Goal: Task Accomplishment & Management: Use online tool/utility

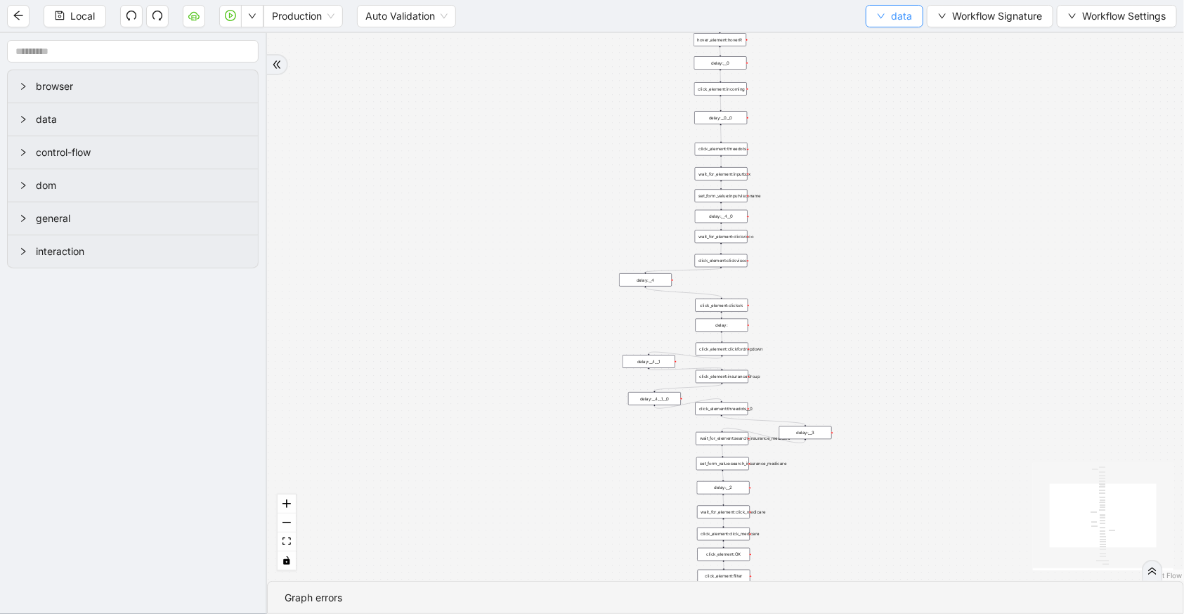
click at [920, 13] on button "data" at bounding box center [895, 16] width 58 height 22
click at [908, 40] on span "Select" at bounding box center [893, 42] width 37 height 15
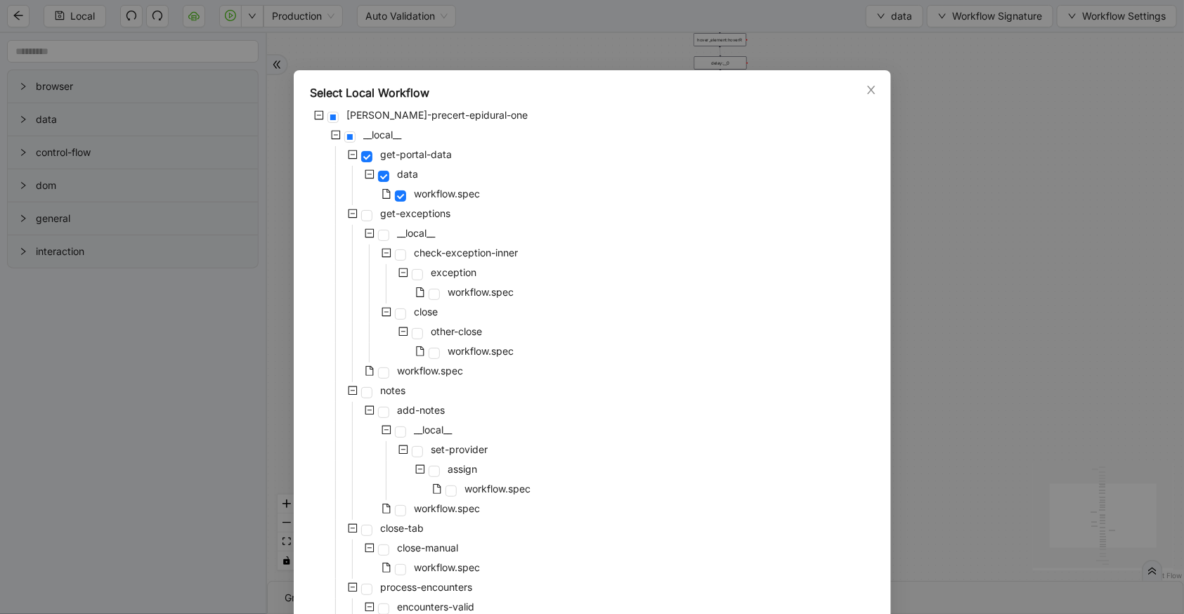
scroll to position [302, 0]
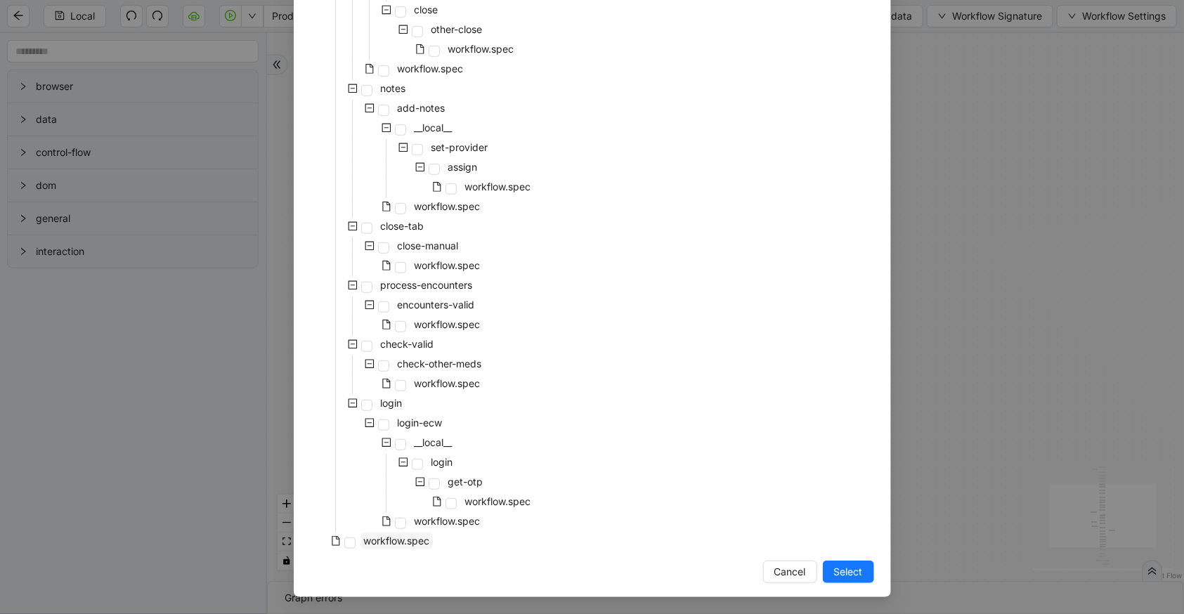
click at [367, 541] on span "workflow.spec" at bounding box center [397, 541] width 66 height 12
click at [844, 564] on span "Select" at bounding box center [848, 571] width 29 height 15
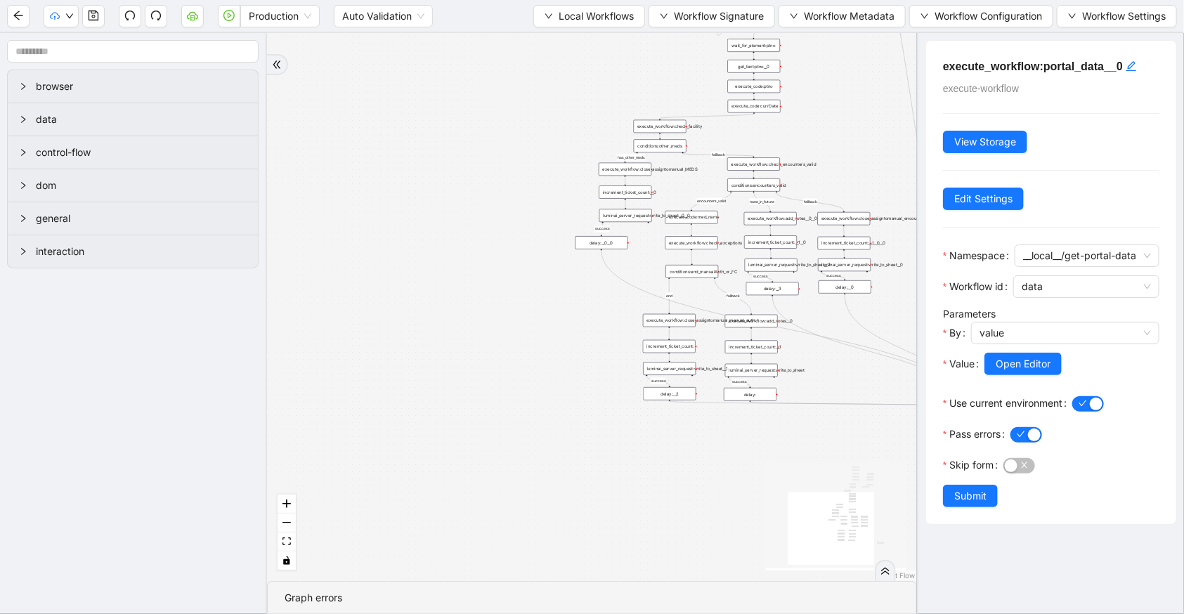
drag, startPoint x: 530, startPoint y: 467, endPoint x: 609, endPoint y: 606, distance: 159.2
click at [609, 606] on section "has_other_meds success success end success success success old fallback fallbac…" at bounding box center [592, 323] width 650 height 581
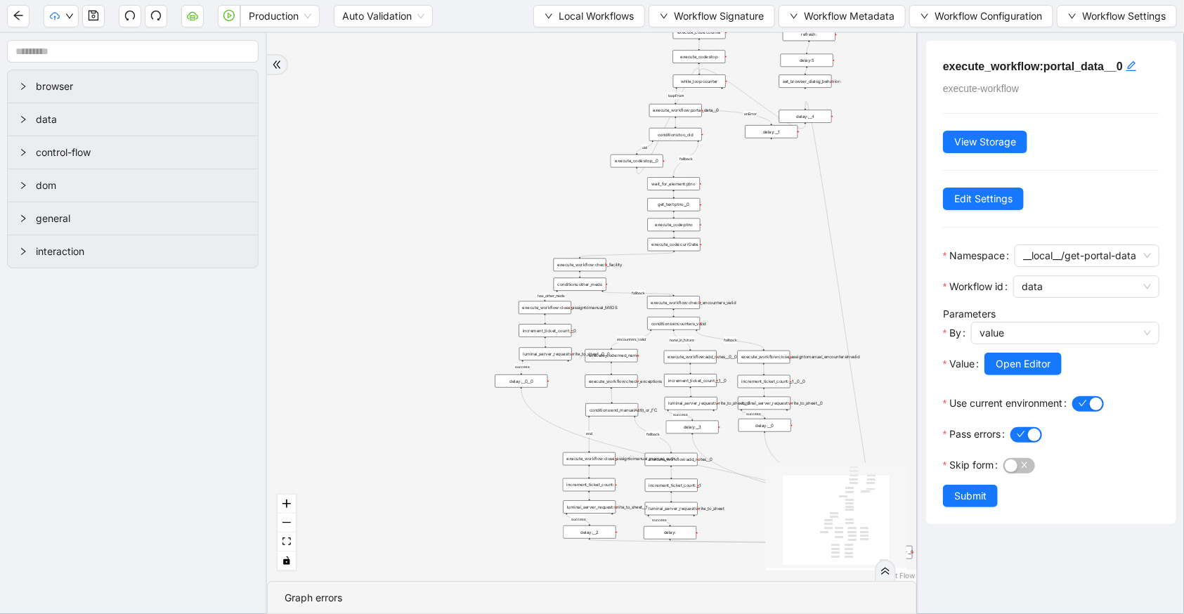
drag, startPoint x: 492, startPoint y: 110, endPoint x: 412, endPoint y: 252, distance: 163.3
click at [412, 252] on div "has_other_meds success success end success success success old fallback fallbac…" at bounding box center [592, 307] width 650 height 548
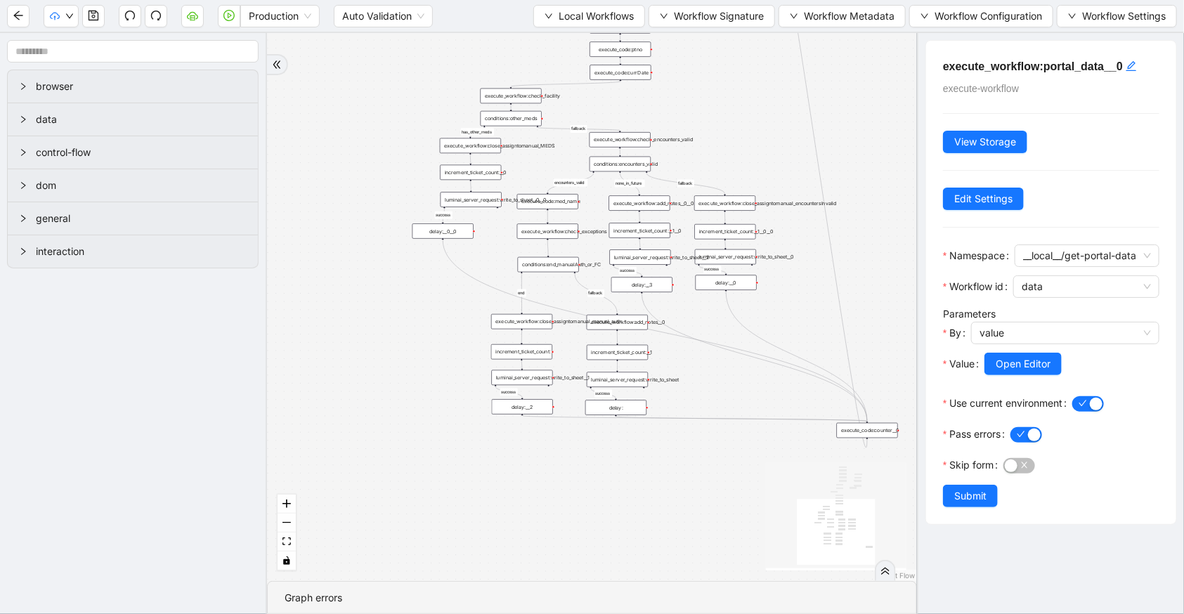
drag, startPoint x: 408, startPoint y: 311, endPoint x: 346, endPoint y: 140, distance: 182.5
click at [346, 140] on div "has_other_meds success success end success success success old fallback fallbac…" at bounding box center [592, 307] width 650 height 548
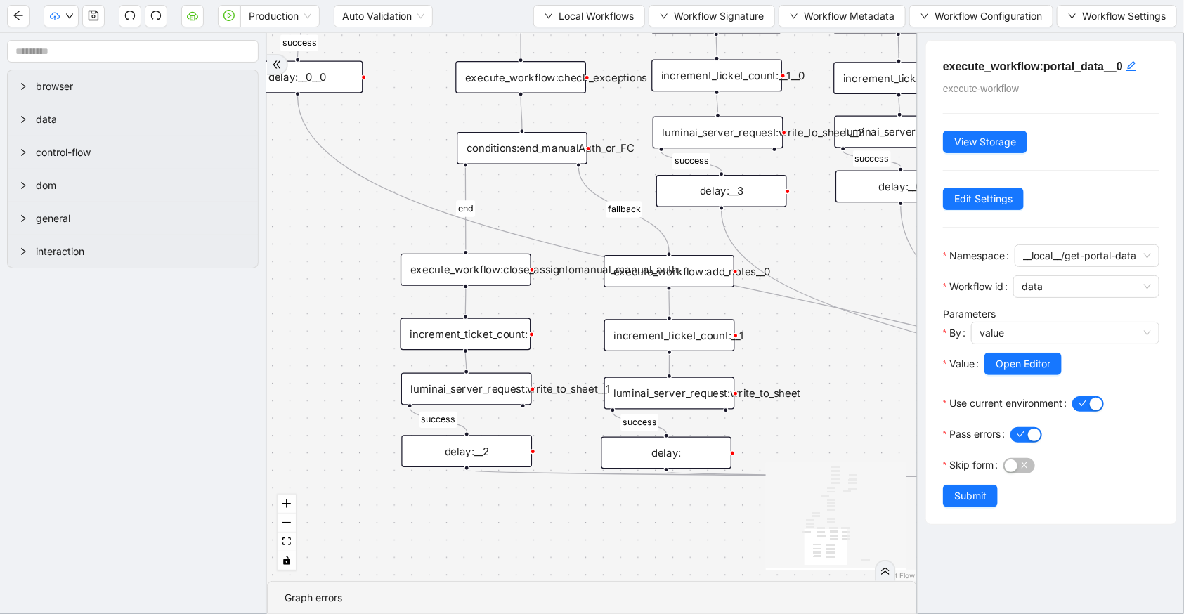
click at [520, 395] on div "luminai_server_request:write_to_sheet__1" at bounding box center [466, 389] width 131 height 32
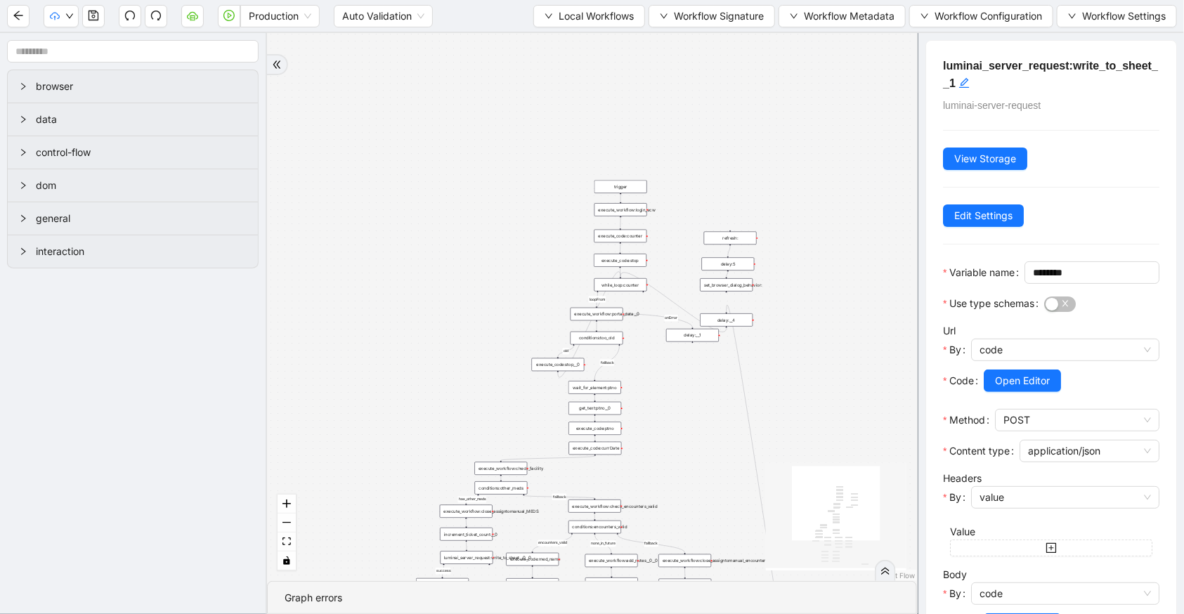
drag, startPoint x: 829, startPoint y: 65, endPoint x: 842, endPoint y: 394, distance: 329.7
click at [842, 394] on div "has_other_meds success success end success success success old fallback fallbac…" at bounding box center [592, 307] width 650 height 548
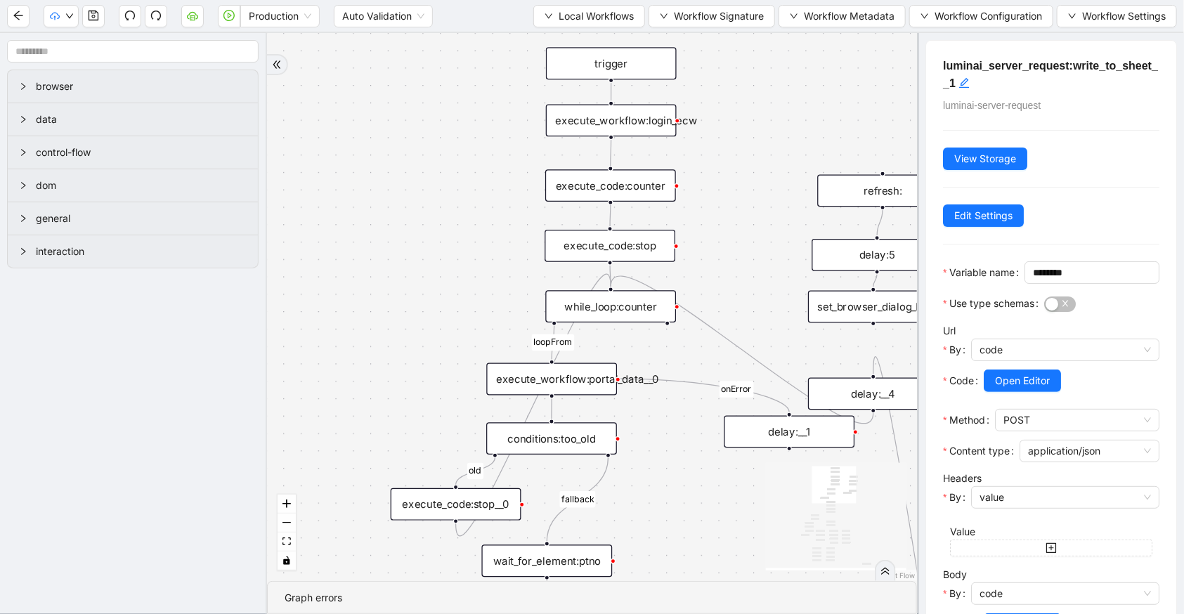
click at [613, 302] on div "while_loop:counter" at bounding box center [610, 306] width 131 height 32
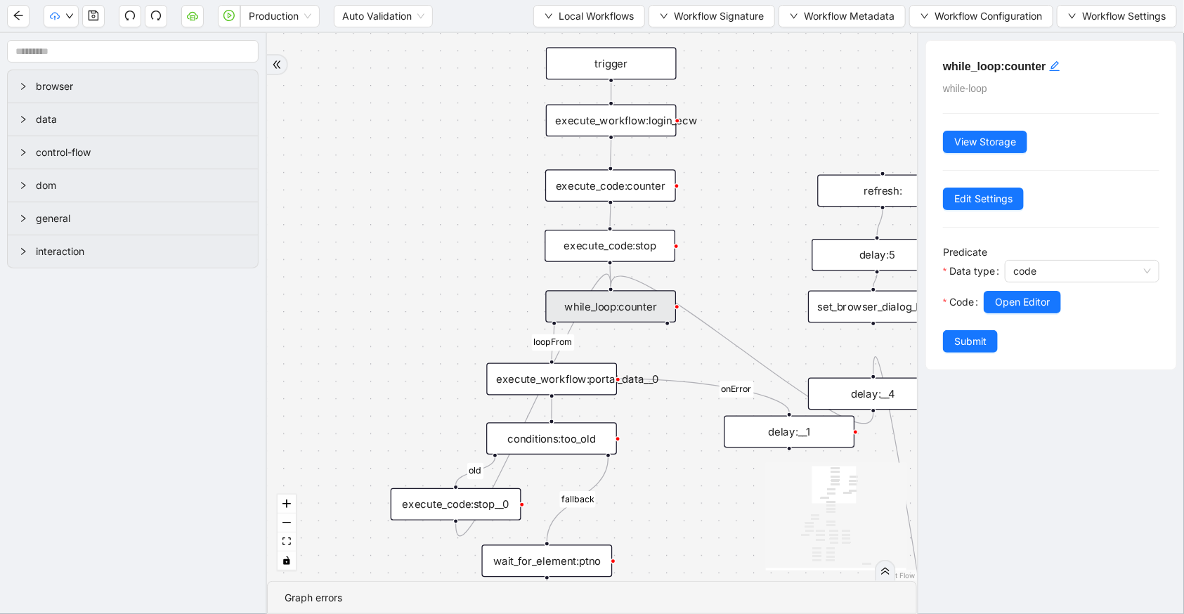
click at [996, 313] on div at bounding box center [1072, 321] width 176 height 17
click at [998, 308] on span "Open Editor" at bounding box center [1022, 301] width 55 height 15
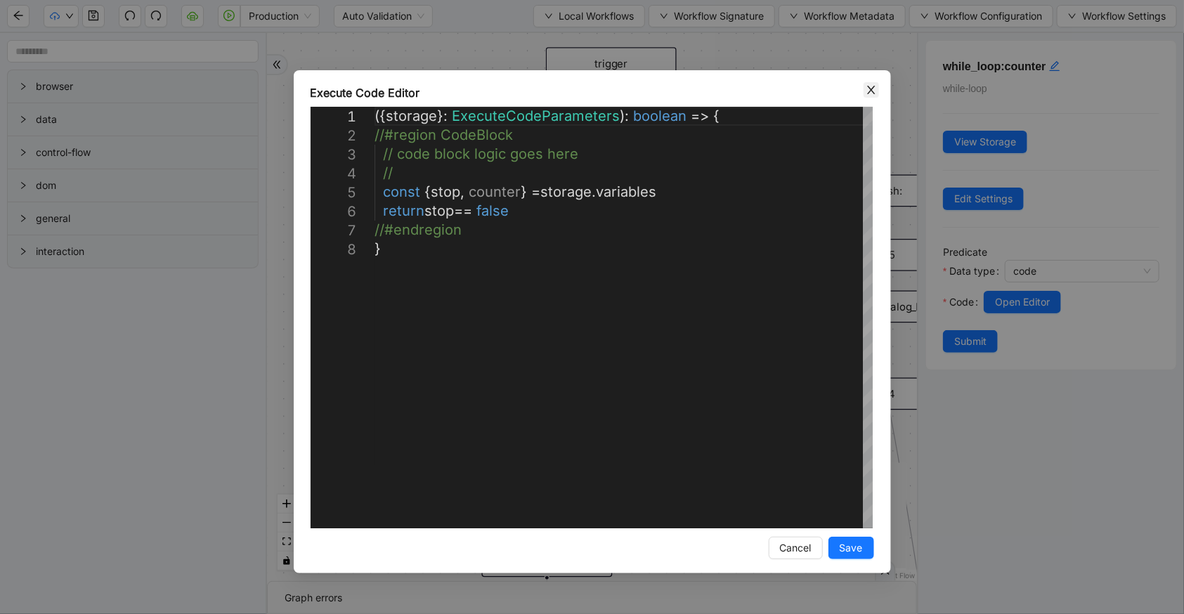
click at [876, 89] on icon "close" at bounding box center [871, 89] width 11 height 11
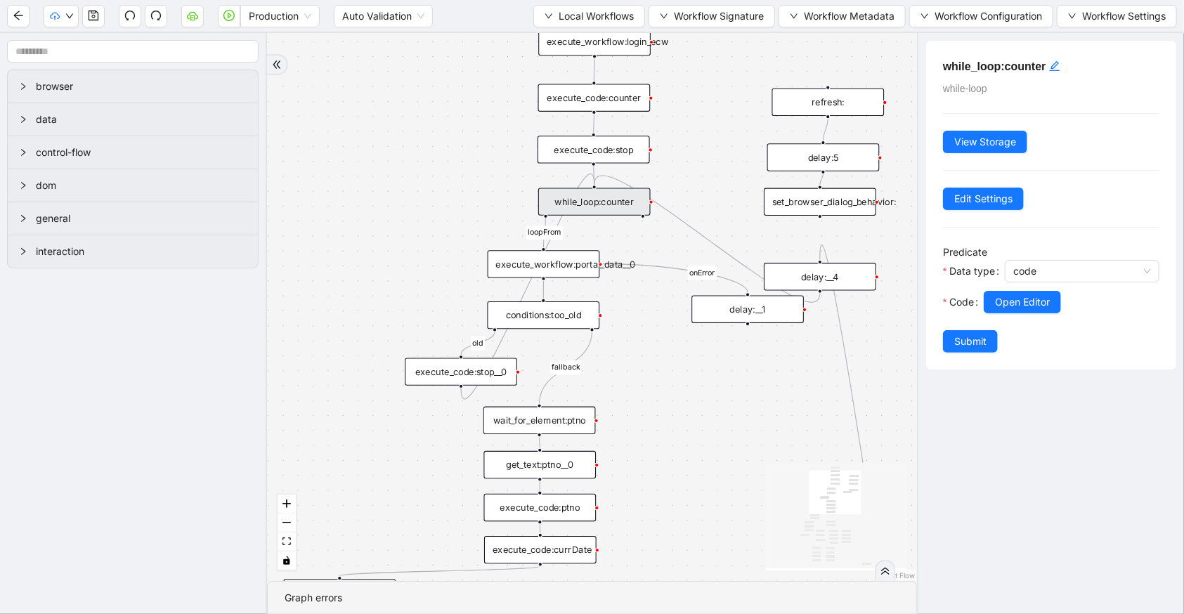
drag, startPoint x: 481, startPoint y: 342, endPoint x: 502, endPoint y: 195, distance: 149.1
click at [502, 195] on div "has_other_meds success success end success success success old fallback fallbac…" at bounding box center [592, 307] width 650 height 548
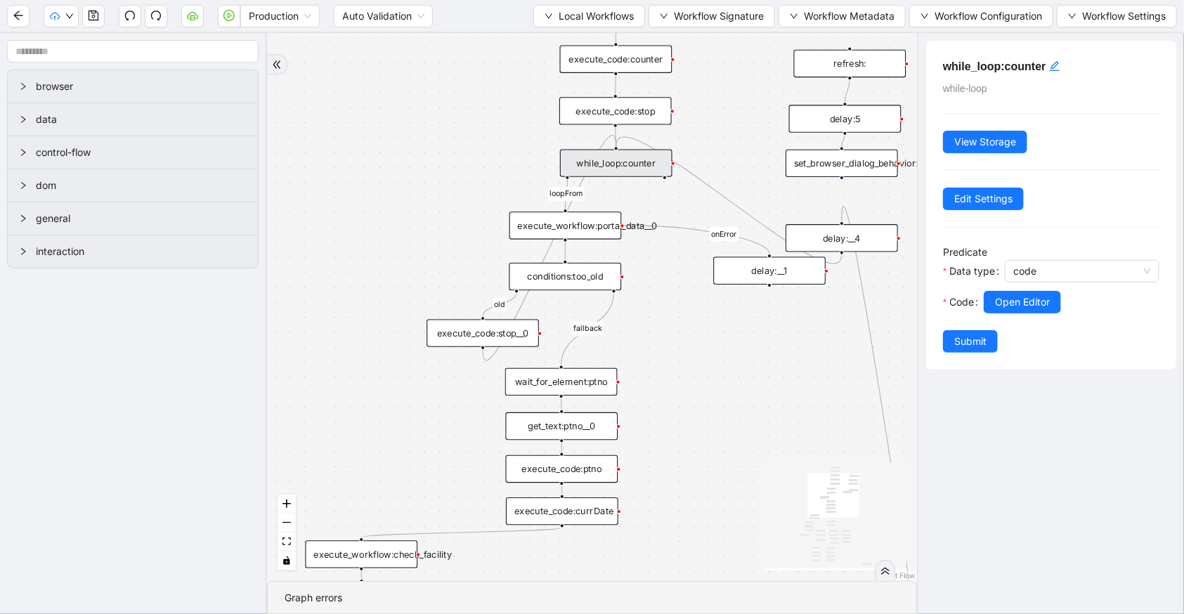
click at [534, 235] on div "execute_workflow:portal_data__0" at bounding box center [565, 224] width 112 height 27
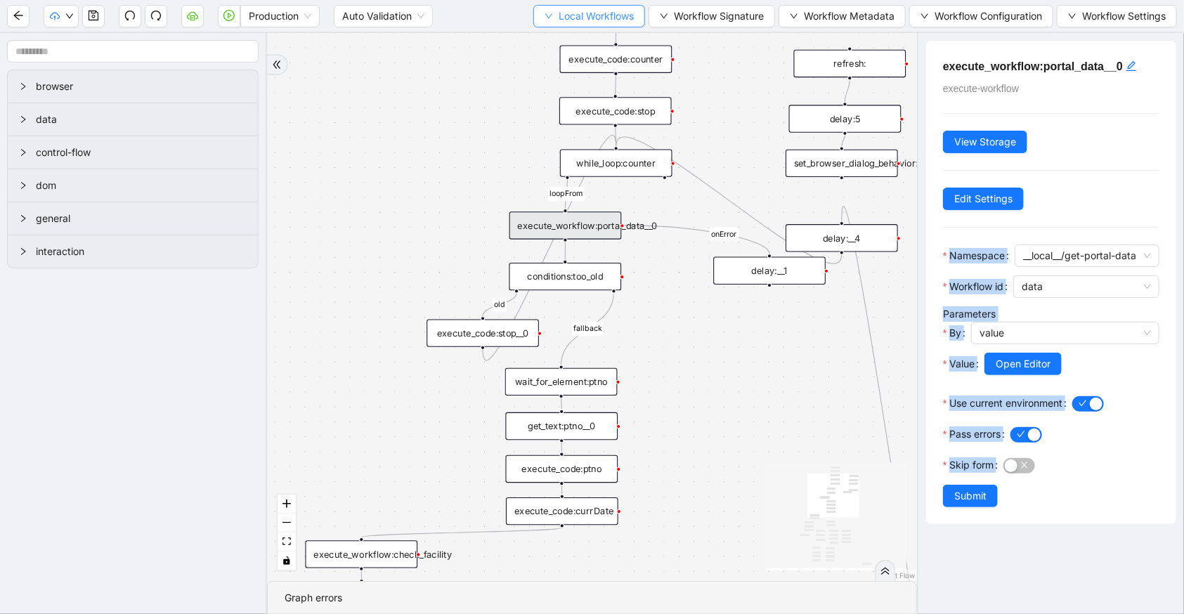
click at [587, 20] on span "Local Workflows" at bounding box center [596, 15] width 75 height 15
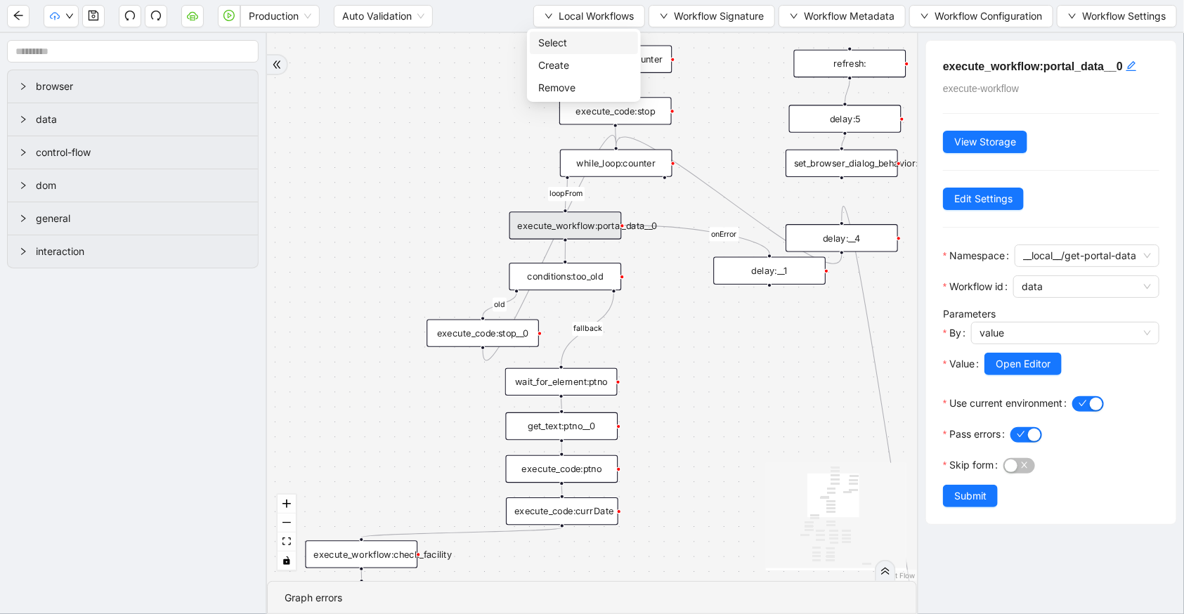
click at [592, 37] on span "Select" at bounding box center [583, 42] width 91 height 15
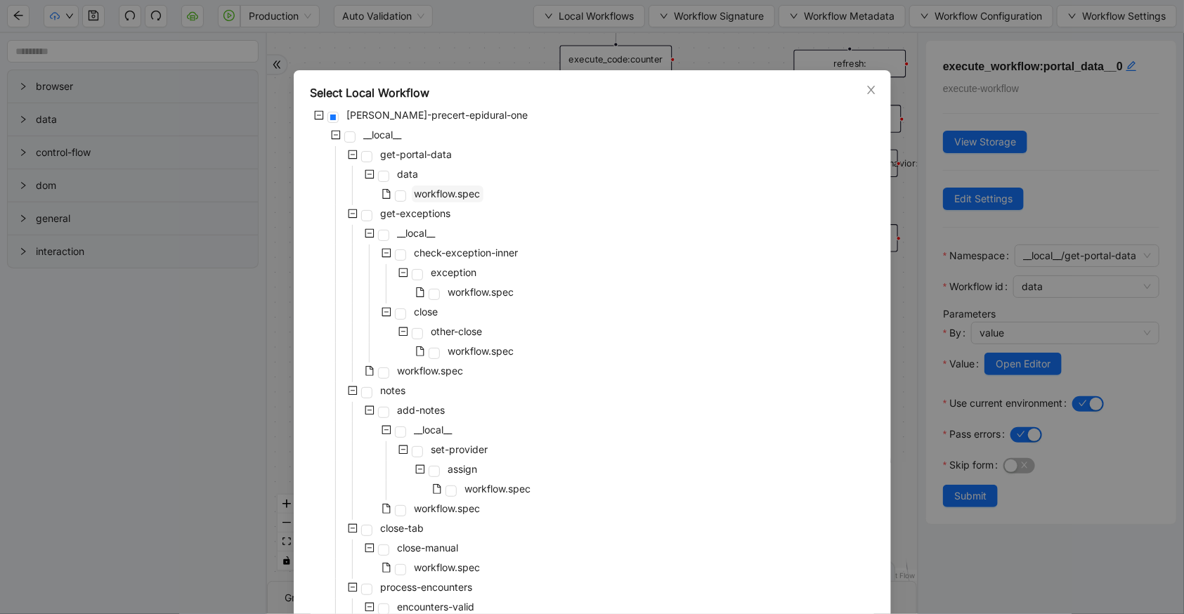
click at [448, 188] on span "workflow.spec" at bounding box center [448, 194] width 66 height 12
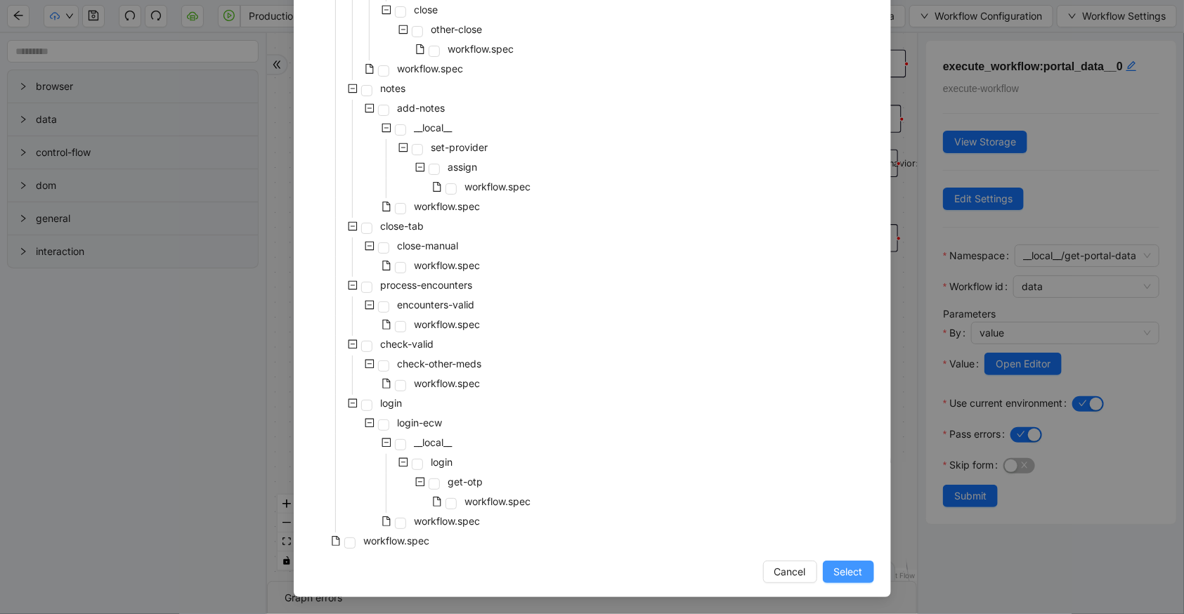
click at [837, 580] on button "Select" at bounding box center [848, 572] width 51 height 22
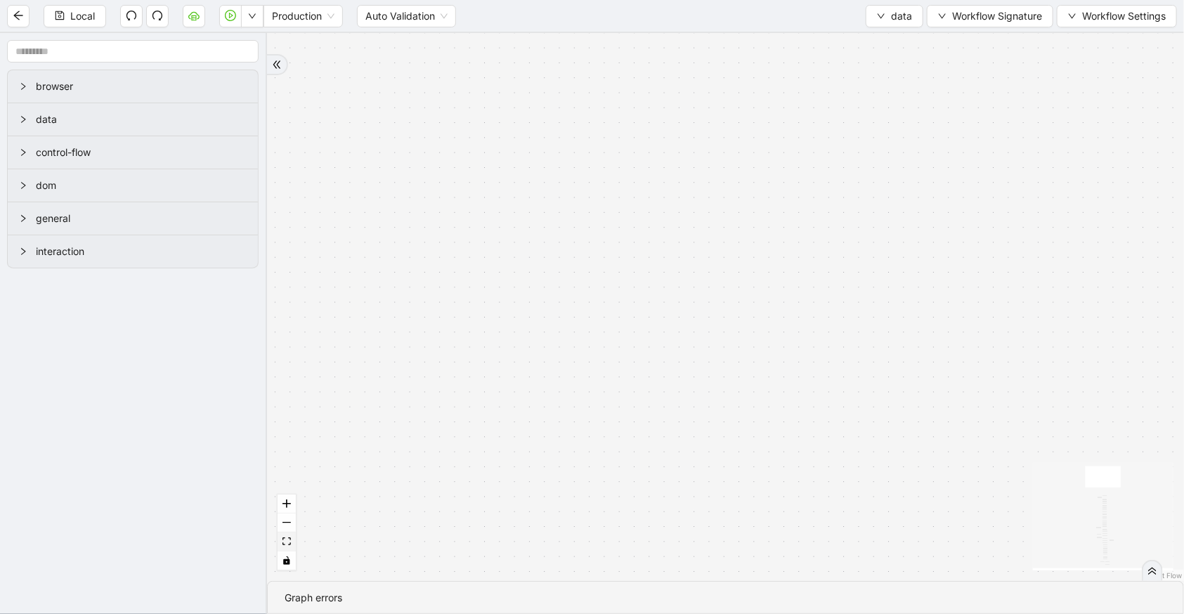
click at [289, 537] on icon "fit view" at bounding box center [286, 541] width 8 height 8
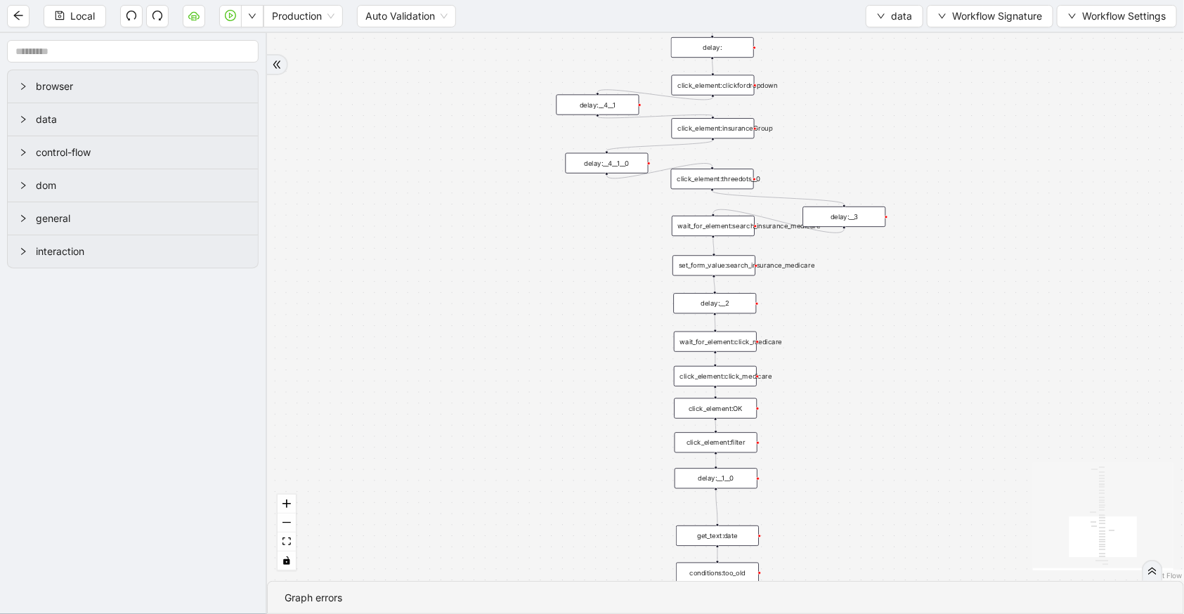
drag, startPoint x: 865, startPoint y: 341, endPoint x: 907, endPoint y: -15, distance: 358.7
click at [907, 0] on html "Local Production Auto Validation data Workflow Signature Workflow Settings brow…" at bounding box center [592, 307] width 1184 height 614
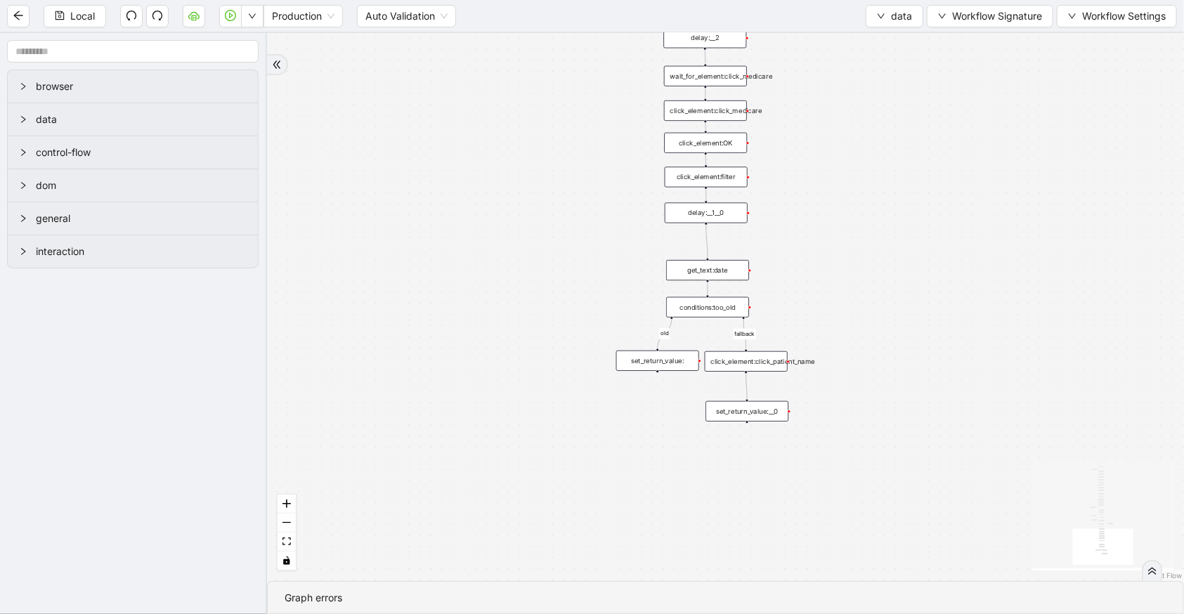
drag, startPoint x: 970, startPoint y: 413, endPoint x: 977, endPoint y: 179, distance: 234.1
click at [977, 179] on div "fallback old onError onError trigger wait_until_loaded: click_element:popup cli…" at bounding box center [725, 307] width 917 height 548
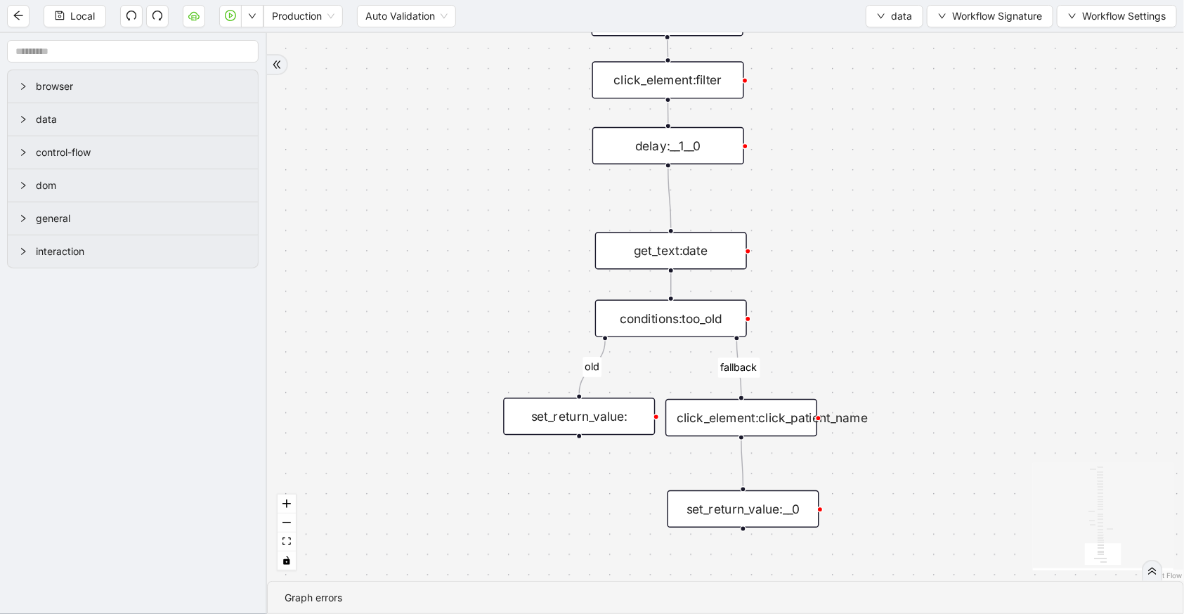
click at [616, 425] on div "set_return_value:" at bounding box center [579, 416] width 152 height 37
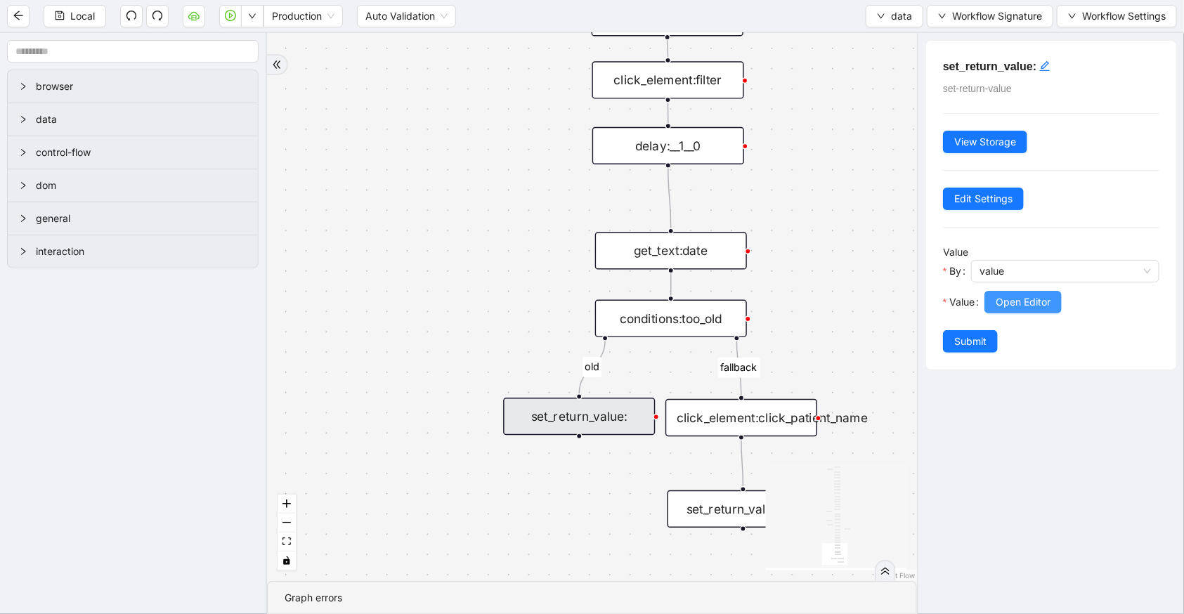
click at [1041, 295] on span "Open Editor" at bounding box center [1023, 301] width 55 height 15
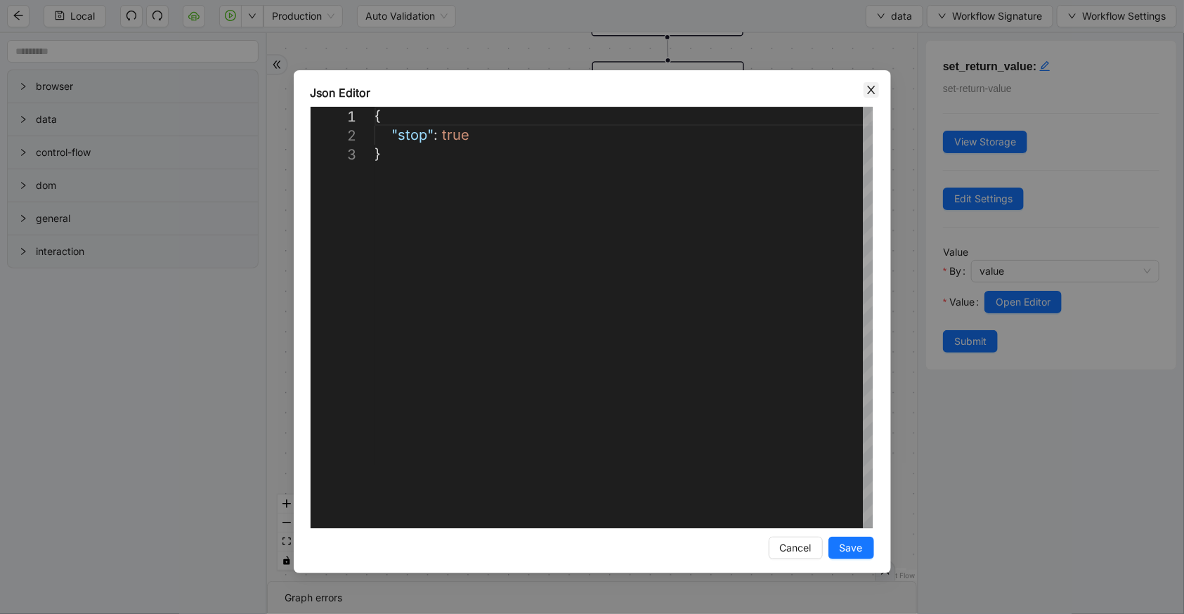
click at [873, 88] on icon "close" at bounding box center [871, 89] width 11 height 11
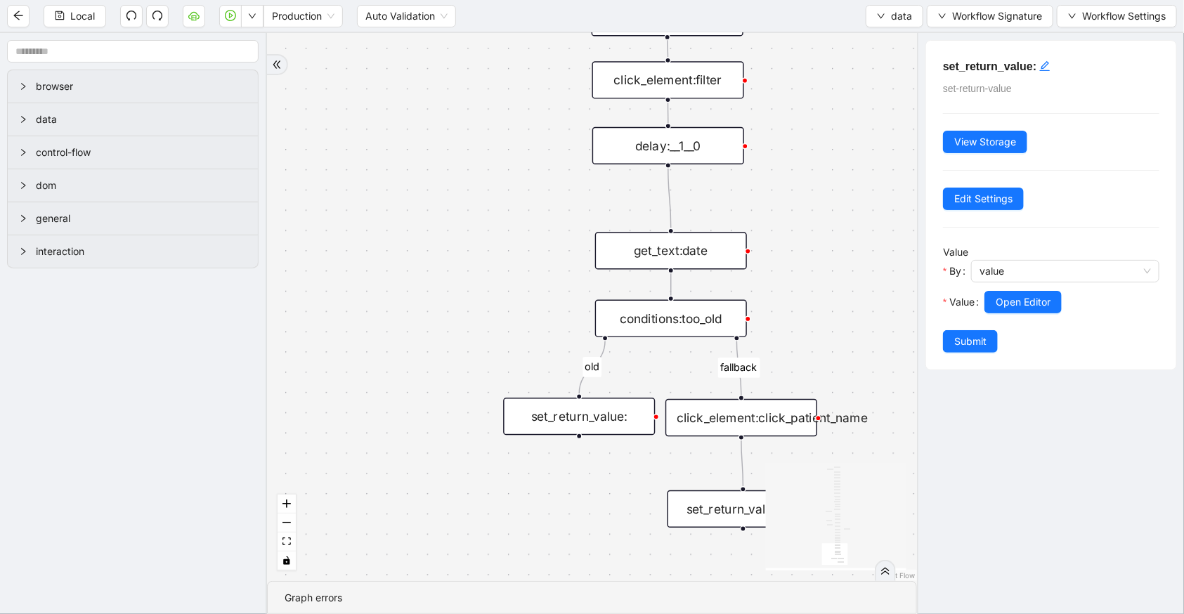
click at [752, 517] on div "set_return_value:__0" at bounding box center [743, 508] width 152 height 37
click at [1026, 294] on span "Open Editor" at bounding box center [1023, 301] width 55 height 15
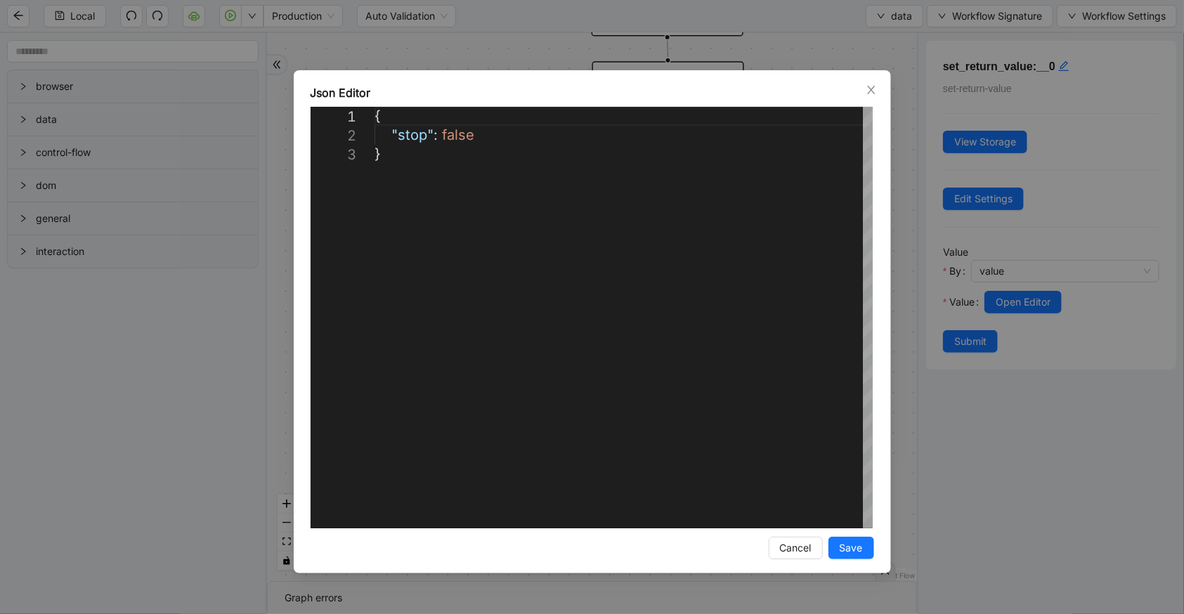
click at [882, 89] on div "**********" at bounding box center [592, 321] width 597 height 503
click at [872, 93] on icon "close" at bounding box center [871, 89] width 11 height 11
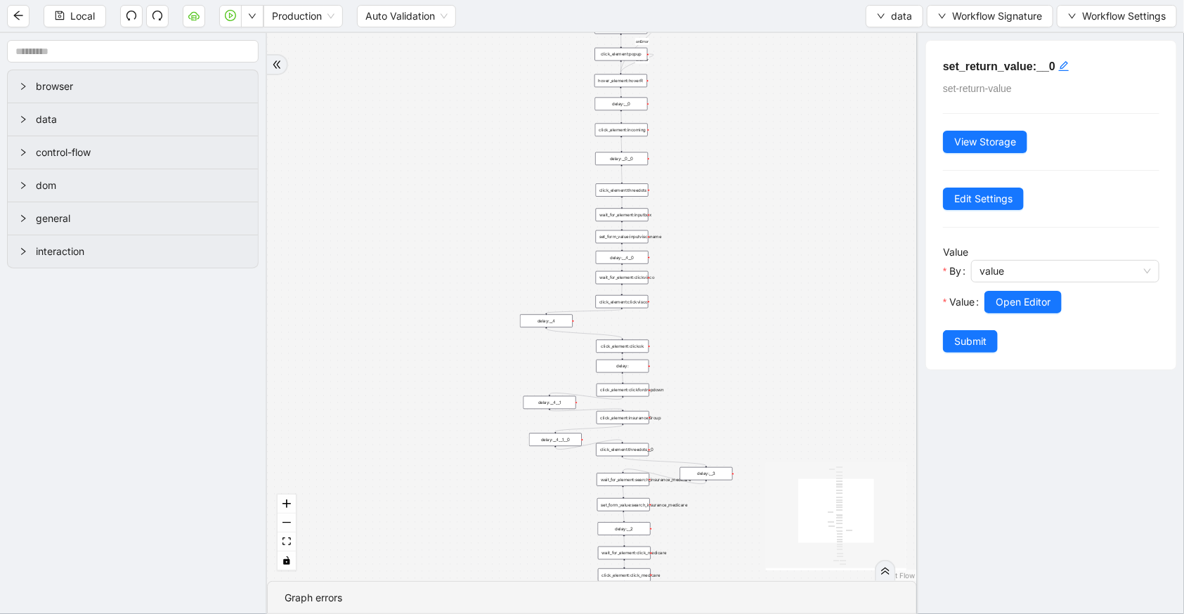
drag, startPoint x: 674, startPoint y: 200, endPoint x: 766, endPoint y: 514, distance: 327.9
click at [766, 514] on div "fallback old onError onError trigger wait_until_loaded: click_element:popup cli…" at bounding box center [592, 307] width 650 height 548
drag, startPoint x: 671, startPoint y: 154, endPoint x: 701, endPoint y: 403, distance: 251.2
click at [701, 403] on div "fallback old onError onError trigger wait_until_loaded: click_element:popup cli…" at bounding box center [592, 307] width 650 height 548
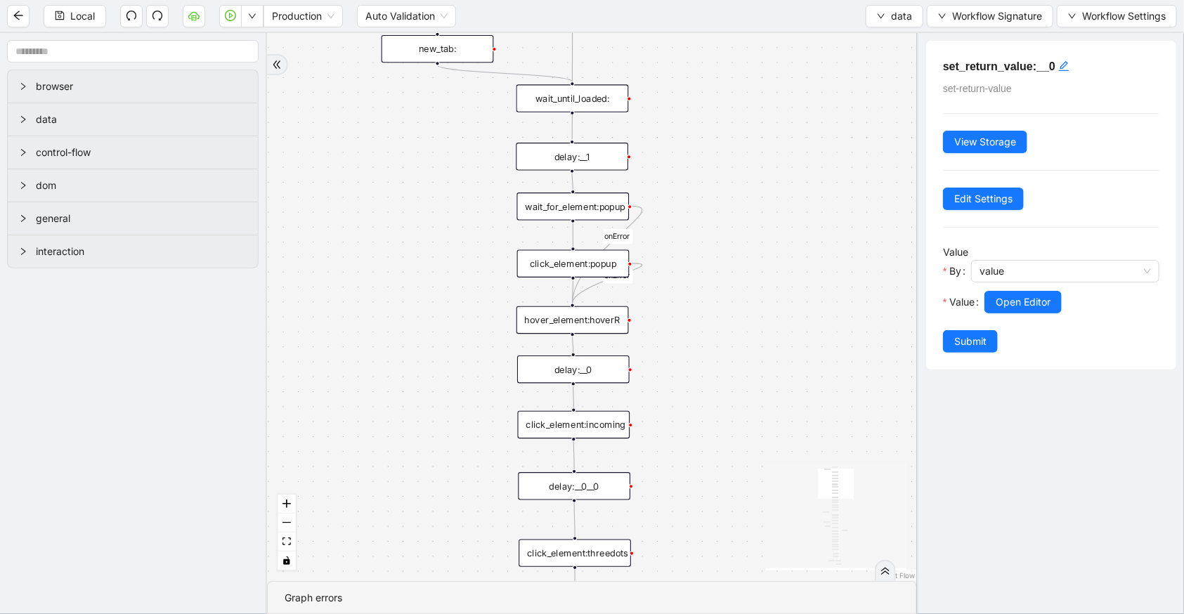
drag, startPoint x: 768, startPoint y: 250, endPoint x: 688, endPoint y: 148, distance: 130.1
click at [688, 148] on div "fallback old onError onError trigger wait_until_loaded: click_element:popup cli…" at bounding box center [592, 307] width 650 height 548
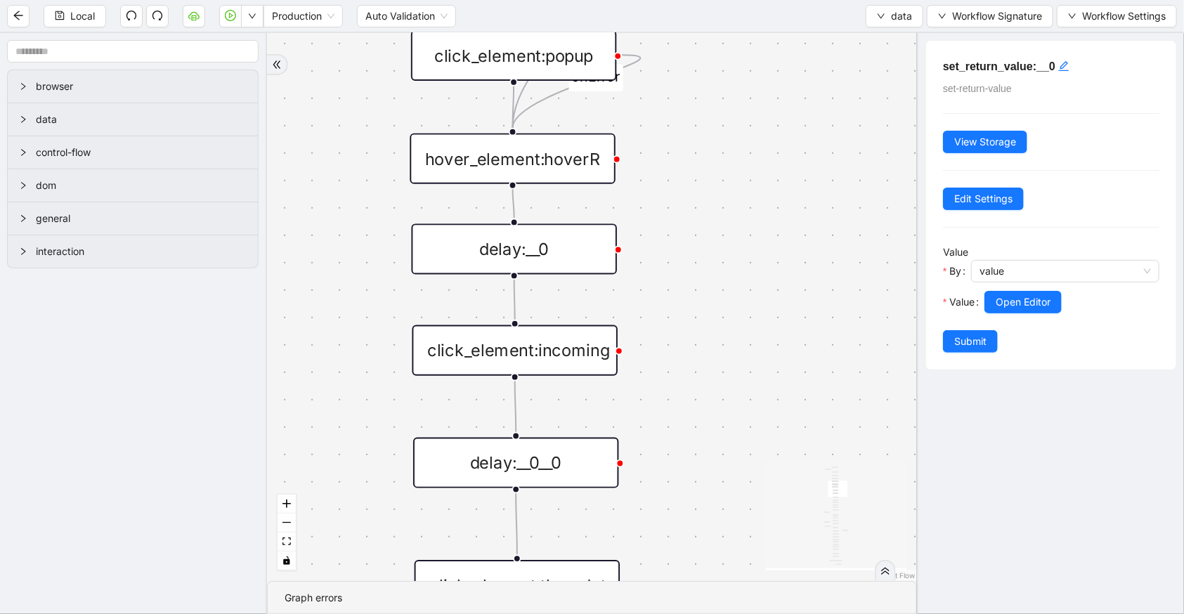
click at [706, 213] on div "fallback old onError onError trigger wait_until_loaded: click_element:popup cli…" at bounding box center [592, 307] width 650 height 548
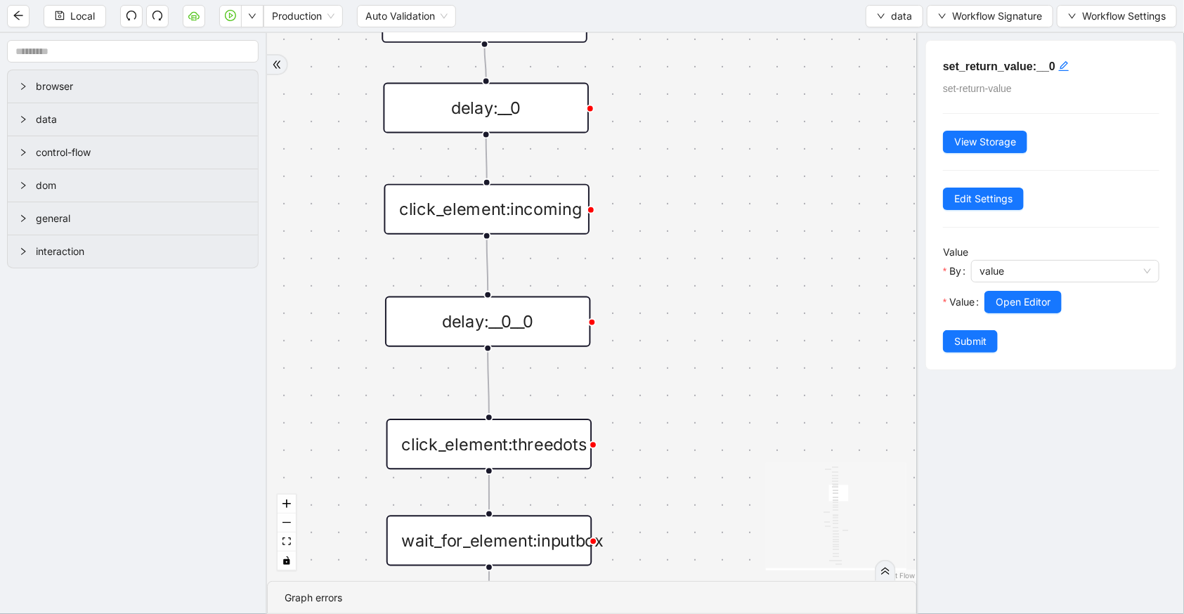
drag, startPoint x: 679, startPoint y: 343, endPoint x: 647, endPoint y: 130, distance: 215.3
click at [647, 131] on div "fallback old onError onError trigger wait_until_loaded: click_element:popup cli…" at bounding box center [592, 307] width 650 height 548
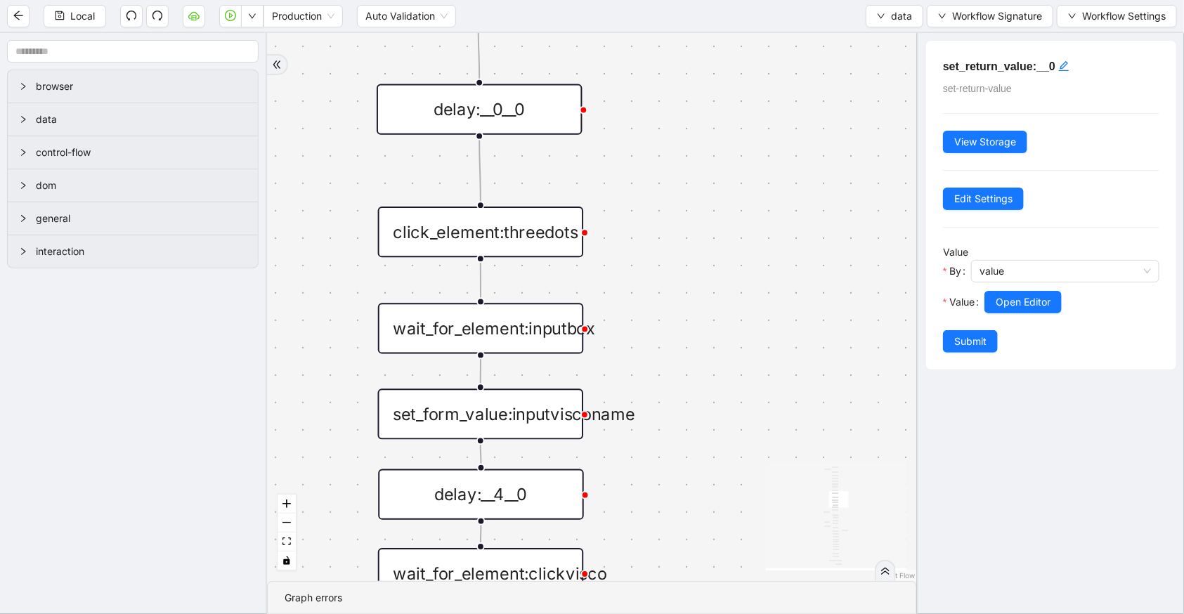
drag, startPoint x: 681, startPoint y: 314, endPoint x: 709, endPoint y: 77, distance: 238.3
click at [698, 53] on div "fallback old onError onError trigger wait_until_loaded: click_element:popup cli…" at bounding box center [592, 307] width 650 height 548
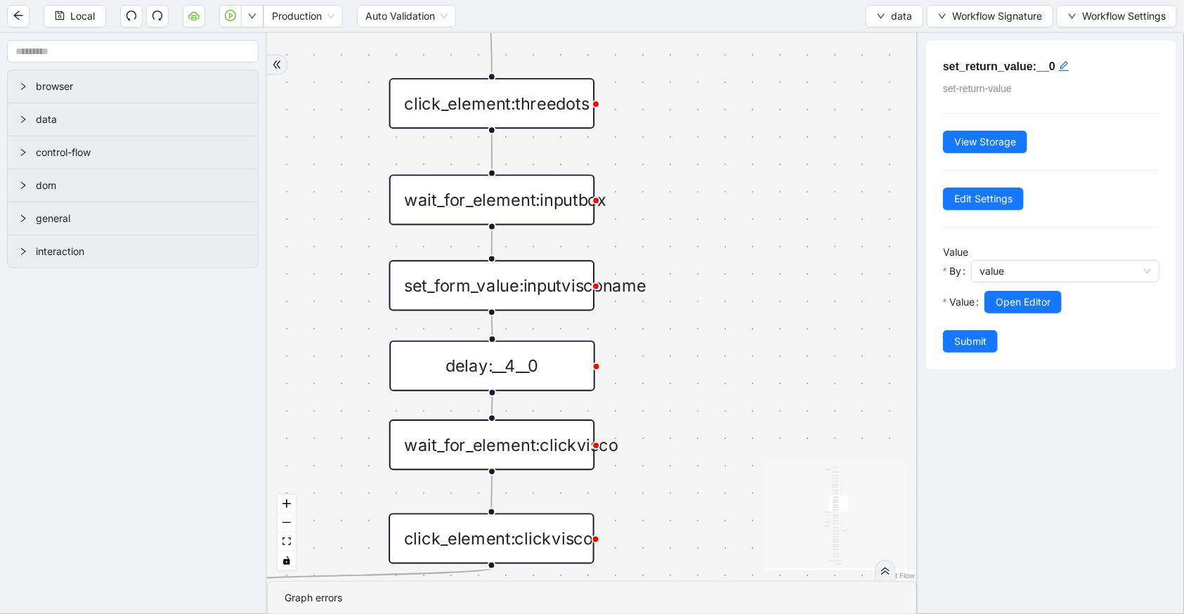
drag, startPoint x: 716, startPoint y: 254, endPoint x: 696, endPoint y: 65, distance: 190.1
click at [695, 65] on div "fallback old onError onError trigger wait_until_loaded: click_element:popup cli…" at bounding box center [592, 307] width 650 height 548
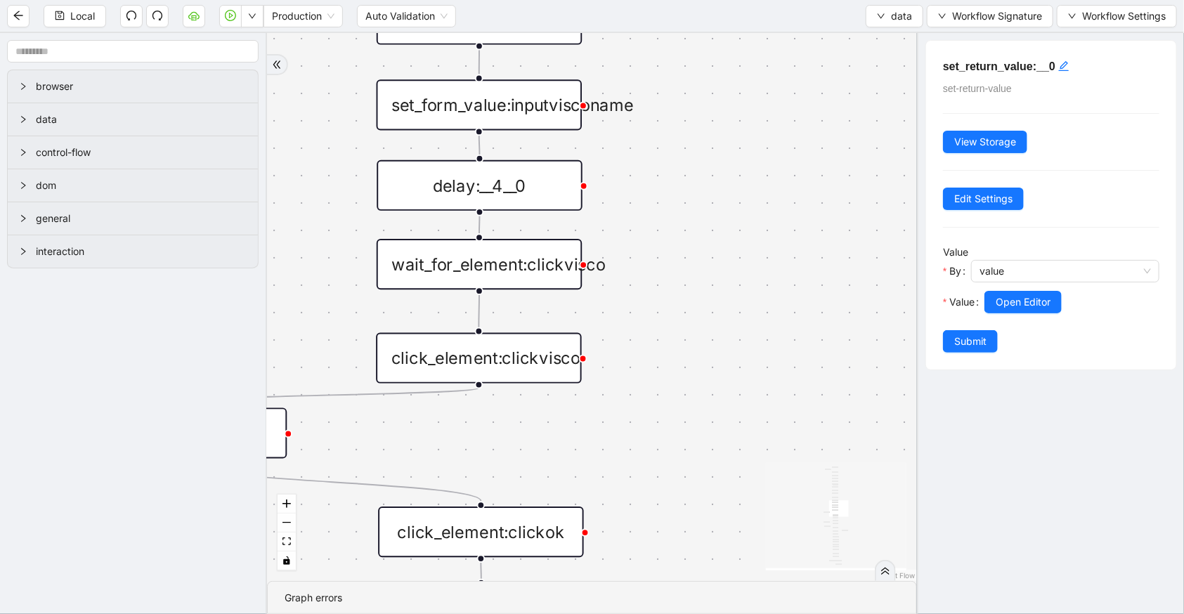
drag, startPoint x: 730, startPoint y: 236, endPoint x: 750, endPoint y: 58, distance: 178.9
click at [747, 65] on div "fallback old onError onError trigger wait_until_loaded: click_element:popup cli…" at bounding box center [592, 307] width 650 height 548
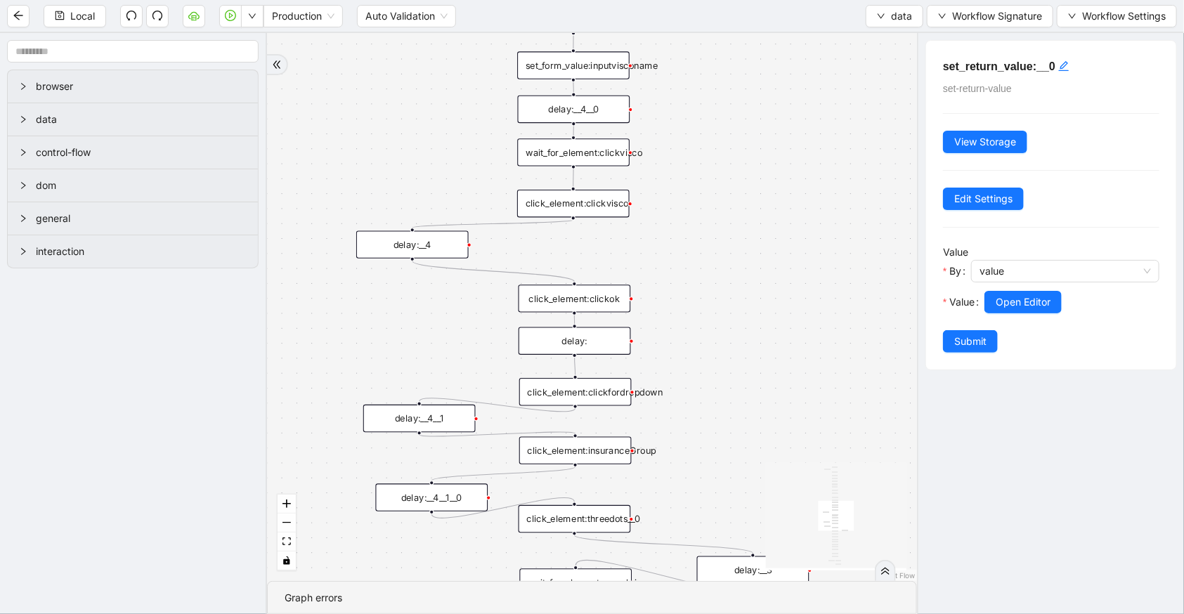
drag, startPoint x: 720, startPoint y: 391, endPoint x: 724, endPoint y: 260, distance: 130.7
click at [724, 261] on div "fallback old onError onError trigger wait_until_loaded: click_element:popup cli…" at bounding box center [592, 307] width 650 height 548
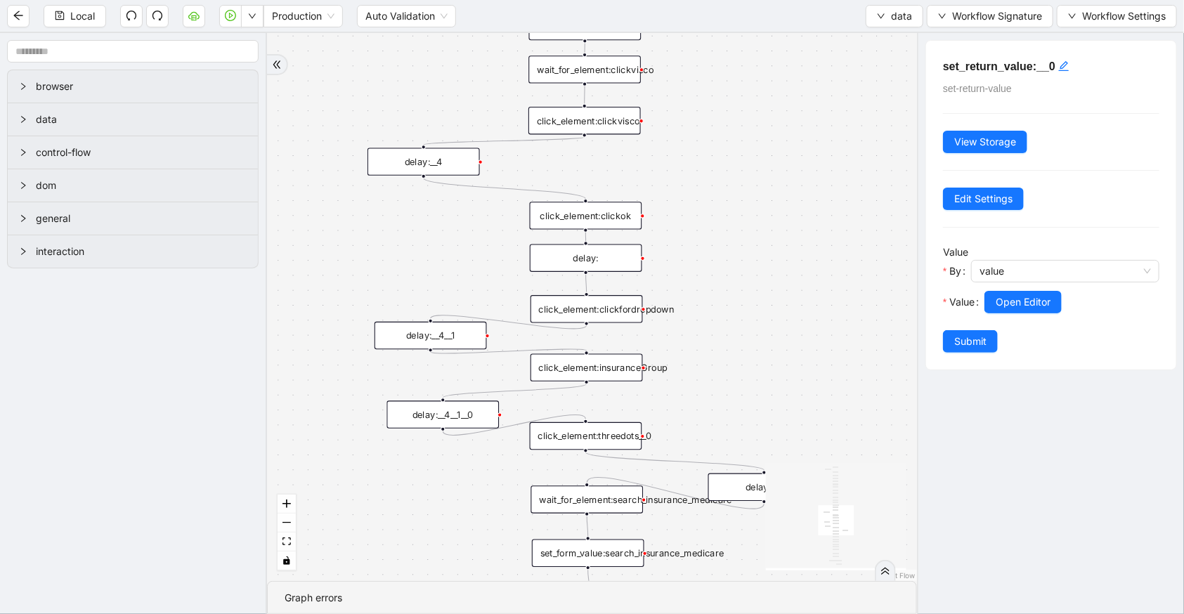
drag, startPoint x: 724, startPoint y: 360, endPoint x: 731, endPoint y: 253, distance: 107.7
click at [731, 253] on div "fallback old onError onError trigger wait_until_loaded: click_element:popup cli…" at bounding box center [592, 307] width 650 height 548
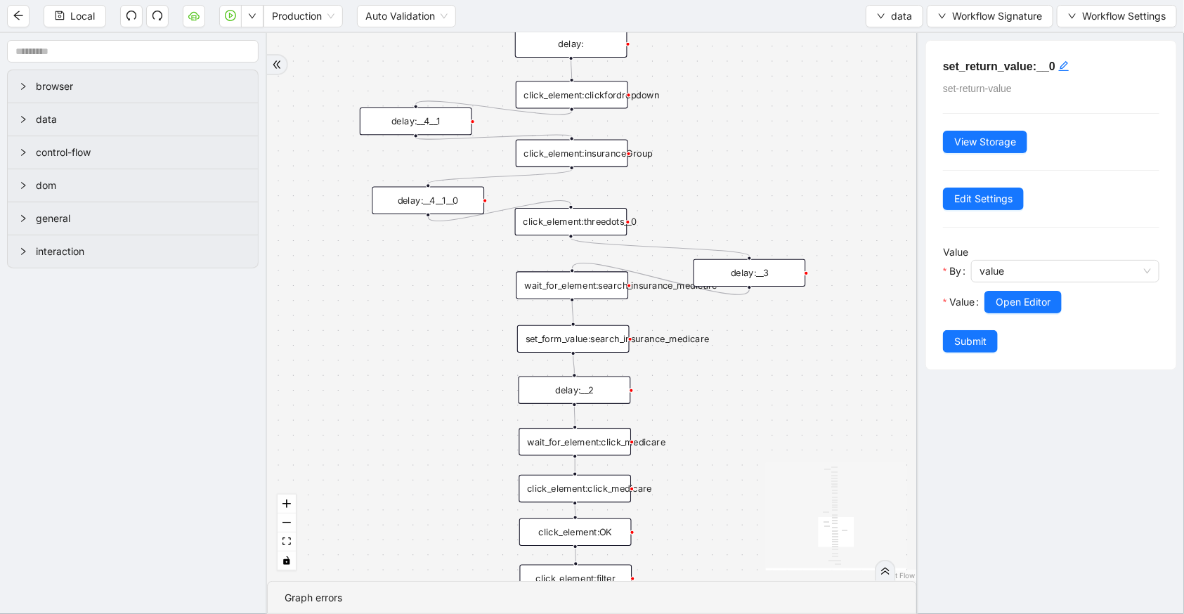
drag, startPoint x: 730, startPoint y: 253, endPoint x: 691, endPoint y: 58, distance: 199.2
click at [691, 64] on div "fallback old onError onError trigger wait_until_loaded: click_element:popup cli…" at bounding box center [592, 307] width 650 height 548
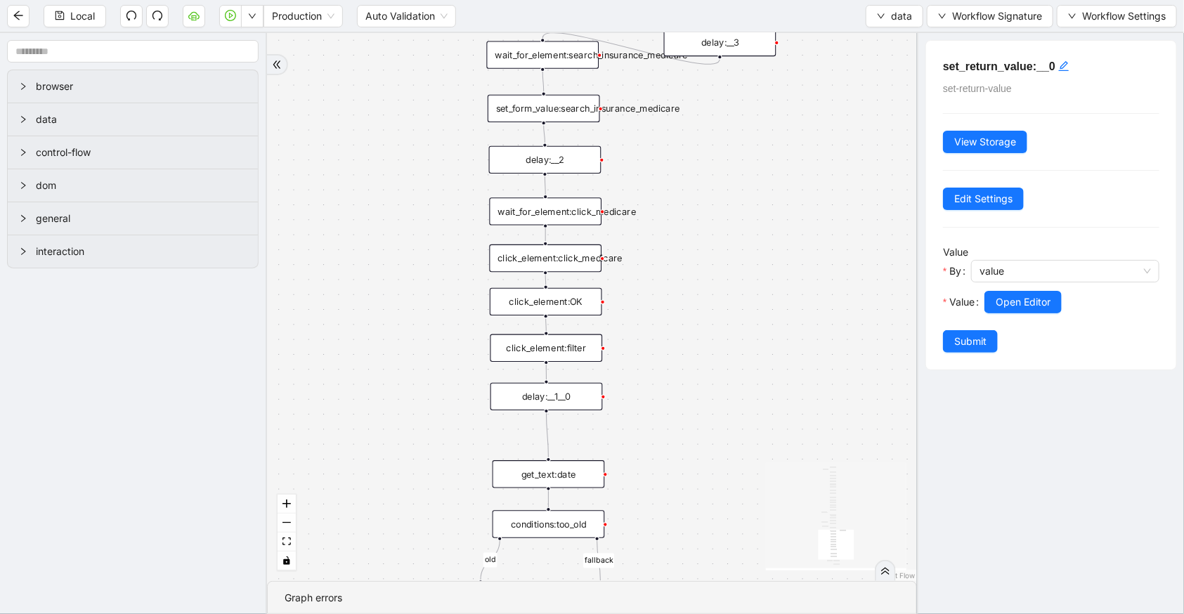
drag, startPoint x: 723, startPoint y: 381, endPoint x: 719, endPoint y: 223, distance: 158.1
click at [719, 223] on div "fallback old onError onError trigger wait_until_loaded: click_element:popup cli…" at bounding box center [592, 307] width 650 height 548
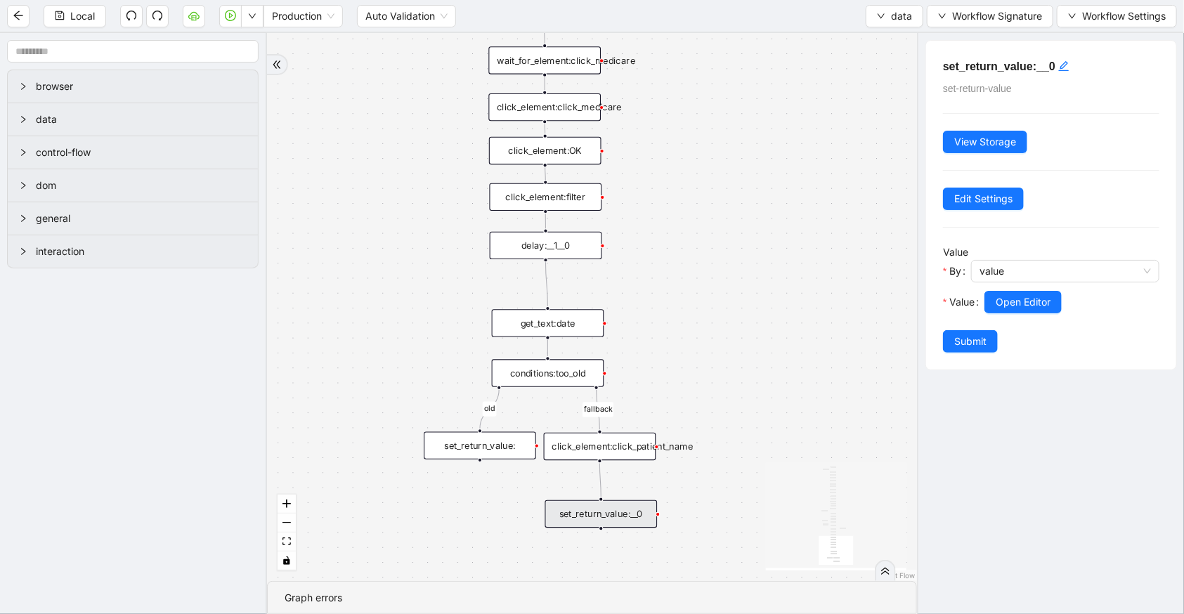
drag, startPoint x: 735, startPoint y: 291, endPoint x: 754, endPoint y: 355, distance: 67.4
click at [735, 286] on div "fallback old onError onError trigger wait_until_loaded: click_element:popup cli…" at bounding box center [592, 307] width 650 height 548
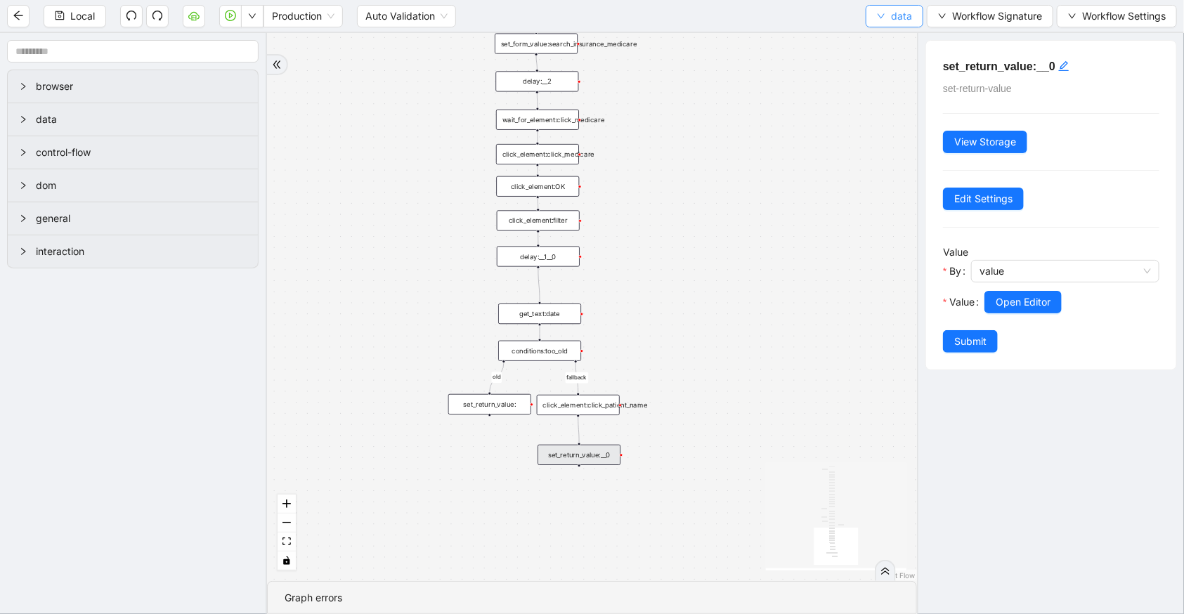
click at [867, 14] on button "data" at bounding box center [895, 16] width 58 height 22
click at [880, 39] on span "Select" at bounding box center [893, 42] width 37 height 15
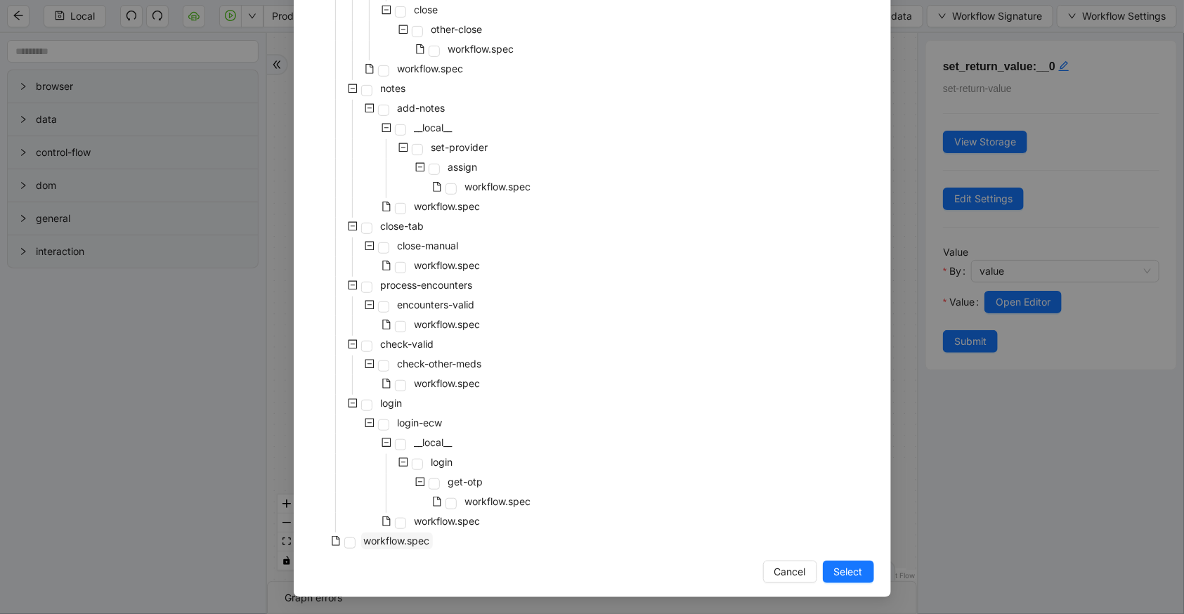
click at [396, 544] on span "workflow.spec" at bounding box center [397, 541] width 66 height 12
click at [825, 566] on button "Select" at bounding box center [848, 572] width 51 height 22
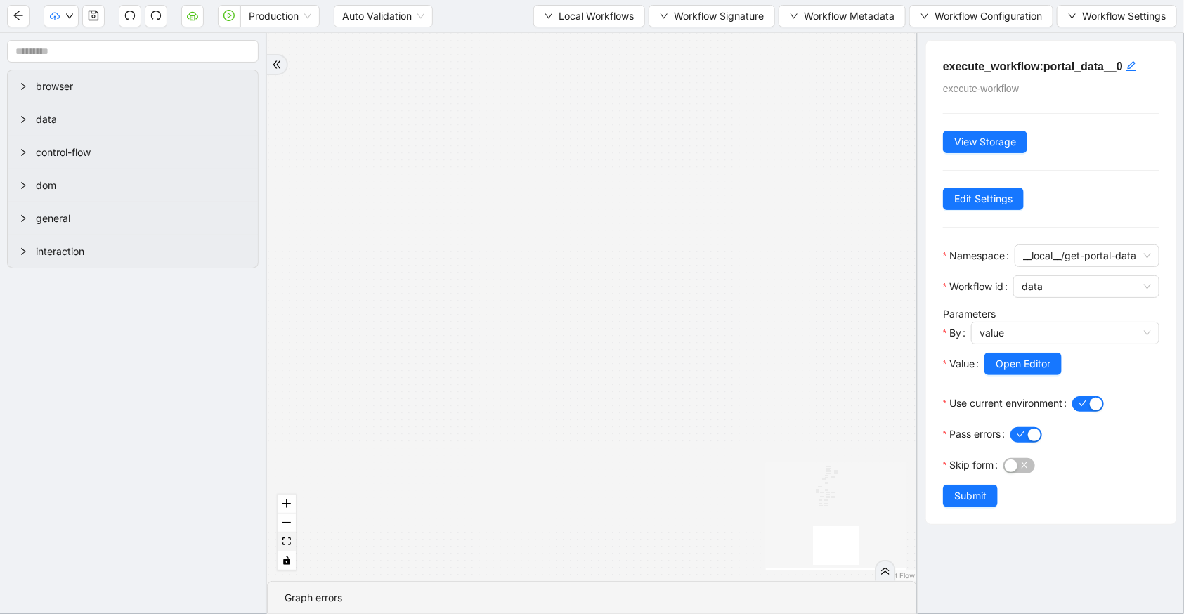
click at [293, 546] on button "fit view" at bounding box center [287, 542] width 18 height 19
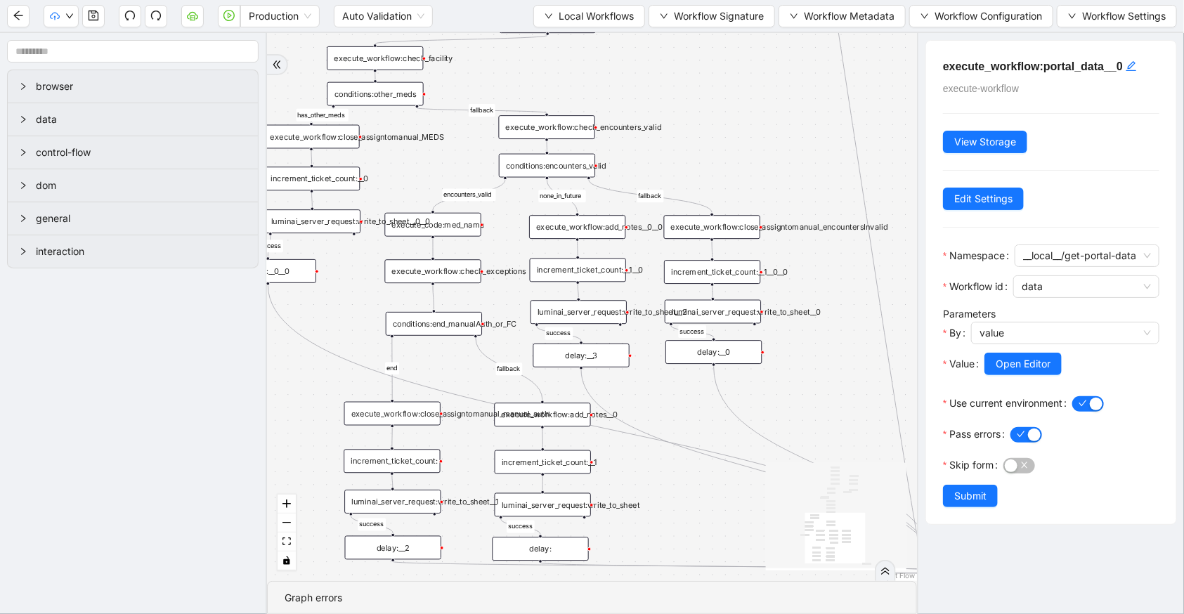
drag, startPoint x: 702, startPoint y: 311, endPoint x: 709, endPoint y: 100, distance: 210.9
click at [709, 100] on div "has_other_meds success success end success success success old fallback fallbac…" at bounding box center [592, 307] width 650 height 548
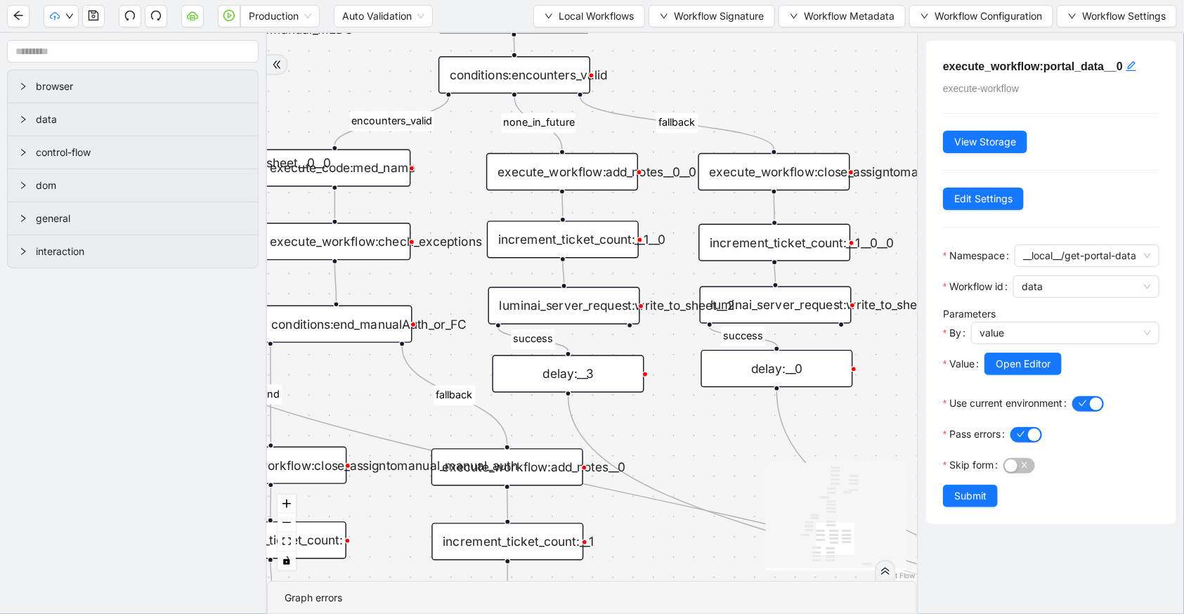
click at [599, 308] on div "luminai_server_request:write_to_sheet__2" at bounding box center [564, 305] width 152 height 37
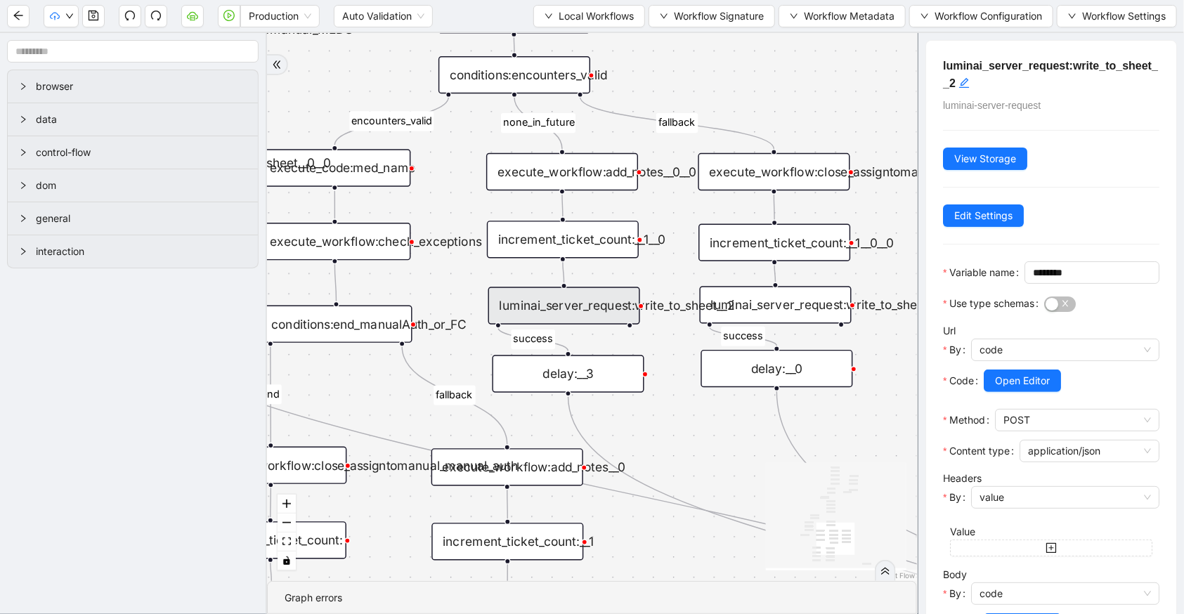
click at [785, 308] on div "luminai_server_request:write_to_sheet__0" at bounding box center [776, 304] width 152 height 37
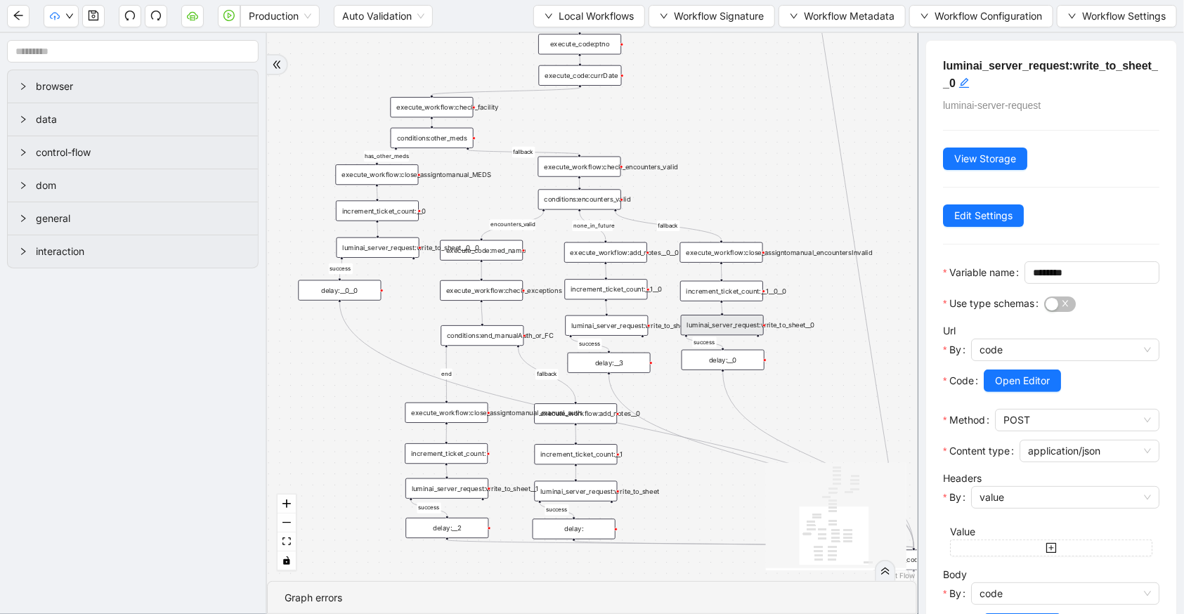
click at [457, 484] on div "luminai_server_request:write_to_sheet__1" at bounding box center [446, 488] width 83 height 20
click at [608, 488] on div "luminai_server_request:write_to_sheet" at bounding box center [576, 491] width 83 height 20
click at [634, 323] on div "luminai_server_request:write_to_sheet__2" at bounding box center [606, 325] width 83 height 20
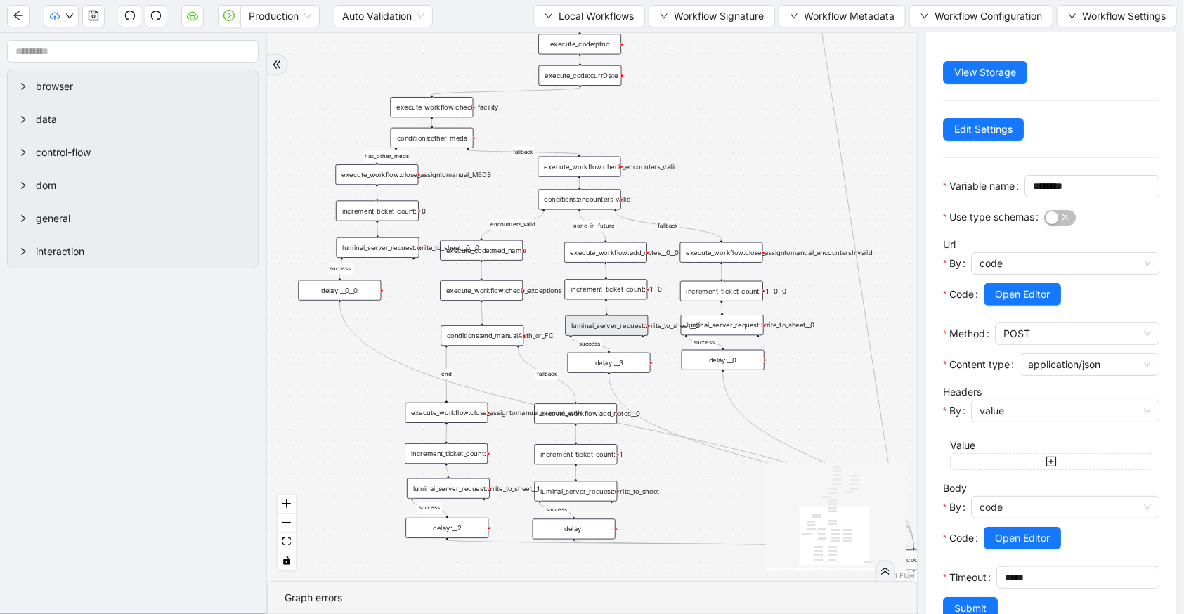
scroll to position [145, 0]
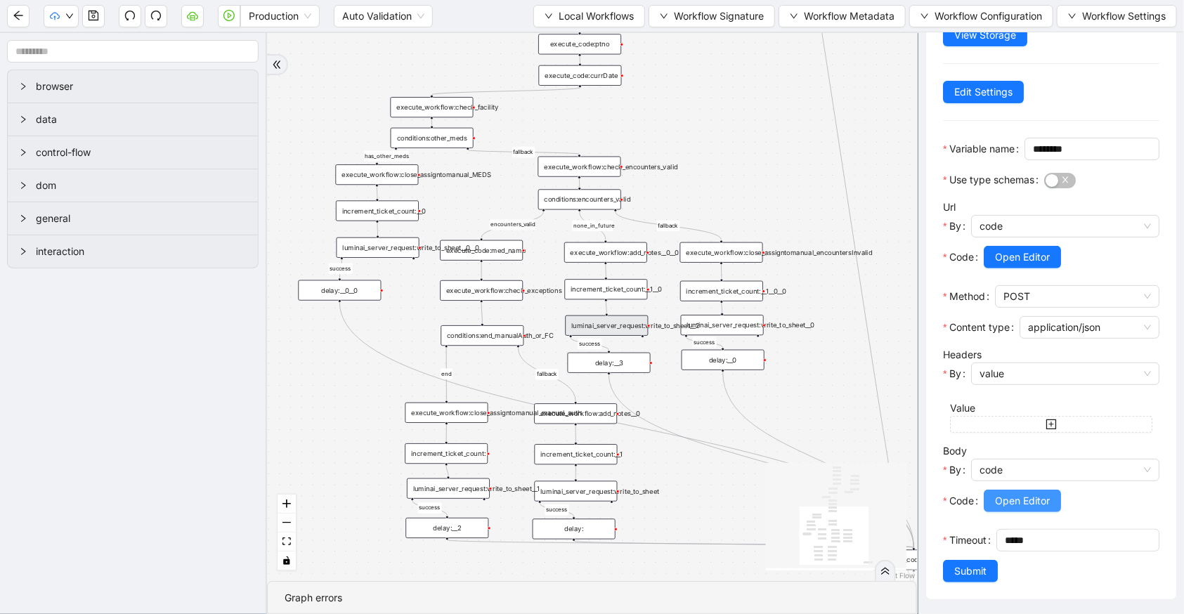
click at [997, 506] on span "Open Editor" at bounding box center [1022, 500] width 55 height 15
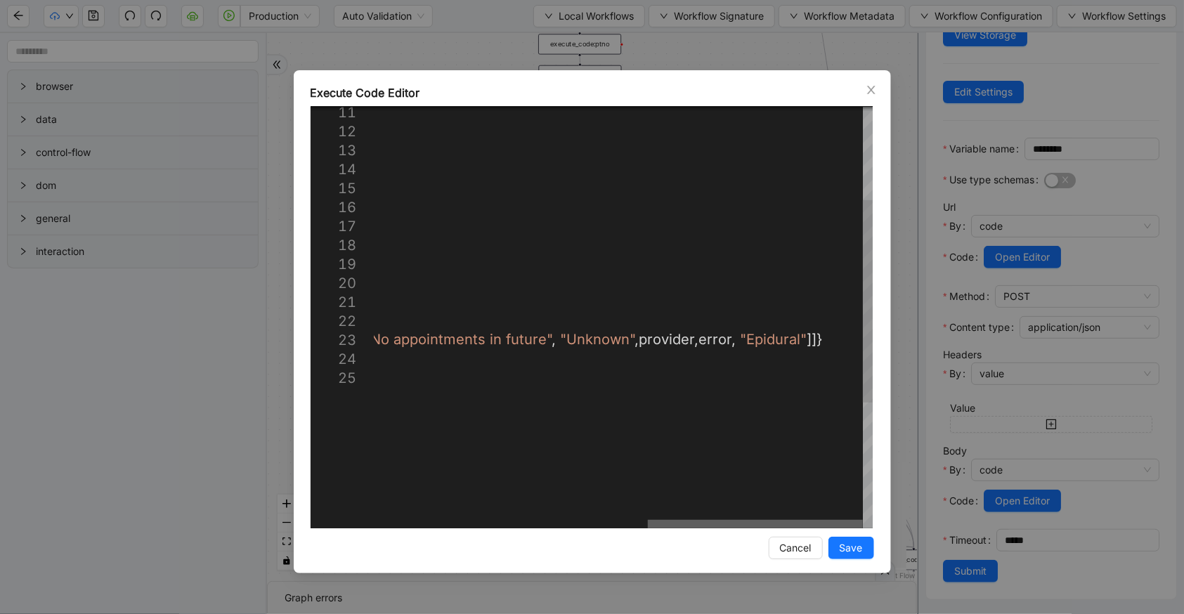
click at [841, 528] on div at bounding box center [755, 524] width 215 height 8
click at [871, 84] on icon "close" at bounding box center [871, 89] width 11 height 11
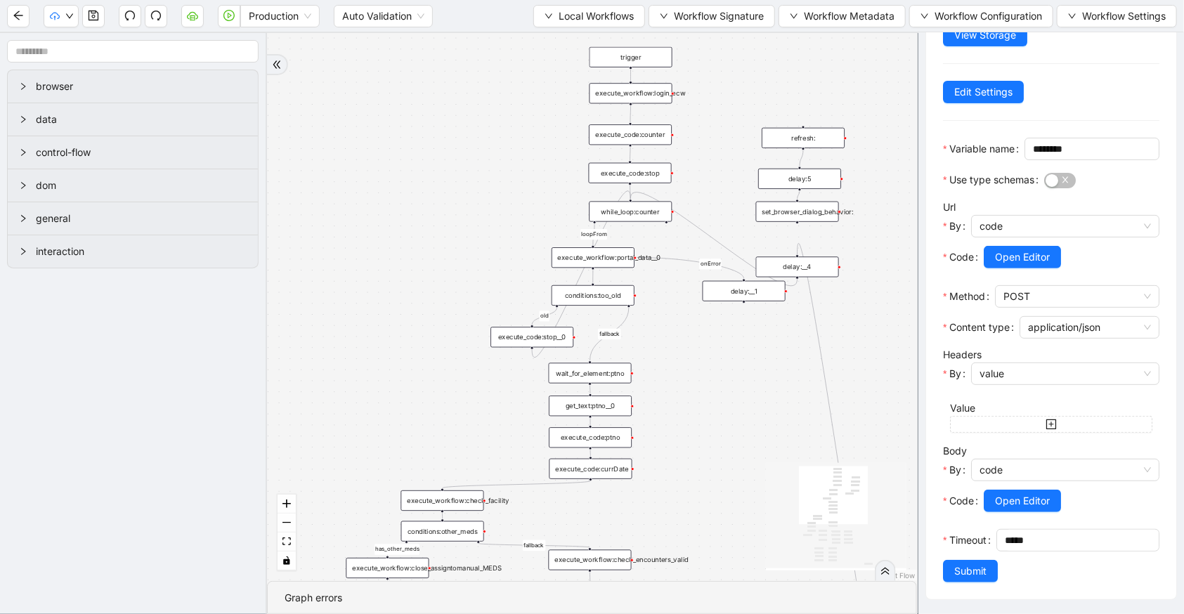
drag, startPoint x: 714, startPoint y: 148, endPoint x: 724, endPoint y: 541, distance: 393.6
click at [724, 541] on div "has_other_meds success success end success success success old fallback fallbac…" at bounding box center [592, 307] width 650 height 548
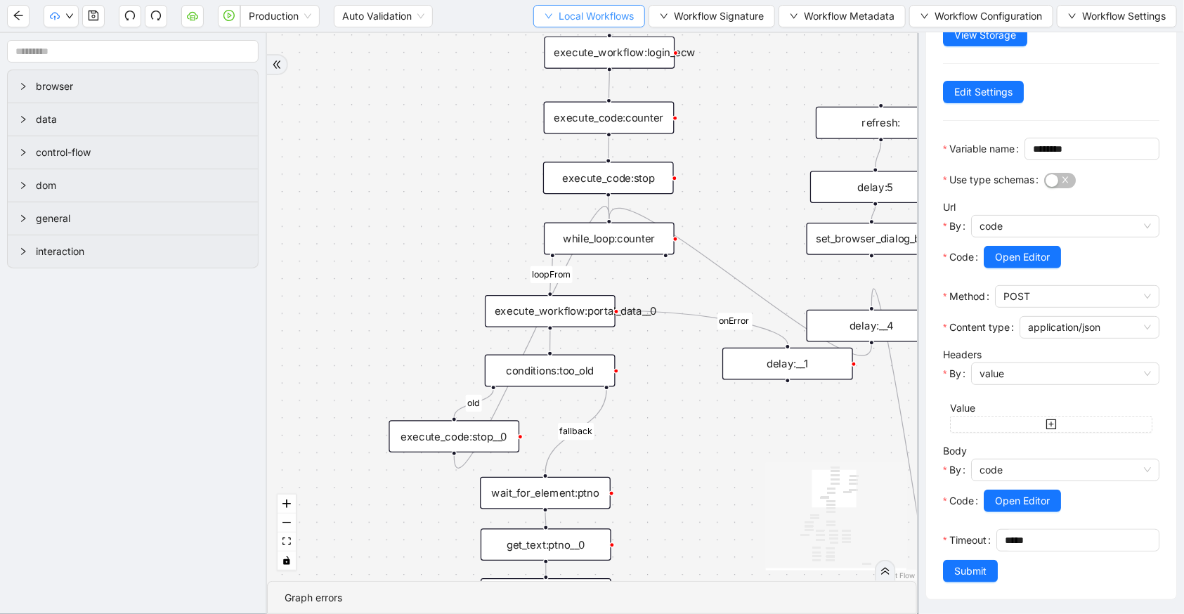
click at [638, 15] on button "Local Workflows" at bounding box center [589, 16] width 112 height 22
click at [620, 36] on span "Select" at bounding box center [583, 42] width 91 height 15
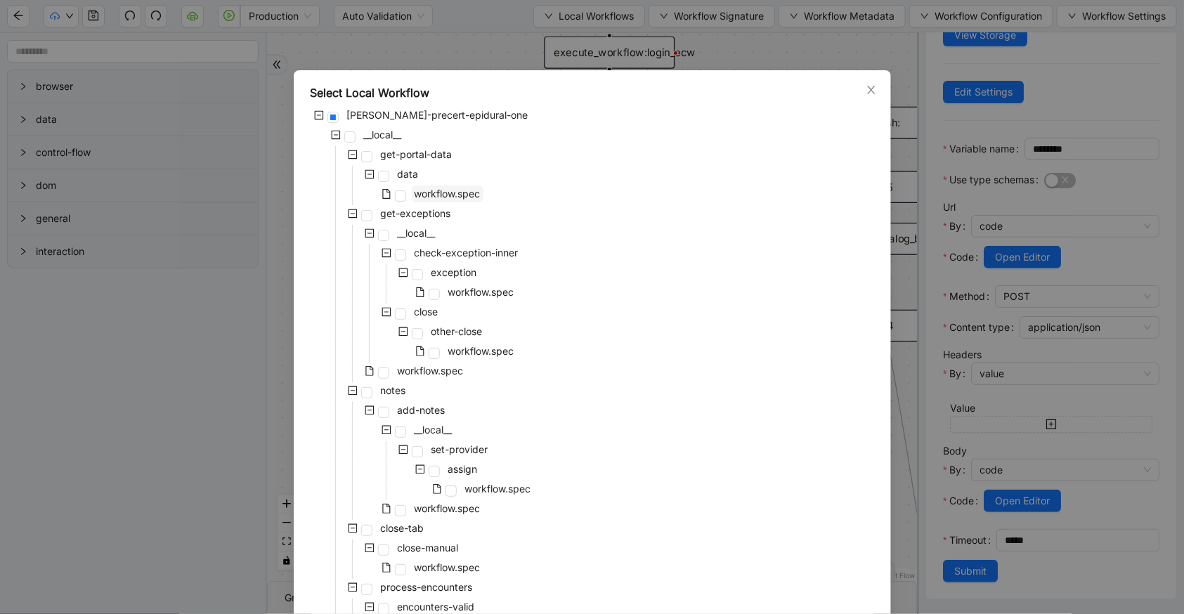
click at [431, 190] on span "workflow.spec" at bounding box center [448, 194] width 66 height 12
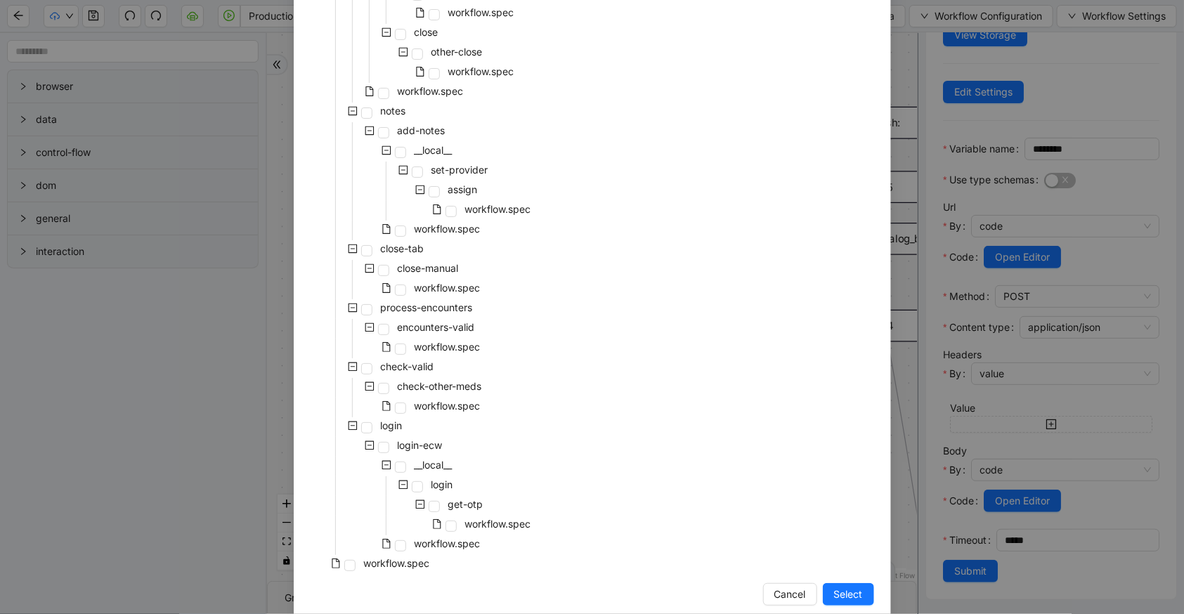
scroll to position [302, 0]
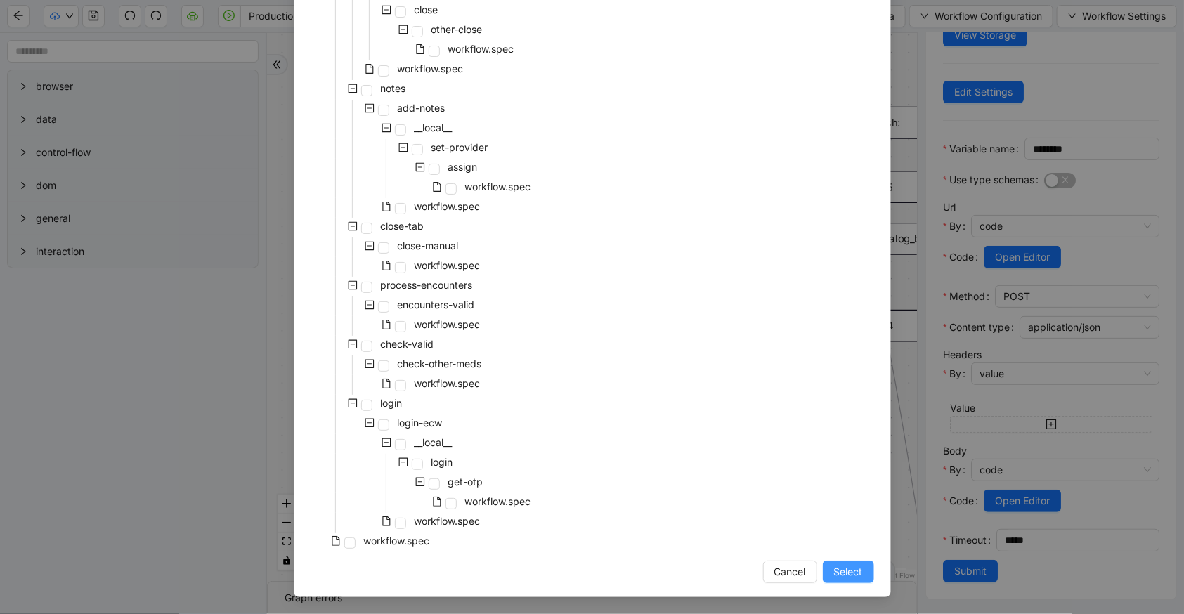
click at [867, 568] on button "Select" at bounding box center [848, 572] width 51 height 22
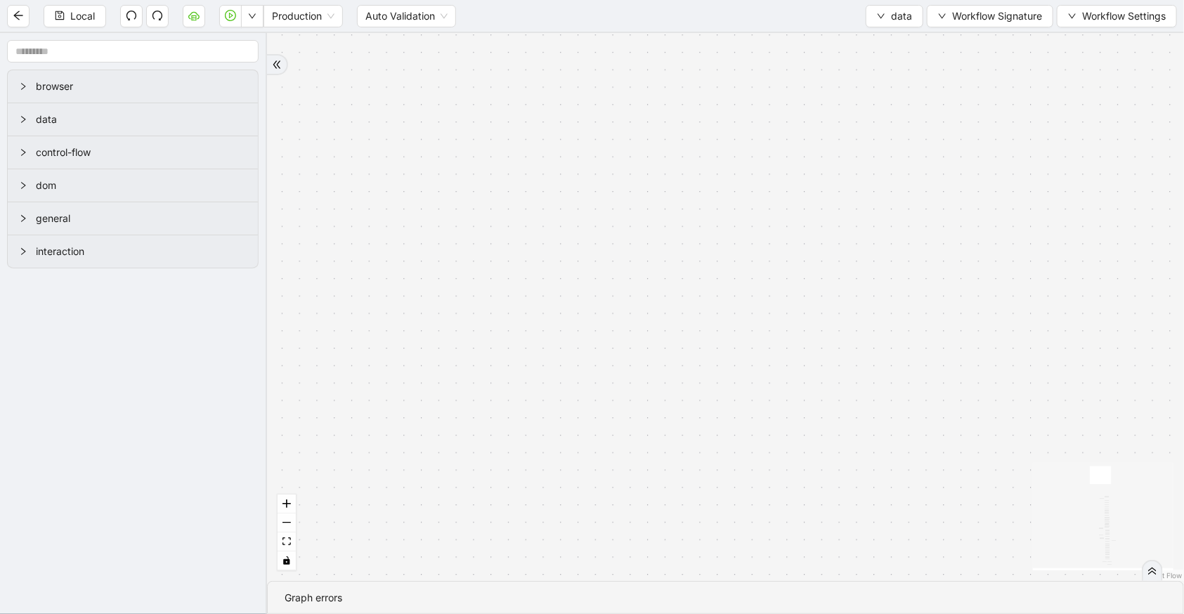
scroll to position [0, 0]
click at [289, 540] on icon "fit view" at bounding box center [286, 541] width 8 height 8
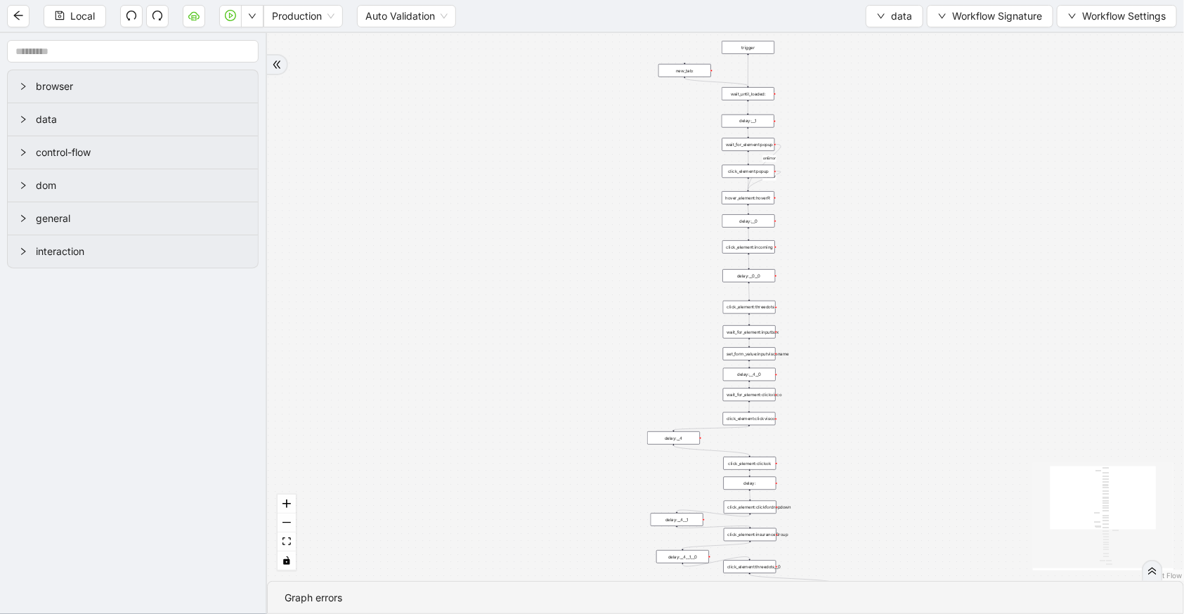
drag, startPoint x: 513, startPoint y: 209, endPoint x: 551, endPoint y: 415, distance: 209.3
click at [551, 415] on div "fallback old onError onError trigger wait_until_loaded: click_element:popup cli…" at bounding box center [725, 307] width 917 height 548
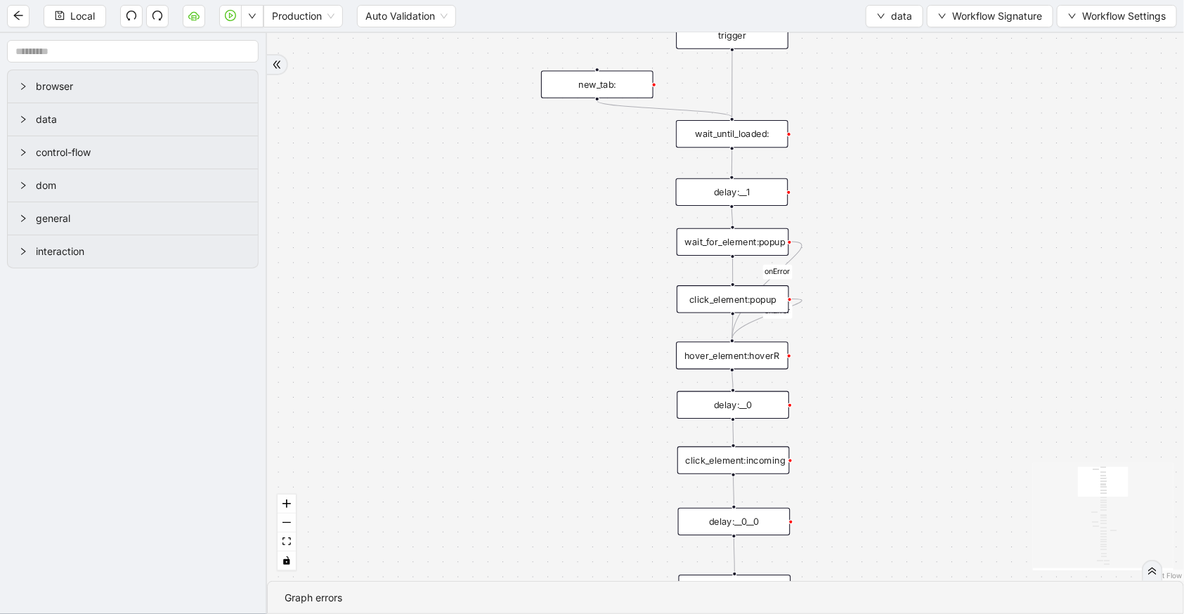
drag, startPoint x: 924, startPoint y: 263, endPoint x: 897, endPoint y: 233, distance: 40.8
click at [897, 233] on div "fallback old onError onError trigger wait_until_loaded: click_element:popup cli…" at bounding box center [725, 307] width 917 height 548
click at [613, 81] on div "new_tab:" at bounding box center [597, 83] width 112 height 27
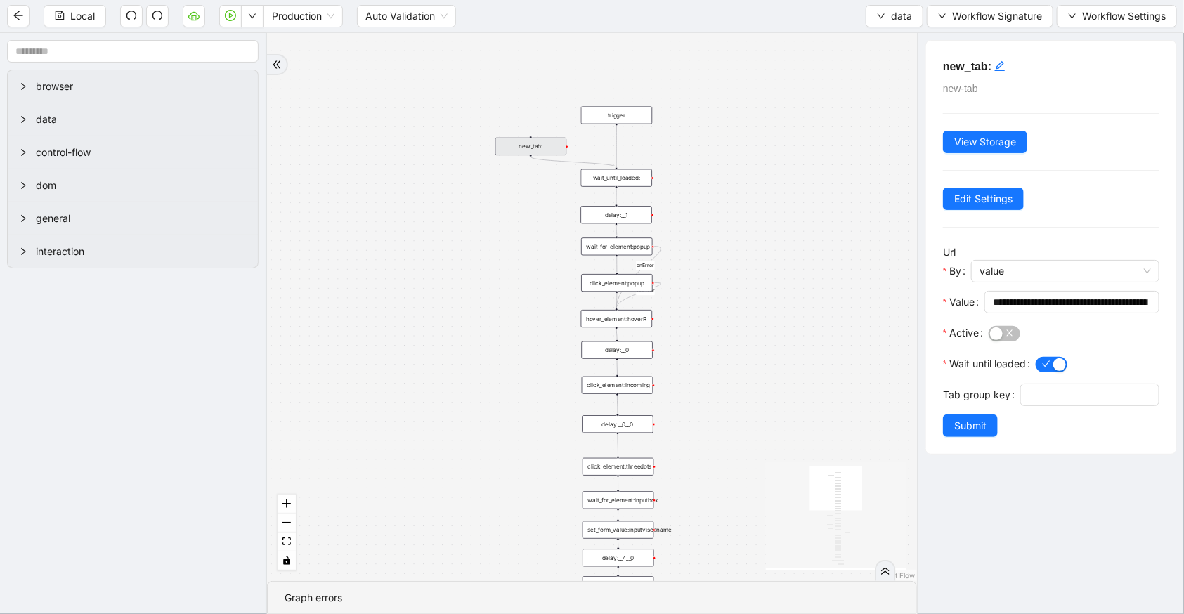
drag, startPoint x: 849, startPoint y: 150, endPoint x: 698, endPoint y: 182, distance: 153.6
click at [698, 182] on div "fallback old onError onError trigger wait_until_loaded: click_element:popup cli…" at bounding box center [592, 307] width 650 height 548
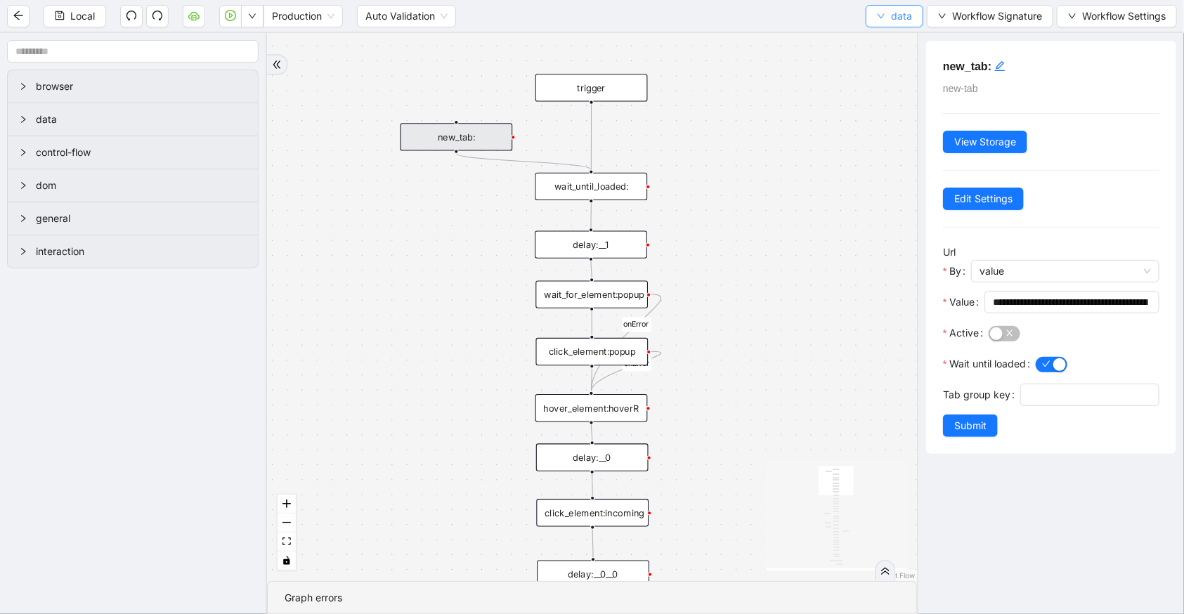
click at [895, 20] on span "data" at bounding box center [901, 15] width 21 height 15
click at [898, 36] on span "Select" at bounding box center [893, 42] width 37 height 15
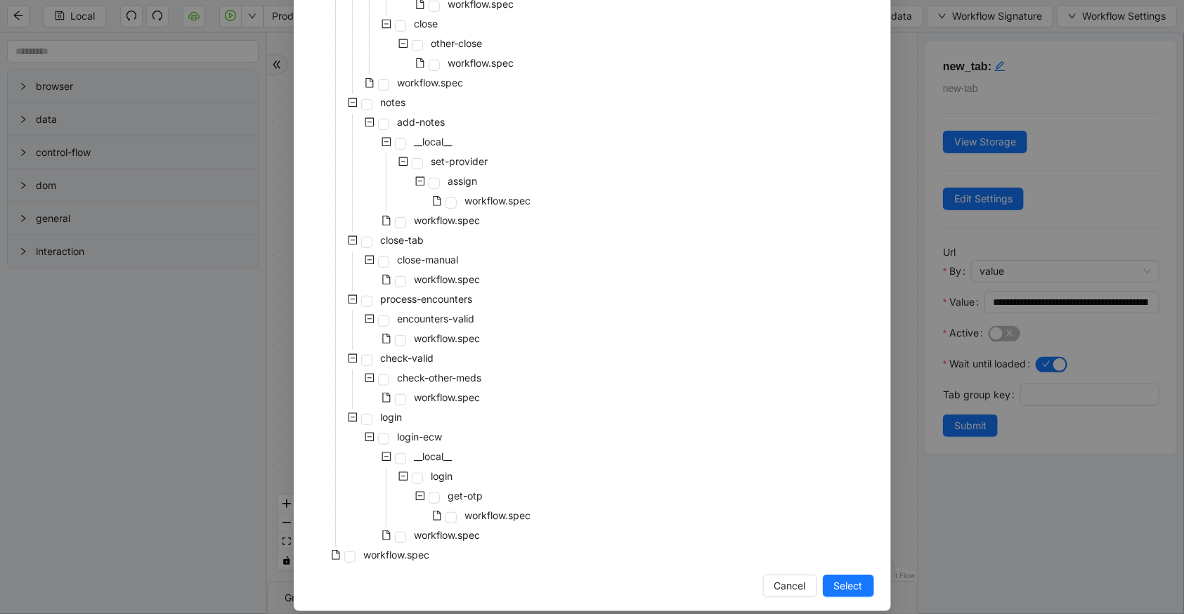
scroll to position [302, 0]
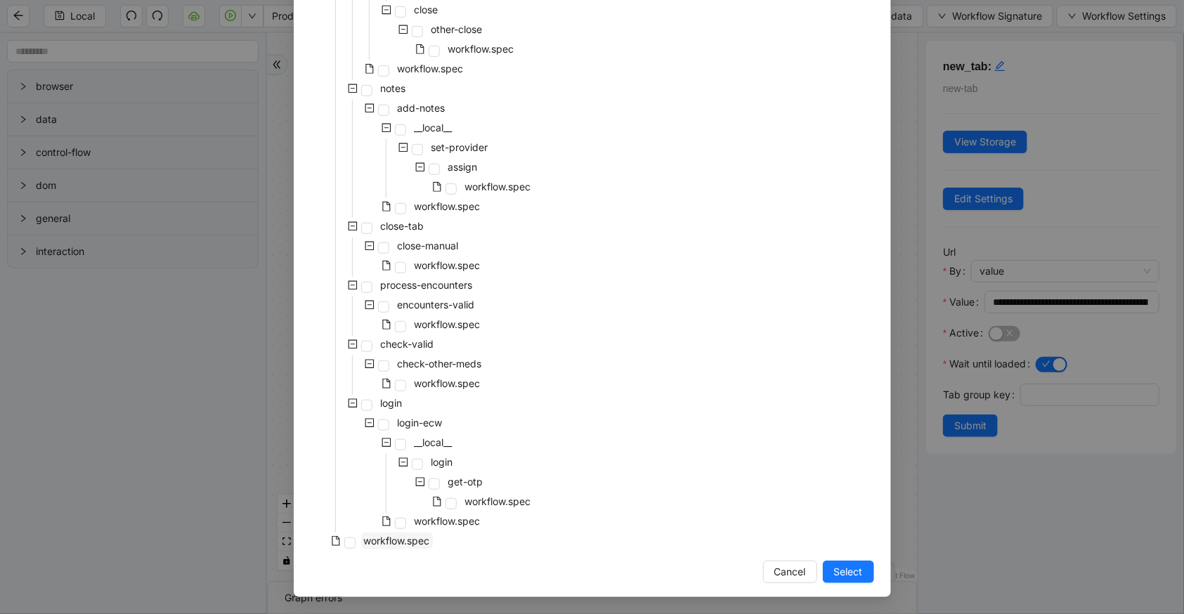
click at [400, 538] on span "workflow.spec" at bounding box center [397, 541] width 66 height 12
click at [873, 561] on div "Select Local Workflow [PERSON_NAME]-precert-epidural-one __local__ get-portal-d…" at bounding box center [592, 182] width 597 height 829
click at [845, 577] on span "Select" at bounding box center [848, 571] width 29 height 15
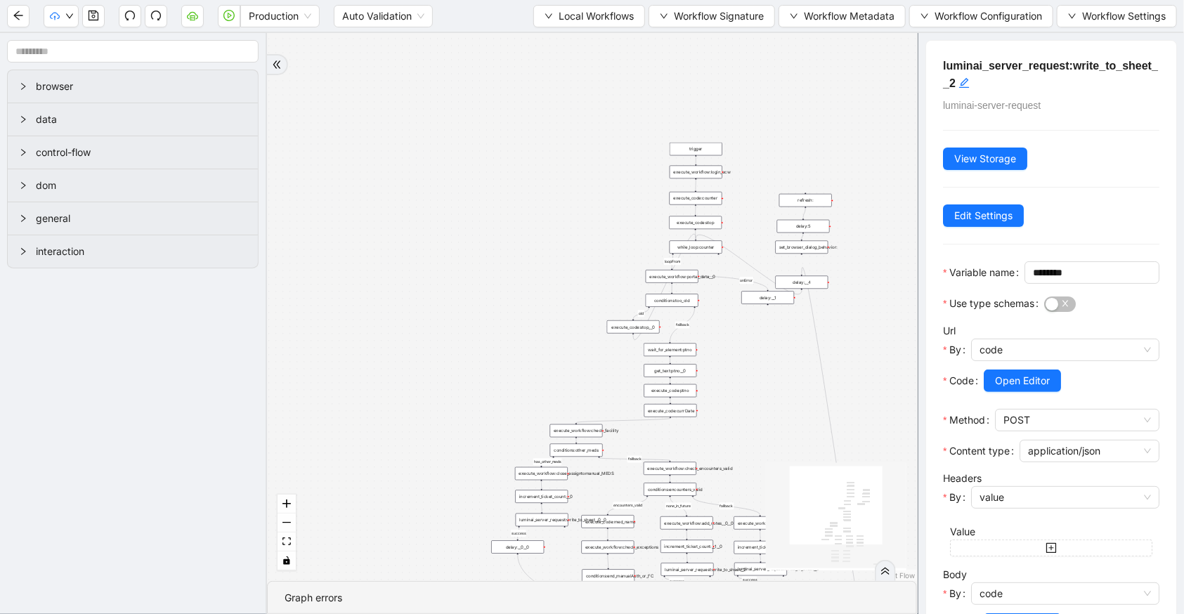
drag, startPoint x: 436, startPoint y: 37, endPoint x: 487, endPoint y: 414, distance: 380.0
click at [488, 415] on div "has_other_meds success success end success success success old fallback fallbac…" at bounding box center [592, 307] width 650 height 548
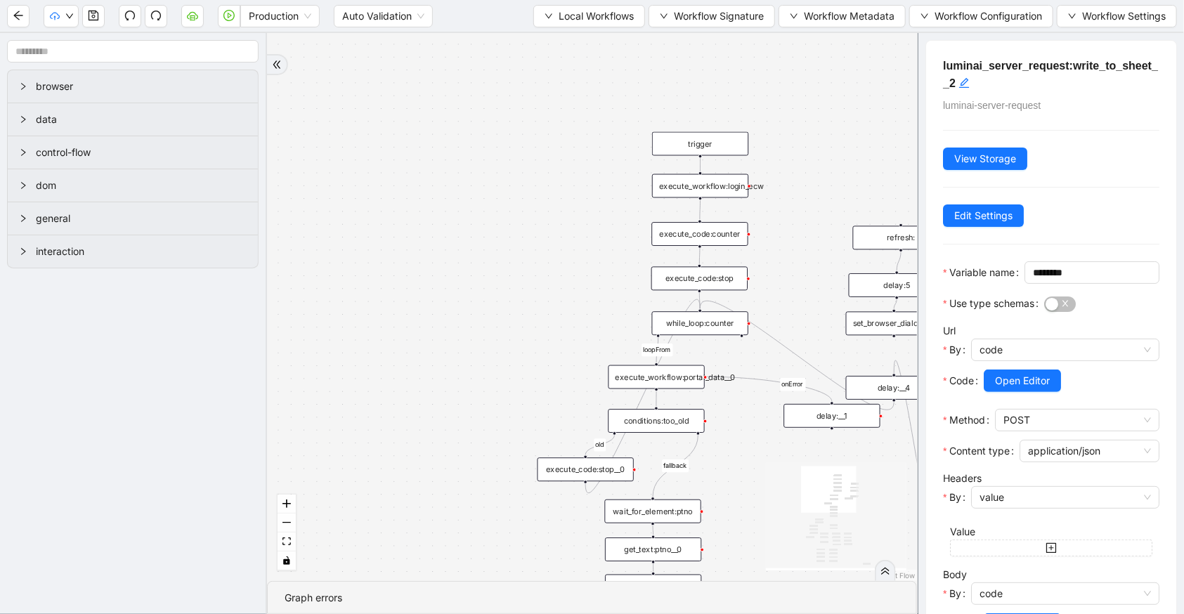
click at [665, 386] on div "execute_workflow:portal_data__0" at bounding box center [656, 377] width 96 height 24
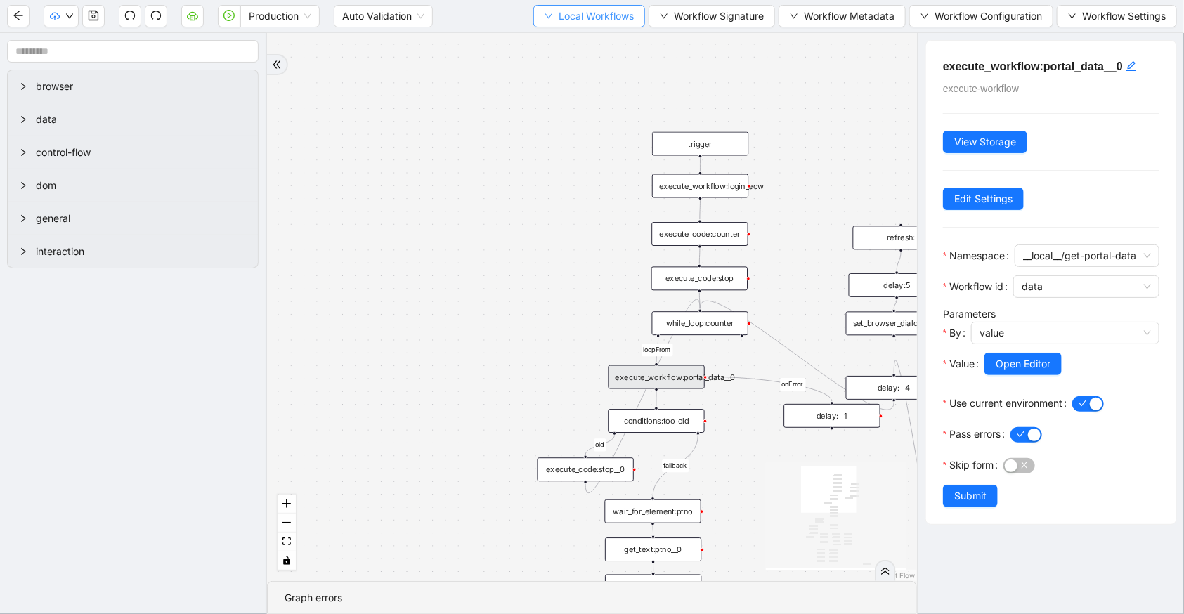
click at [562, 19] on span "Local Workflows" at bounding box center [596, 15] width 75 height 15
click at [570, 44] on span "Select" at bounding box center [583, 42] width 91 height 15
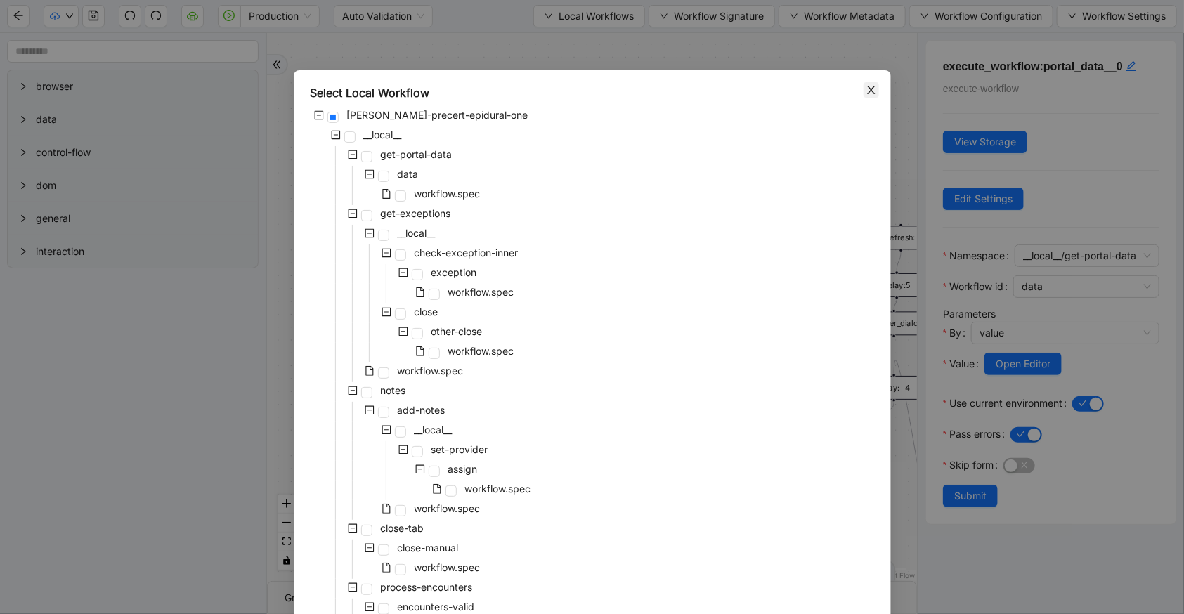
click at [863, 91] on span "Close" at bounding box center [870, 89] width 15 height 15
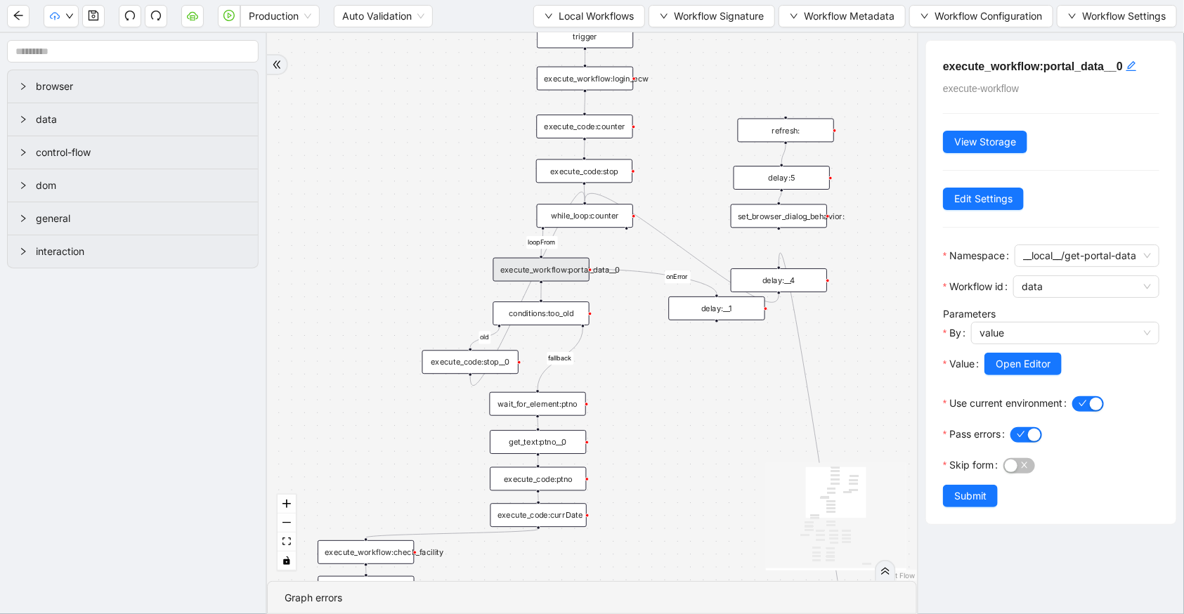
drag, startPoint x: 805, startPoint y: 185, endPoint x: 686, endPoint y: 72, distance: 164.0
click at [686, 72] on div "has_other_meds success success end success success success old fallback fallbac…" at bounding box center [592, 307] width 650 height 548
click at [155, 46] on input "text" at bounding box center [133, 51] width 252 height 22
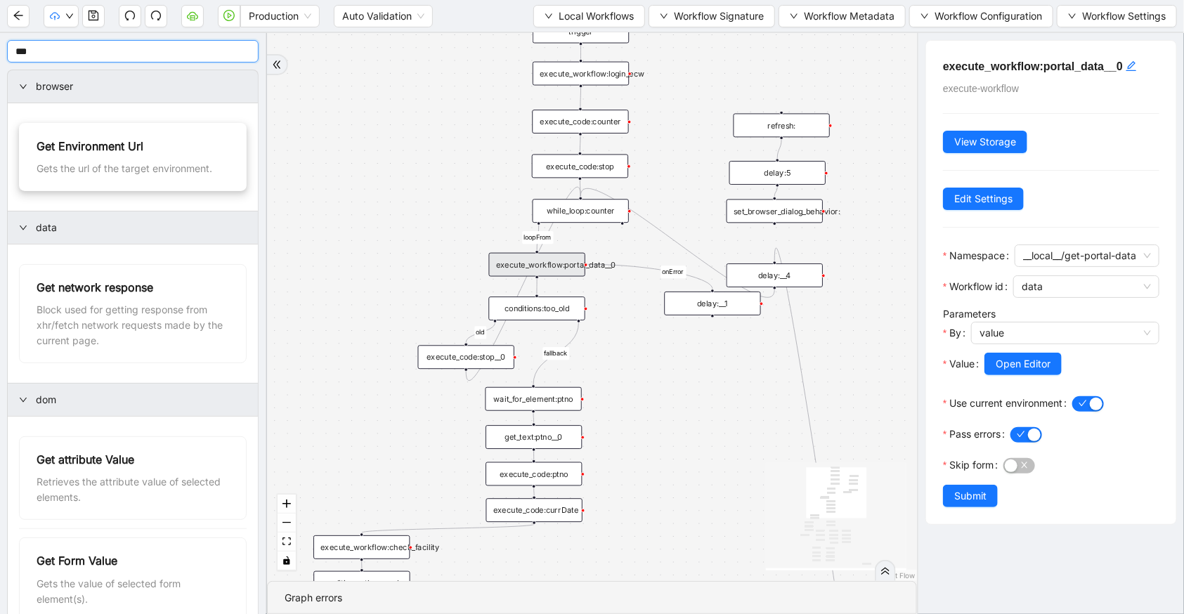
type input "***"
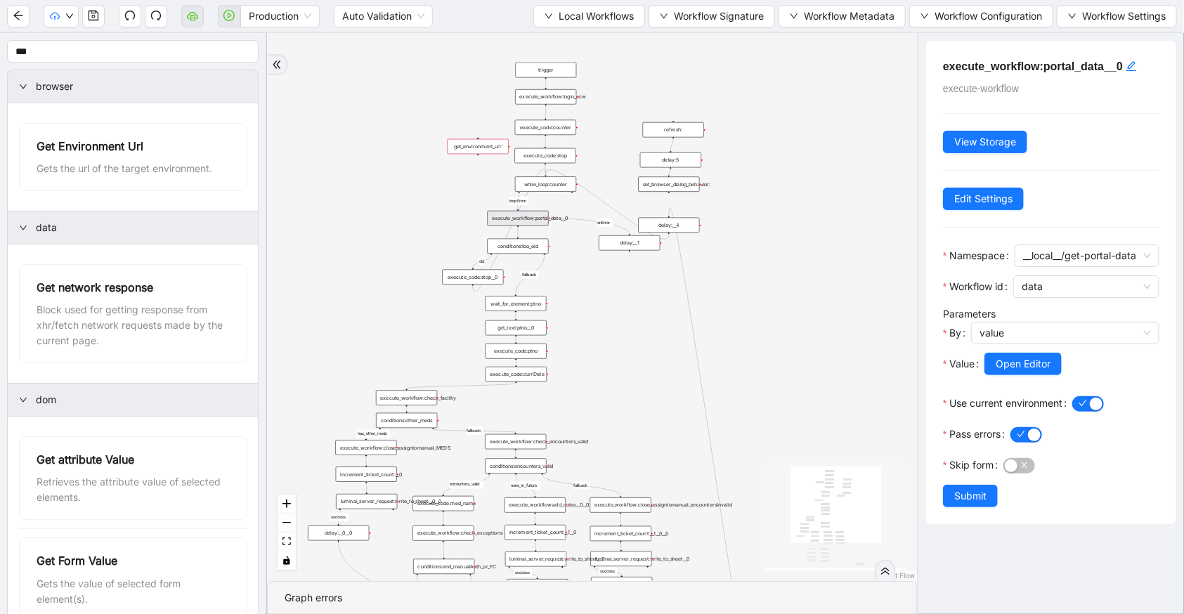
click at [648, 122] on div "has_other_meds success success end success success success old fallback fallbac…" at bounding box center [592, 307] width 650 height 548
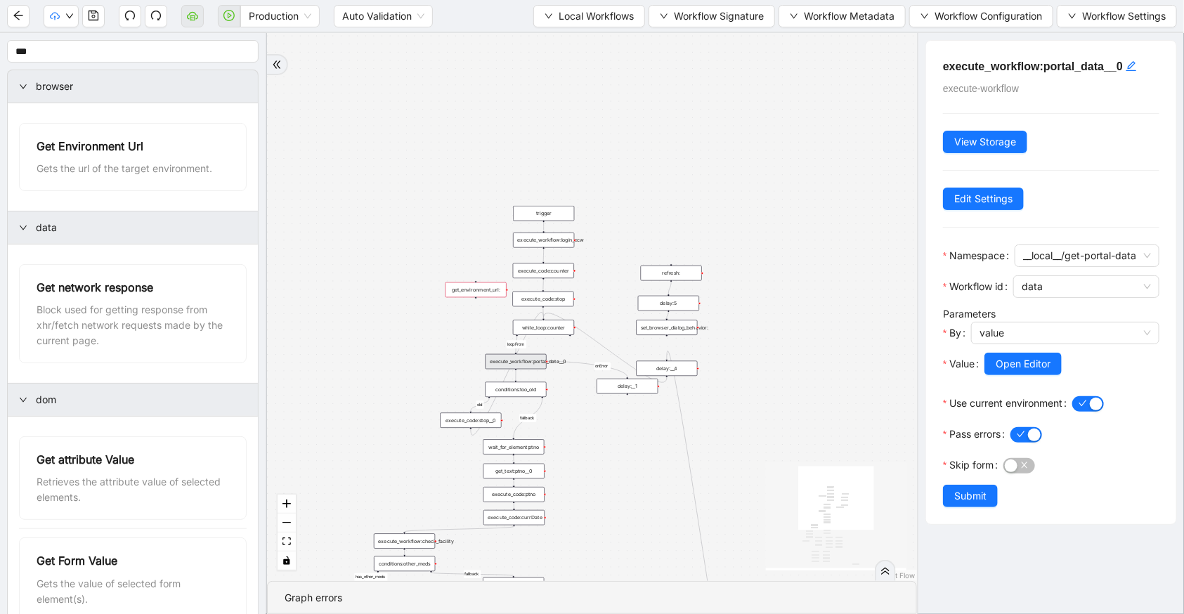
drag, startPoint x: 596, startPoint y: 41, endPoint x: 603, endPoint y: 183, distance: 141.4
click at [603, 183] on div "has_other_meds success success end success success success old fallback fallbac…" at bounding box center [592, 307] width 650 height 548
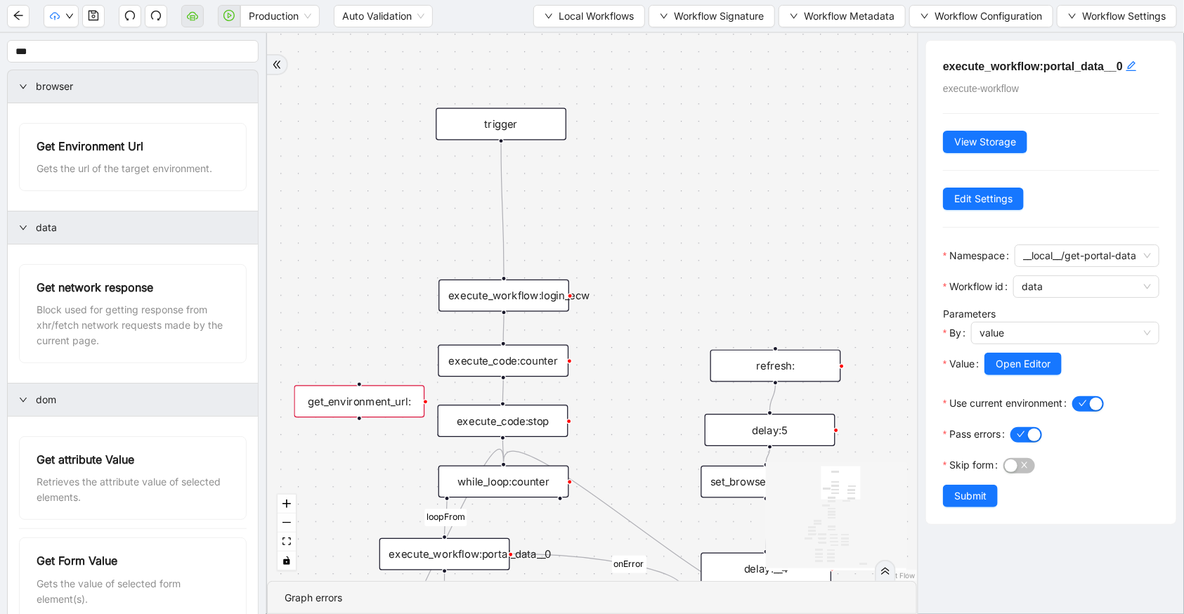
drag, startPoint x: 541, startPoint y: 230, endPoint x: 538, endPoint y: 115, distance: 114.5
click at [538, 115] on div "trigger" at bounding box center [501, 124] width 131 height 32
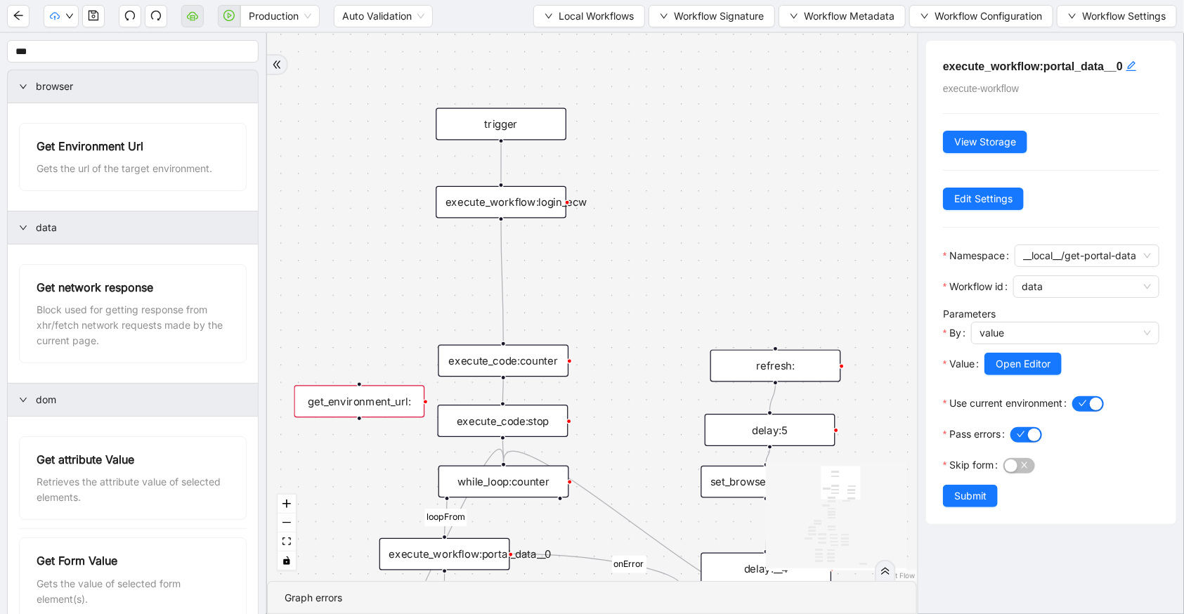
drag, startPoint x: 530, startPoint y: 286, endPoint x: 528, endPoint y: 192, distance: 93.5
click at [528, 192] on div "execute_workflow:login_ecw" at bounding box center [501, 202] width 131 height 32
drag, startPoint x: 492, startPoint y: 353, endPoint x: 491, endPoint y: 251, distance: 102.6
click at [491, 251] on div "execute_code:counter" at bounding box center [501, 258] width 131 height 32
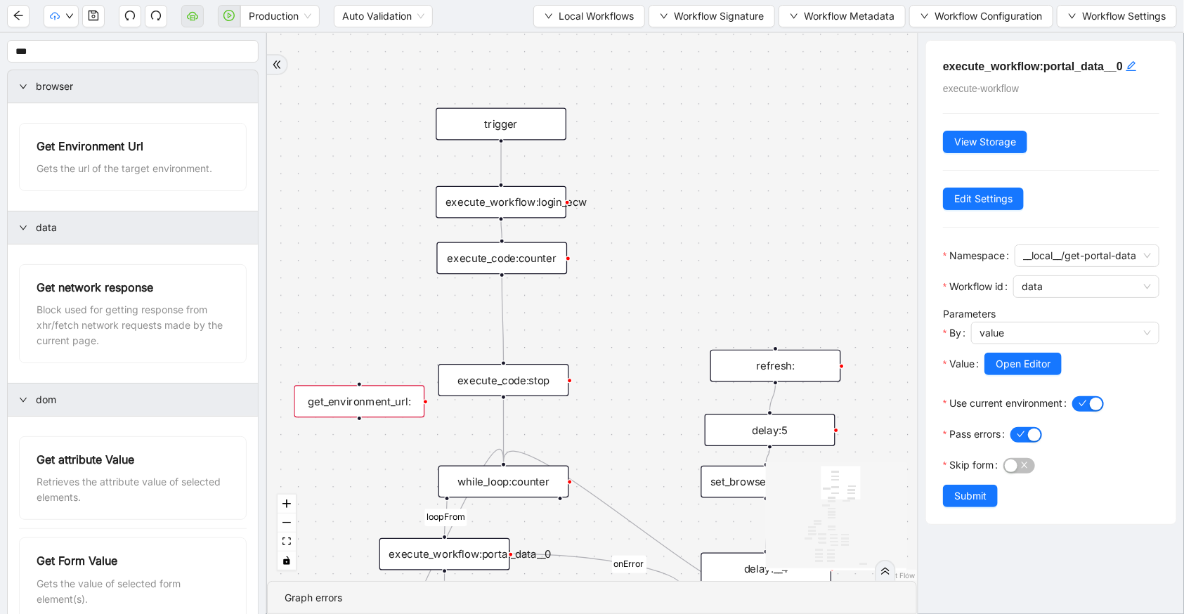
drag, startPoint x: 513, startPoint y: 420, endPoint x: 514, endPoint y: 379, distance: 40.8
click at [514, 379] on div "execute_code:stop" at bounding box center [503, 380] width 131 height 32
drag, startPoint x: 354, startPoint y: 400, endPoint x: 431, endPoint y: 315, distance: 113.9
click at [431, 315] on div "get_environment_url:" at bounding box center [438, 320] width 131 height 32
drag, startPoint x: 500, startPoint y: 274, endPoint x: 441, endPoint y: 297, distance: 63.4
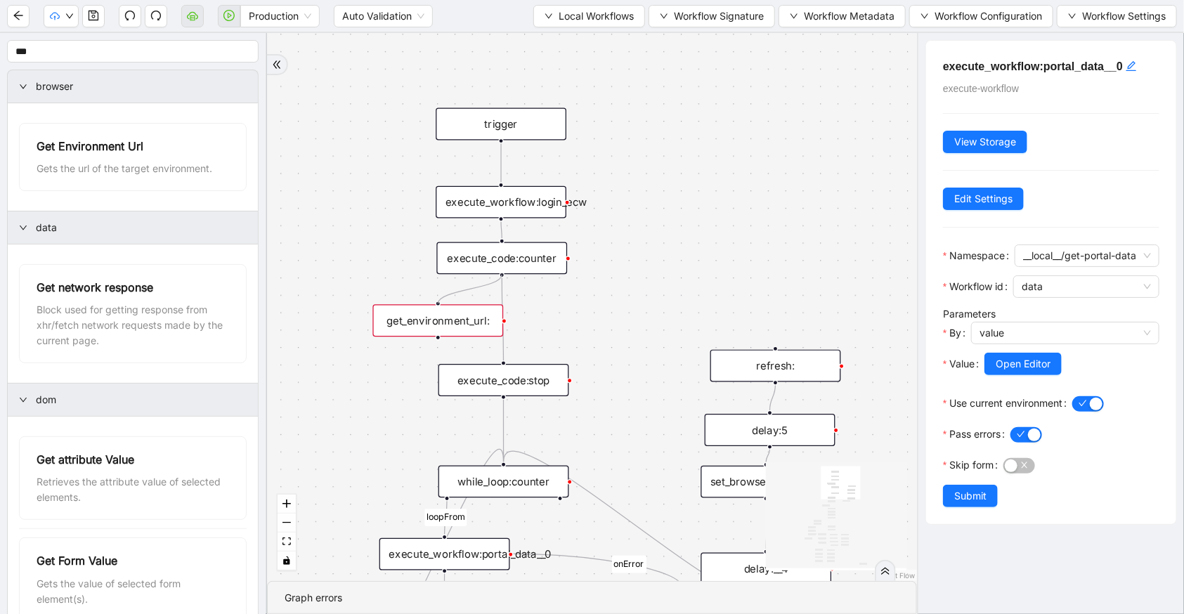
click at [441, 297] on div "has_other_meds success success end success success success old fallback fallbac…" at bounding box center [592, 307] width 650 height 548
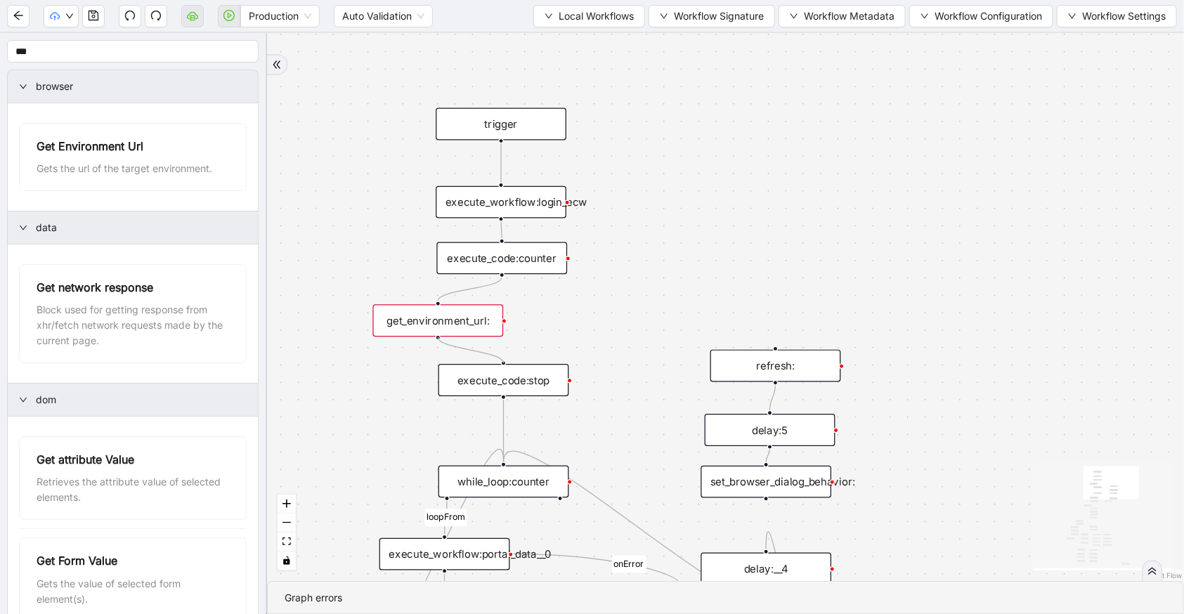
drag, startPoint x: 436, startPoint y: 337, endPoint x: 492, endPoint y: 360, distance: 61.7
click at [492, 360] on div "has_other_meds success success end success success success old fallback fallbac…" at bounding box center [725, 307] width 917 height 548
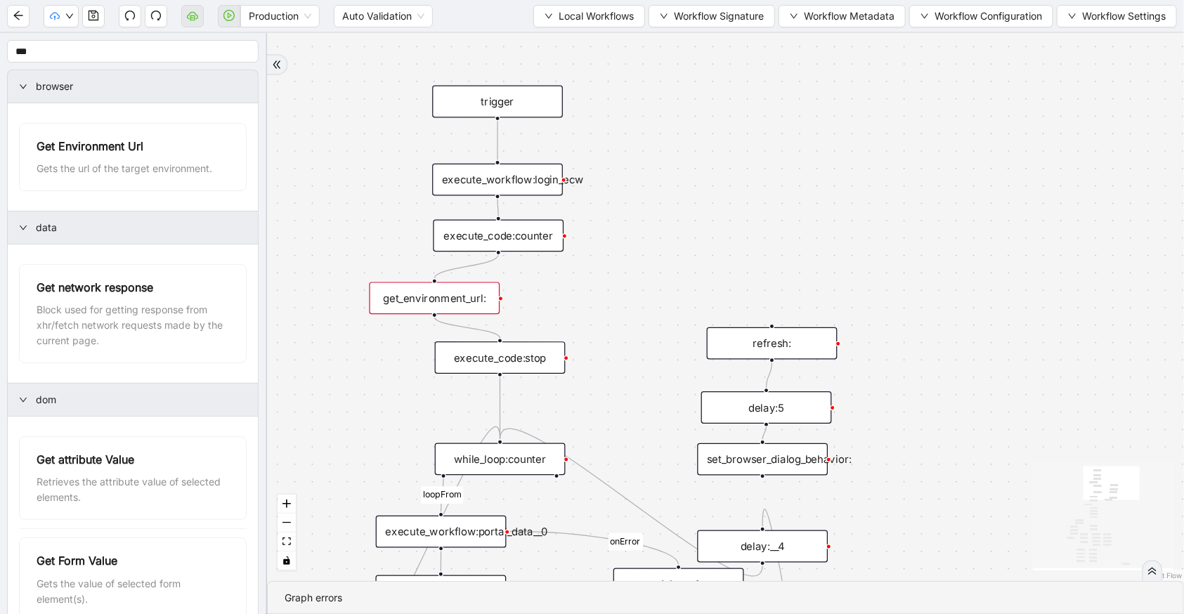
drag, startPoint x: 717, startPoint y: 225, endPoint x: 713, endPoint y: 216, distance: 9.1
click at [713, 216] on div "has_other_meds success success end success success success old fallback fallbac…" at bounding box center [725, 307] width 917 height 548
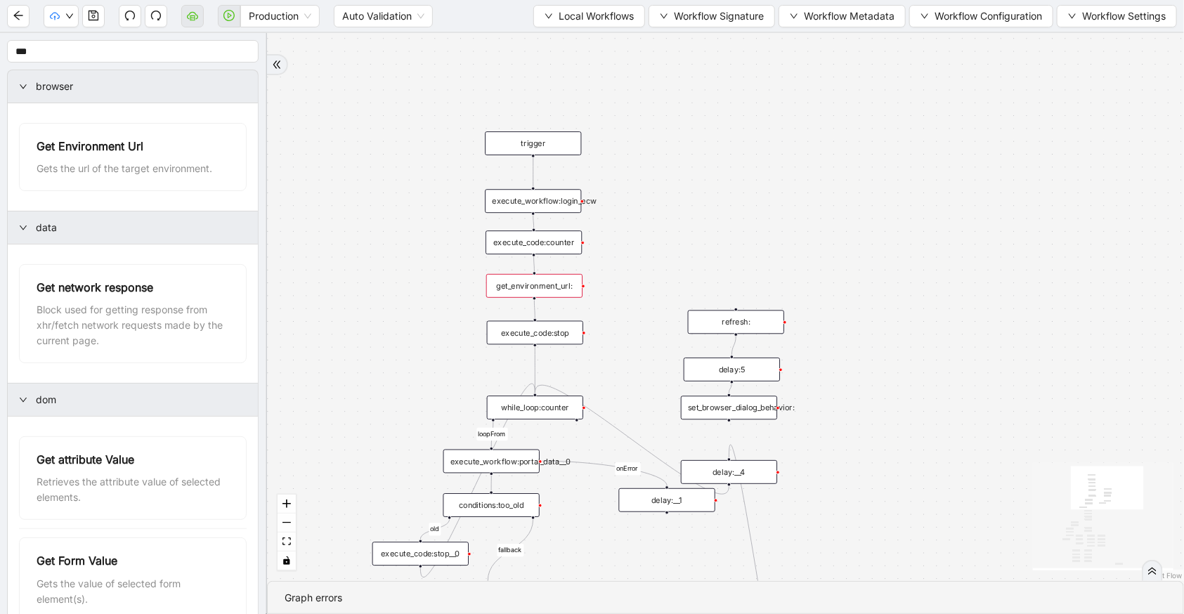
drag, startPoint x: 486, startPoint y: 286, endPoint x: 534, endPoint y: 283, distance: 47.9
click at [534, 283] on div "get_environment_url:" at bounding box center [534, 286] width 96 height 24
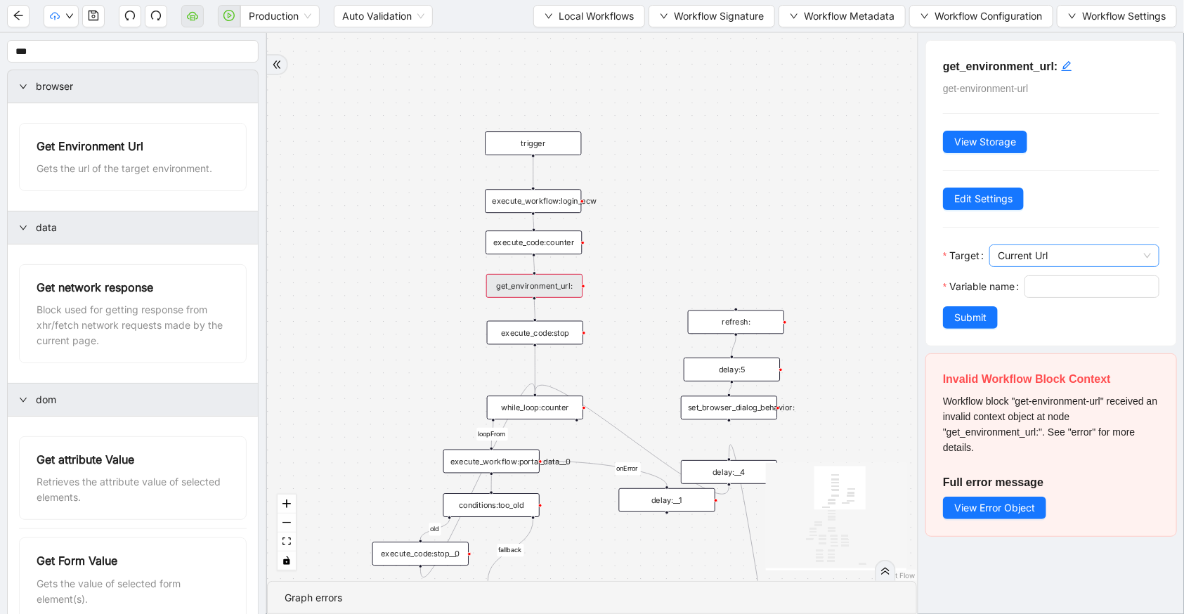
click at [1032, 261] on span "Current Url" at bounding box center [1074, 255] width 153 height 21
click at [1021, 274] on div "Current Url" at bounding box center [1071, 283] width 156 height 22
click at [1033, 294] on input "Variable name" at bounding box center [1090, 286] width 115 height 15
type input "*"
type input "******"
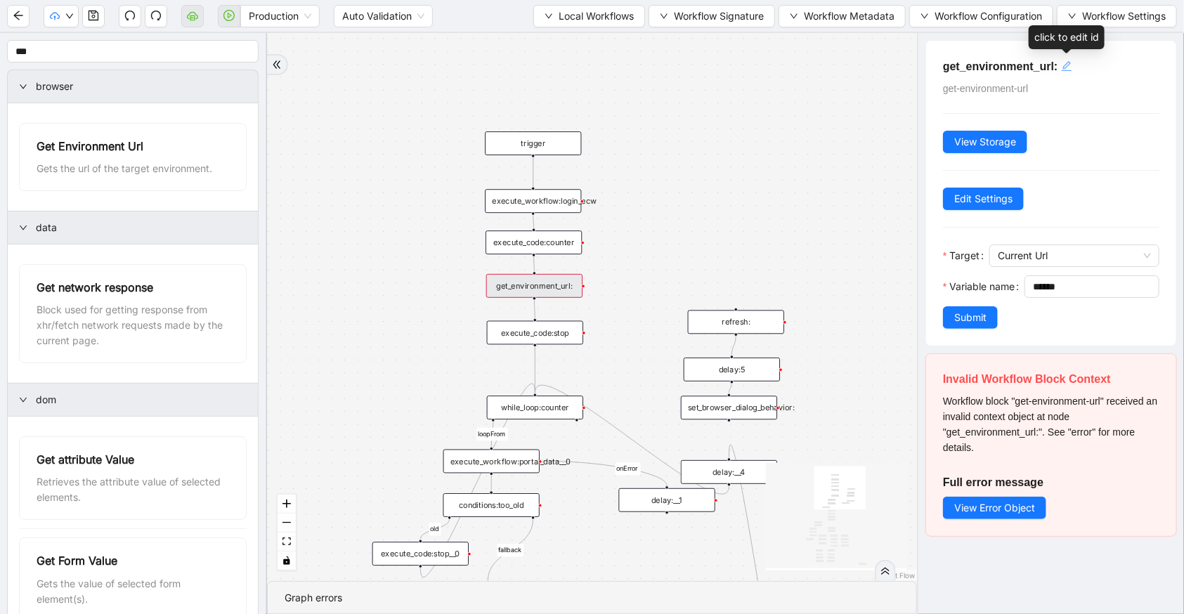
click at [1069, 63] on icon "edit" at bounding box center [1066, 66] width 10 height 10
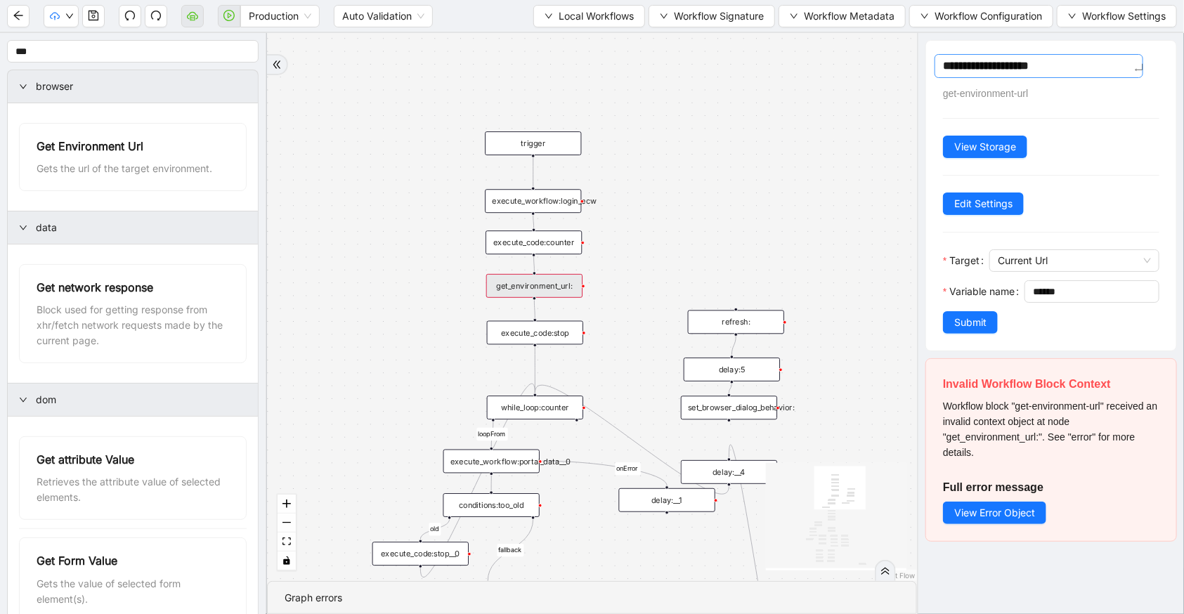
type textarea "**********"
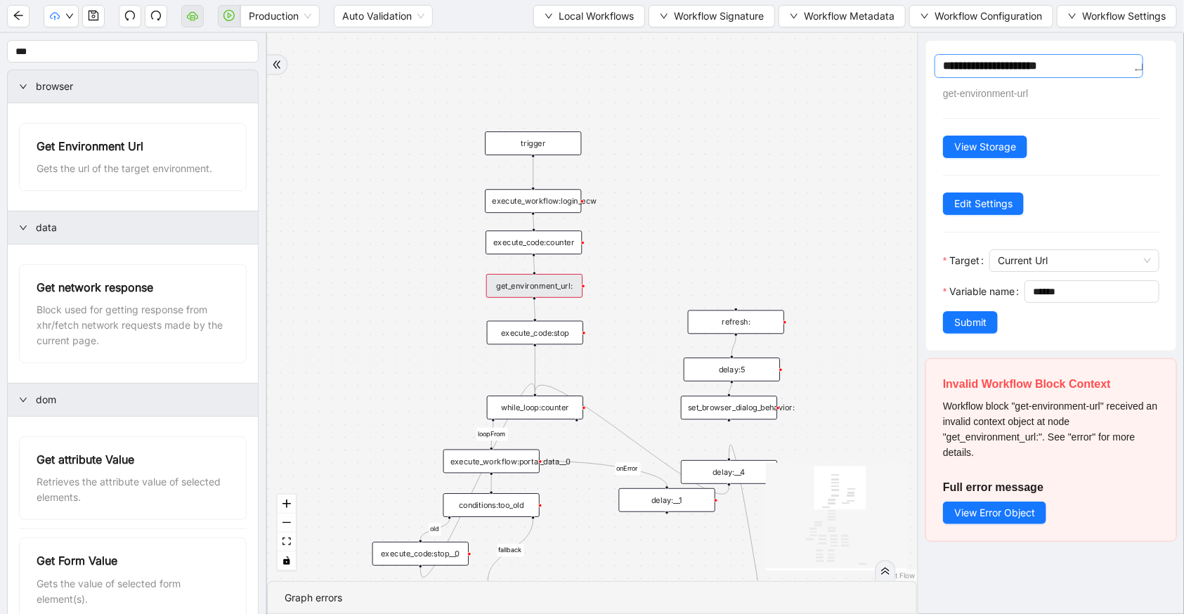
type textarea "**********"
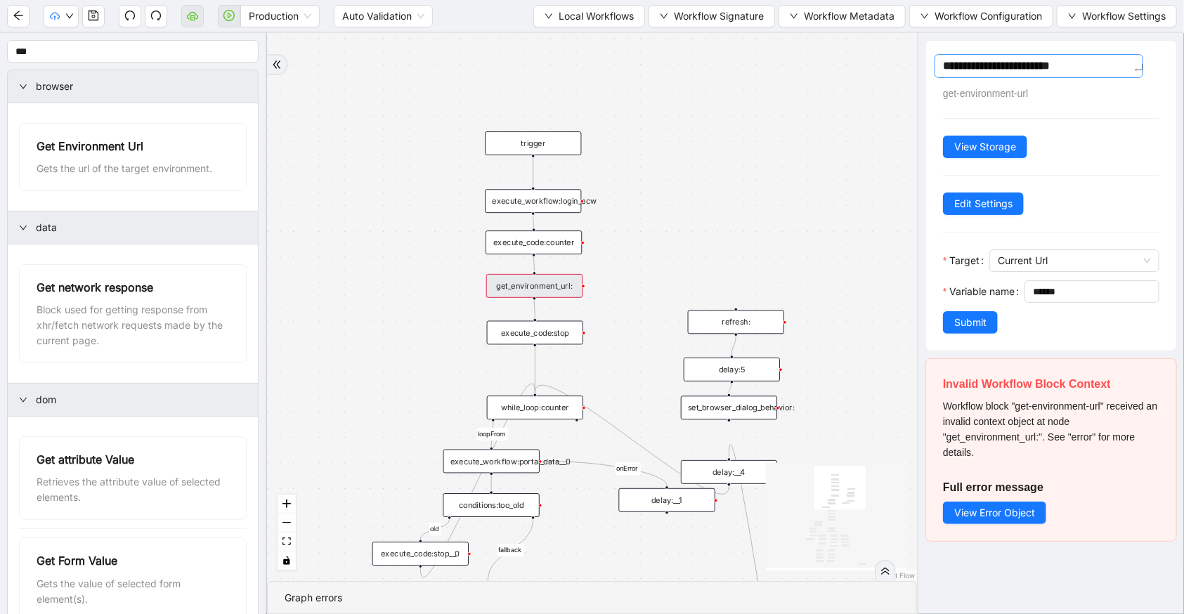
type textarea "**********"
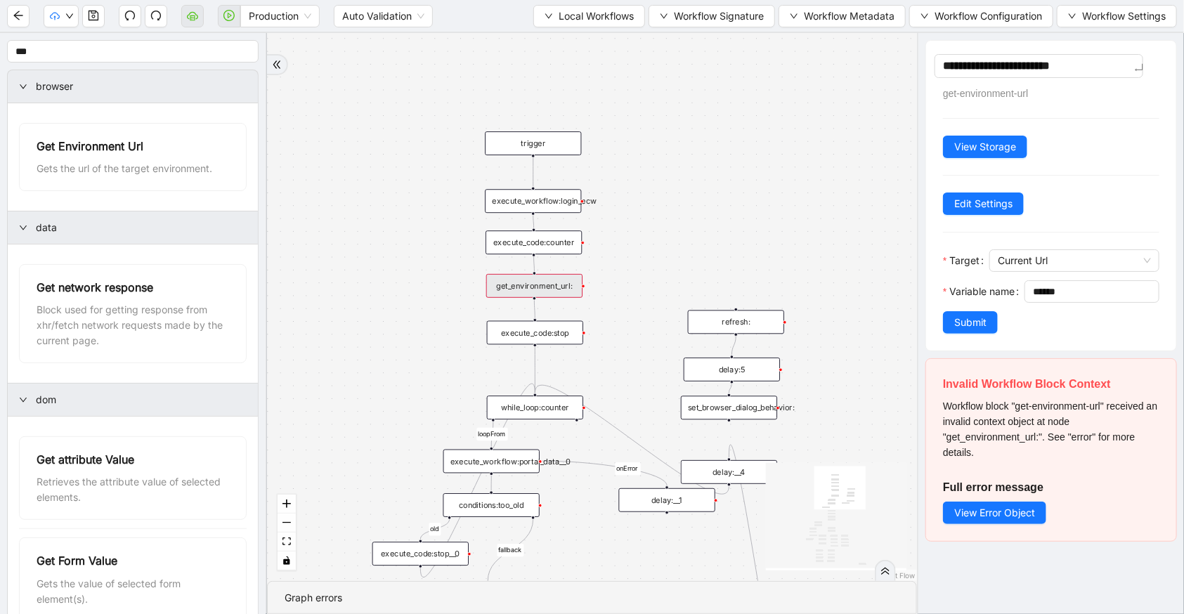
type textarea "**********"
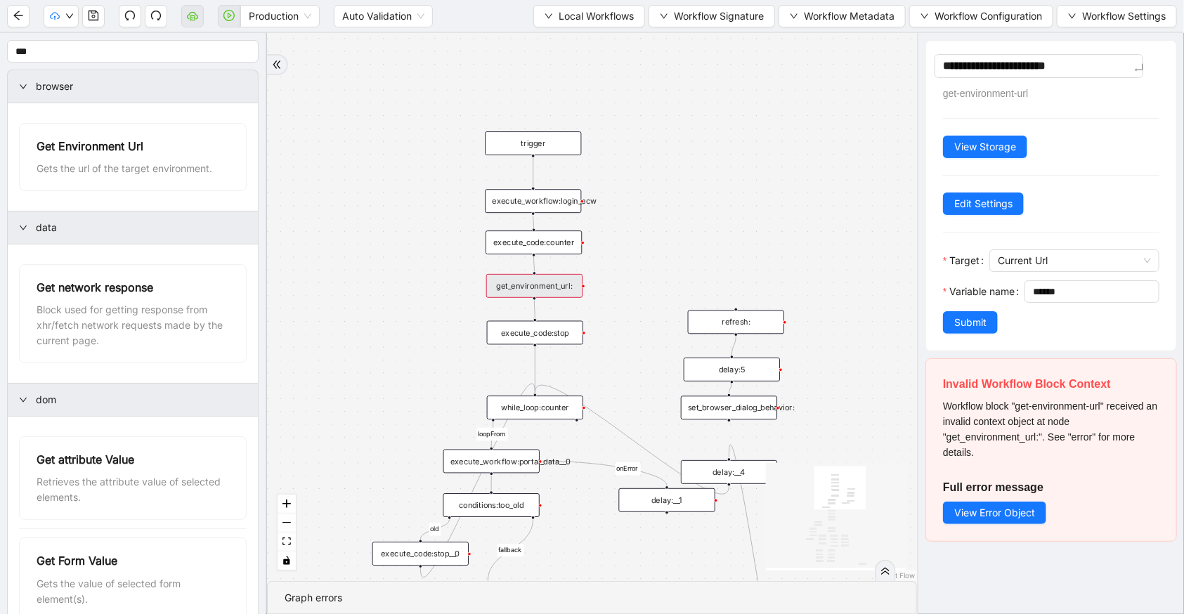
type textarea "**********"
drag, startPoint x: 981, startPoint y: 351, endPoint x: 947, endPoint y: 360, distance: 34.9
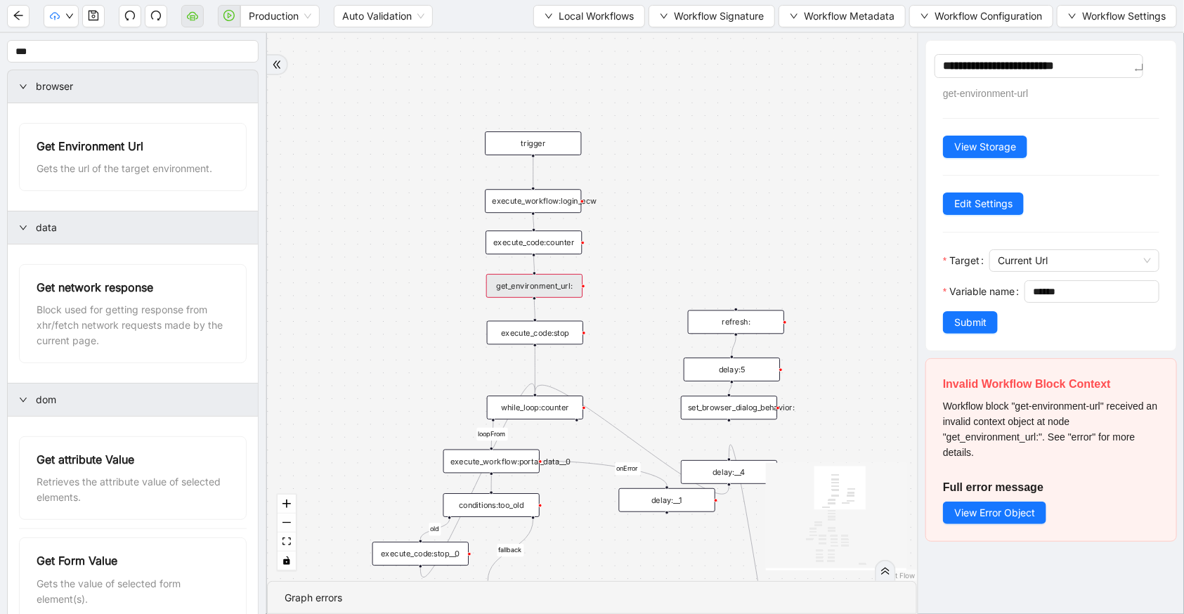
click at [980, 351] on div "**********" at bounding box center [1051, 196] width 250 height 310
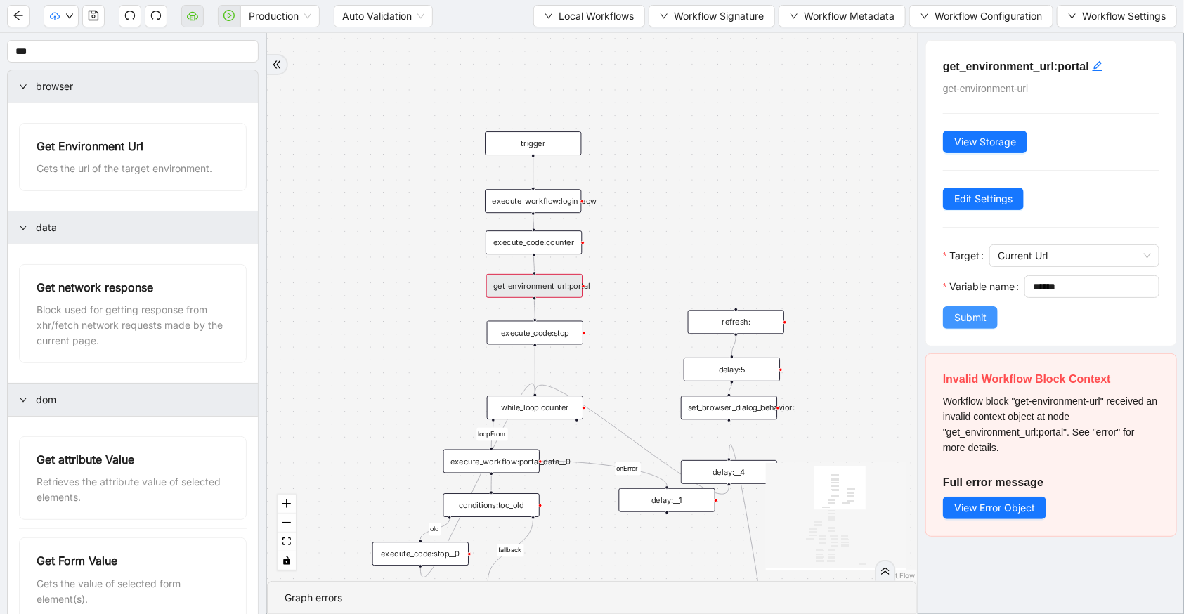
click at [965, 329] on button "Submit" at bounding box center [970, 317] width 55 height 22
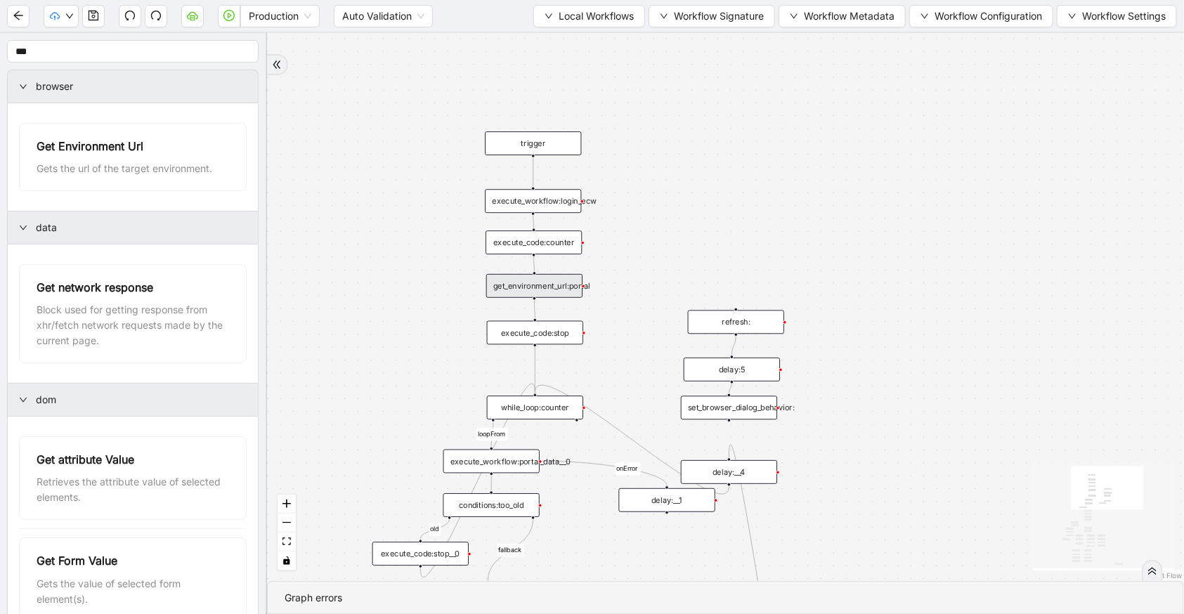
click at [521, 292] on div "get_environment_url:portal" at bounding box center [534, 286] width 96 height 24
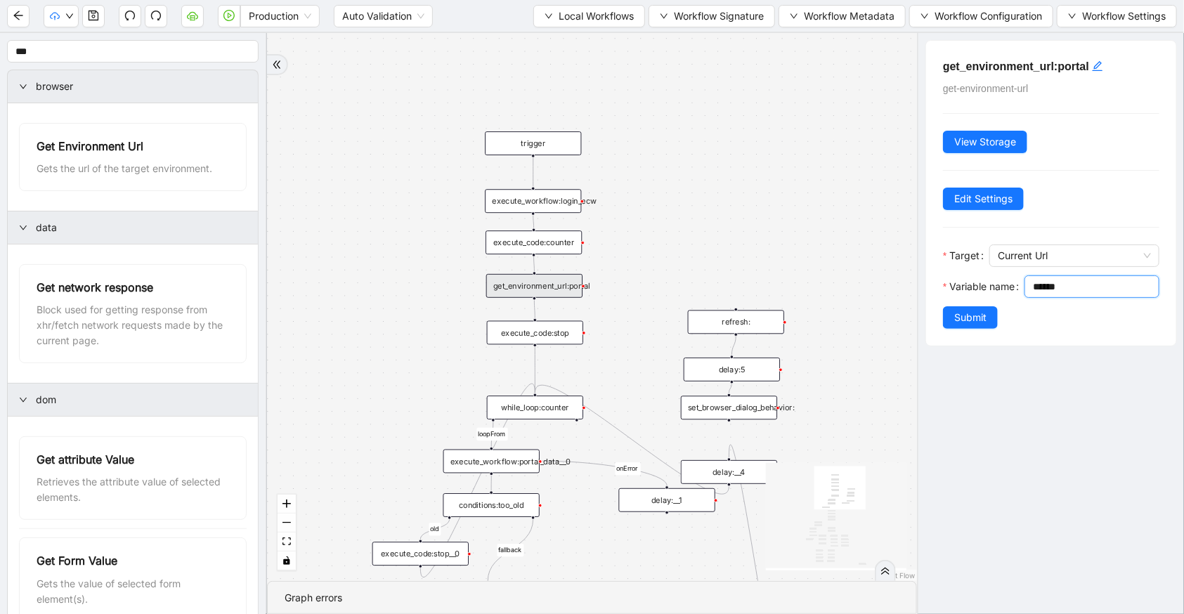
drag, startPoint x: 1003, startPoint y: 311, endPoint x: 906, endPoint y: 301, distance: 97.4
click at [906, 301] on section "*** browser Get Environment Url Gets the url of the target environment. data Ge…" at bounding box center [592, 323] width 1184 height 581
click at [670, 247] on div "has_other_meds success success end success success success old fallback fallbac…" at bounding box center [592, 307] width 650 height 548
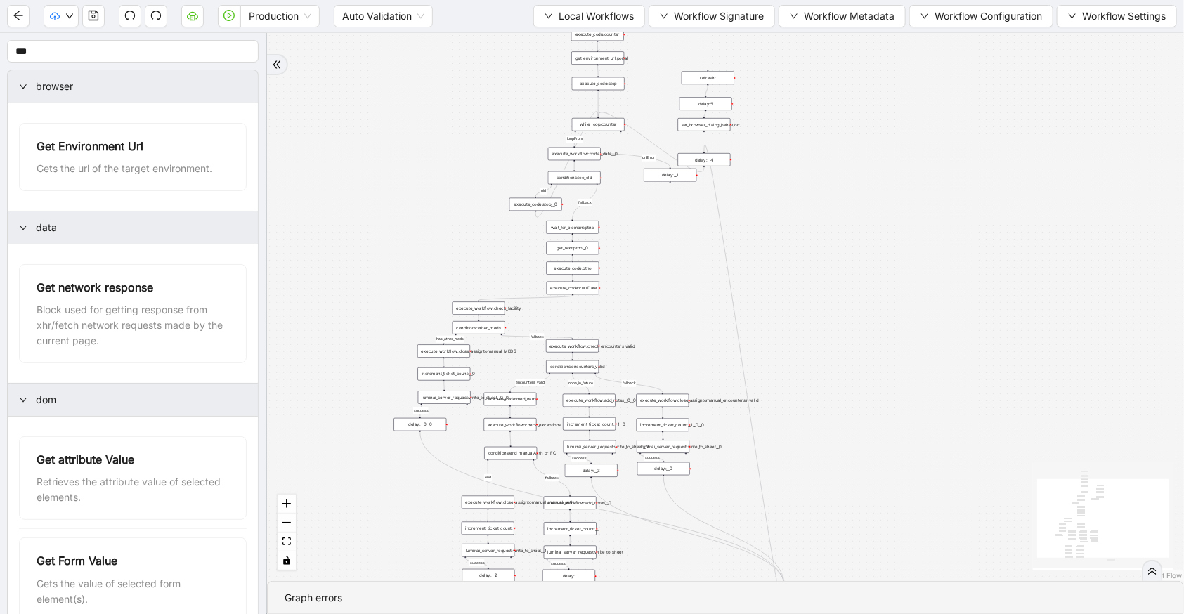
drag, startPoint x: 447, startPoint y: 235, endPoint x: 482, endPoint y: 129, distance: 111.1
click at [482, 129] on div "has_other_meds success success end success success success old fallback fallbac…" at bounding box center [725, 307] width 917 height 548
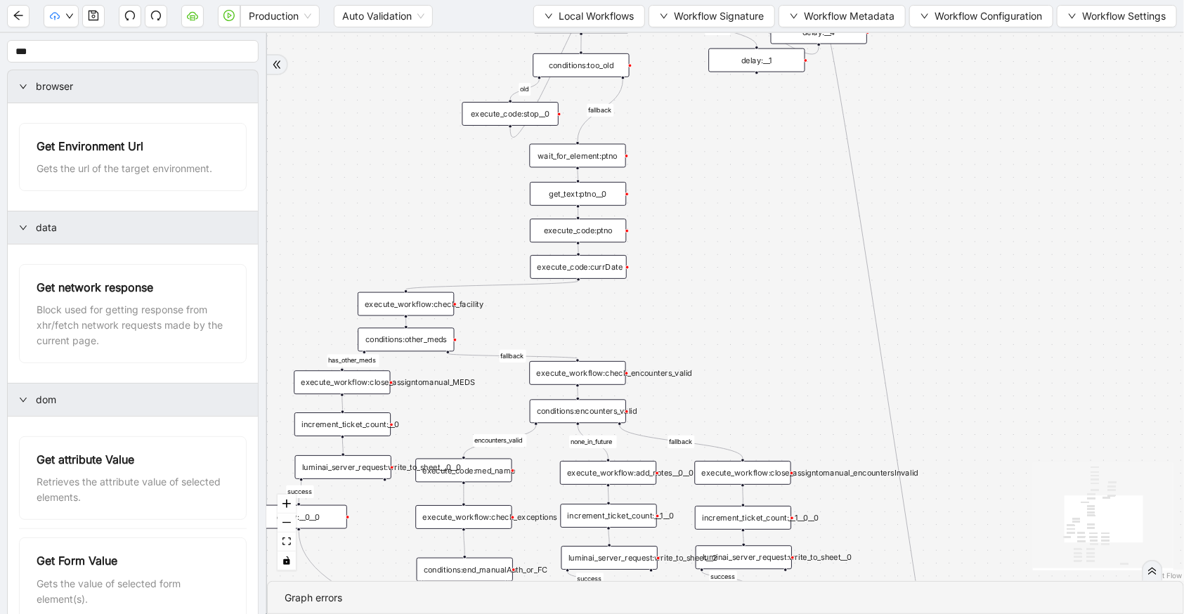
drag, startPoint x: 729, startPoint y: 233, endPoint x: 745, endPoint y: 268, distance: 39.0
click at [745, 268] on div "has_other_meds success success end success success success old fallback fallbac…" at bounding box center [725, 307] width 917 height 548
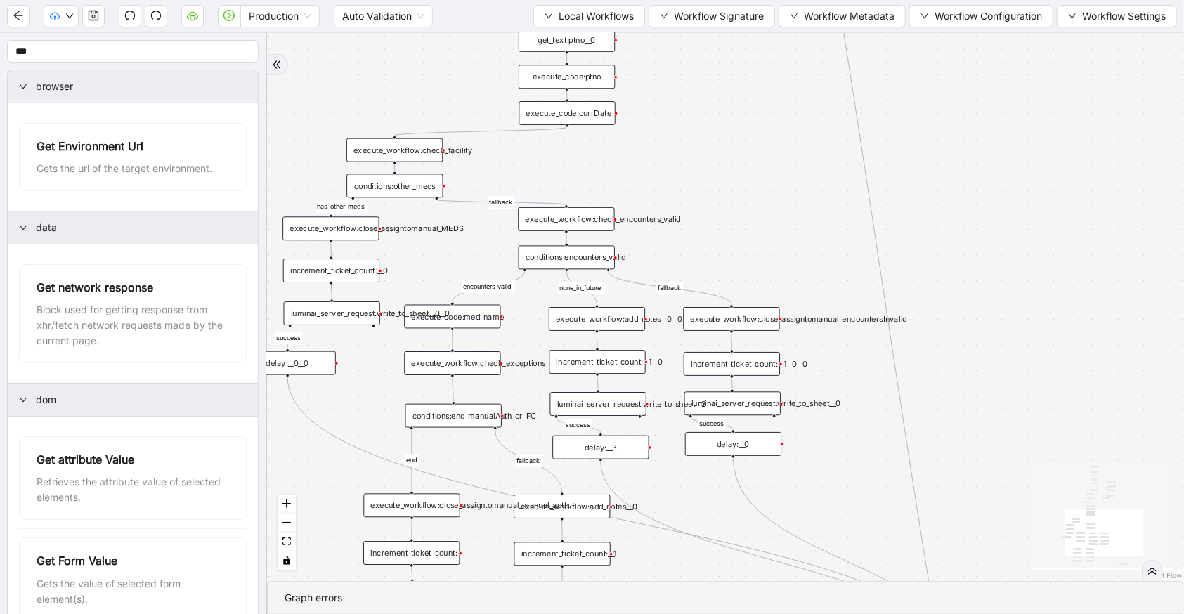
drag, startPoint x: 774, startPoint y: 358, endPoint x: 759, endPoint y: 91, distance: 266.7
click at [759, 94] on div "has_other_meds success success end success success success old fallback fallbac…" at bounding box center [725, 307] width 917 height 548
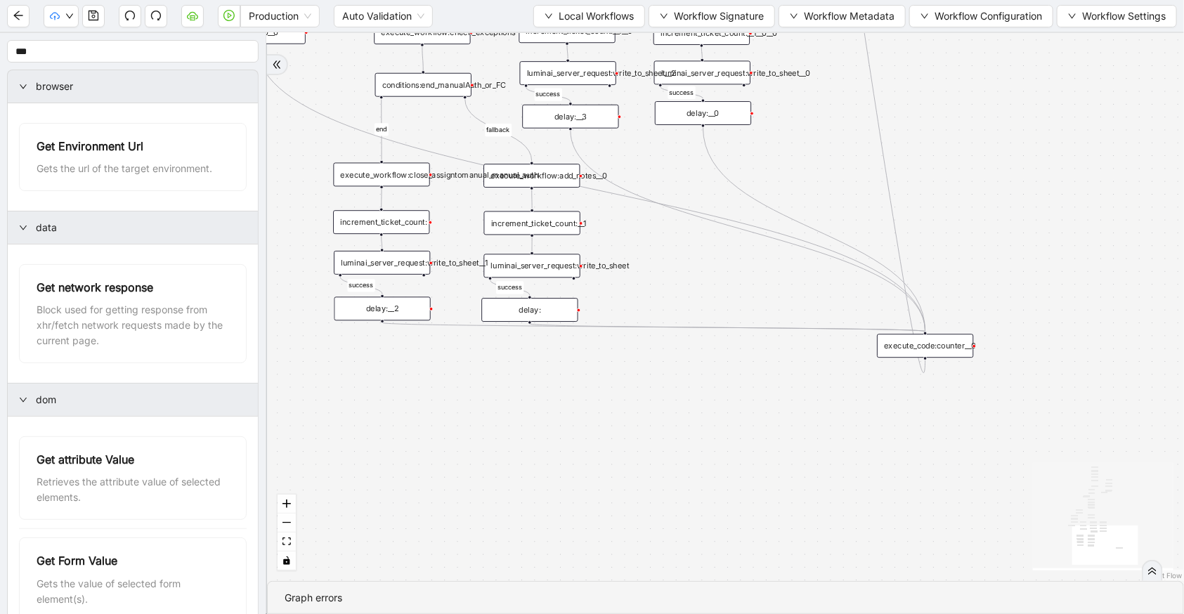
drag, startPoint x: 712, startPoint y: 442, endPoint x: 685, endPoint y: 254, distance: 190.2
click at [685, 254] on div "has_other_meds success success end success success success old fallback fallbac…" at bounding box center [725, 307] width 917 height 548
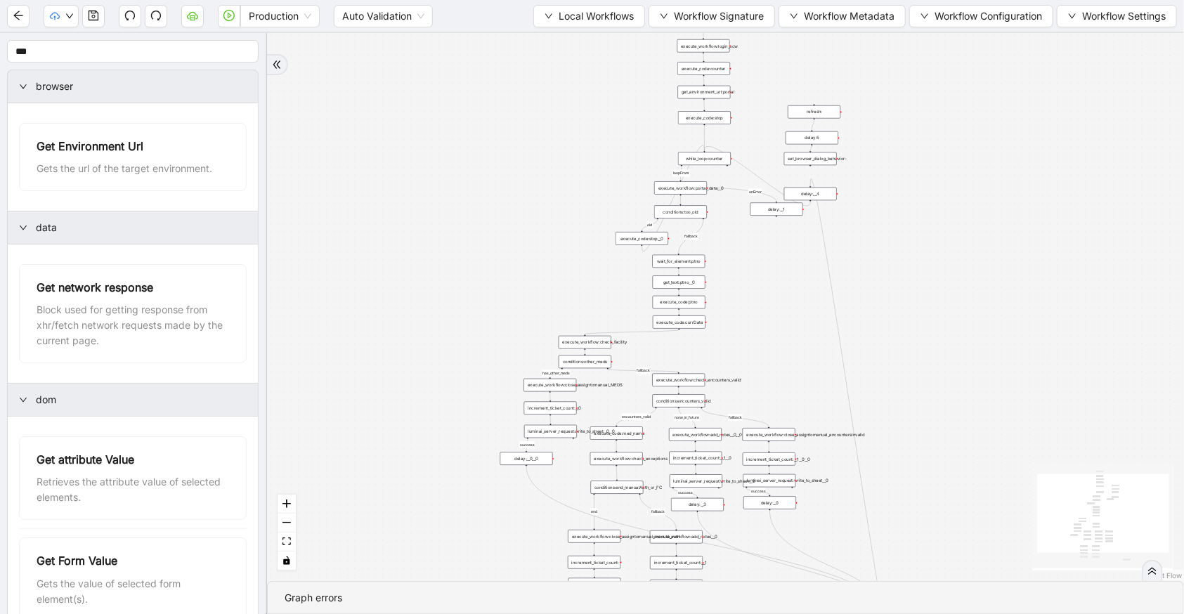
drag, startPoint x: 952, startPoint y: 273, endPoint x: 952, endPoint y: 455, distance: 181.3
click at [952, 455] on div "has_other_meds success success end success success success old fallback fallbac…" at bounding box center [725, 307] width 917 height 548
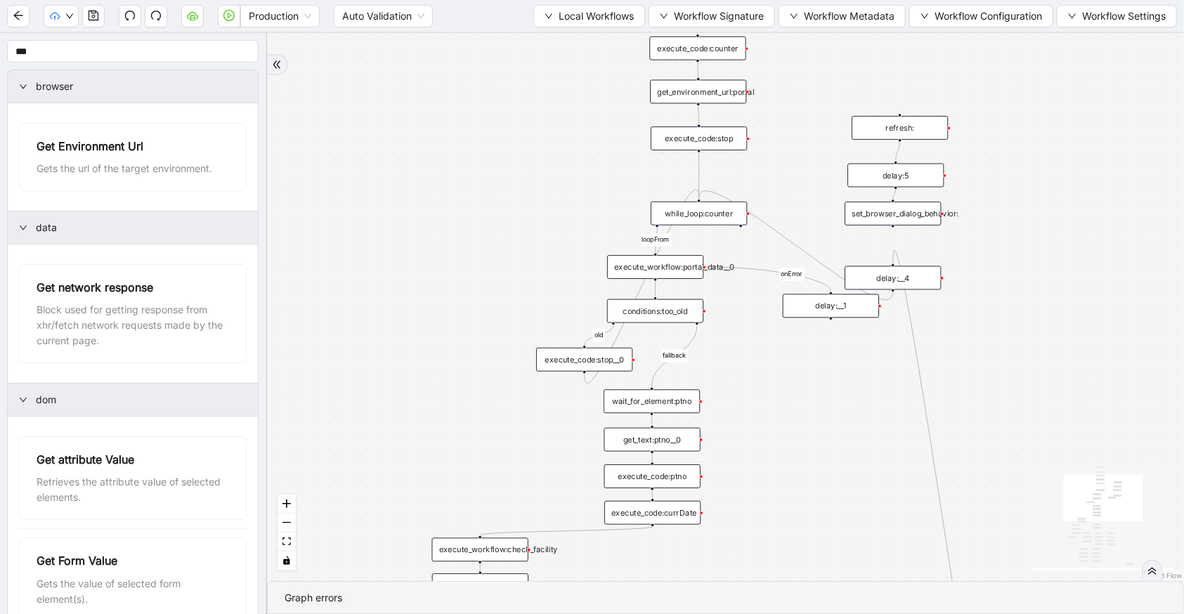
click at [674, 271] on div "execute_workflow:portal_data__0" at bounding box center [655, 267] width 96 height 24
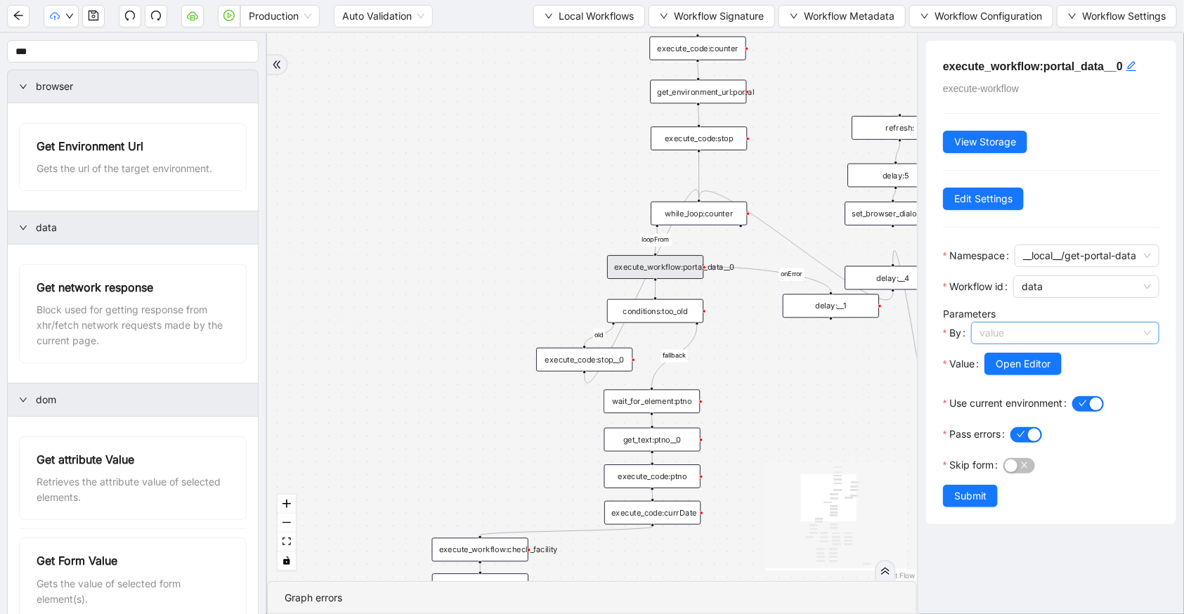
click at [1047, 344] on span "value" at bounding box center [1064, 332] width 171 height 21
click at [1025, 413] on div "code" at bounding box center [1062, 404] width 174 height 22
click at [1026, 372] on span "Open Editor" at bounding box center [1022, 363] width 55 height 15
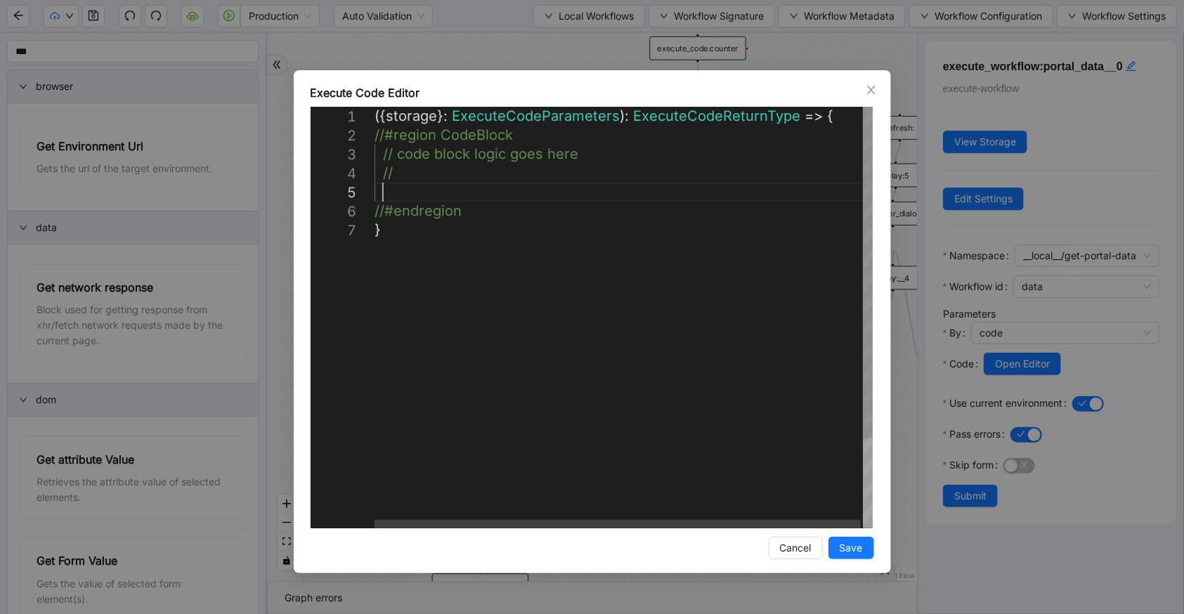
click at [500, 183] on div "({ storage }: ExecuteCodeParameters ): ExecuteCodeReturnType => { //#region Cod…" at bounding box center [624, 374] width 500 height 535
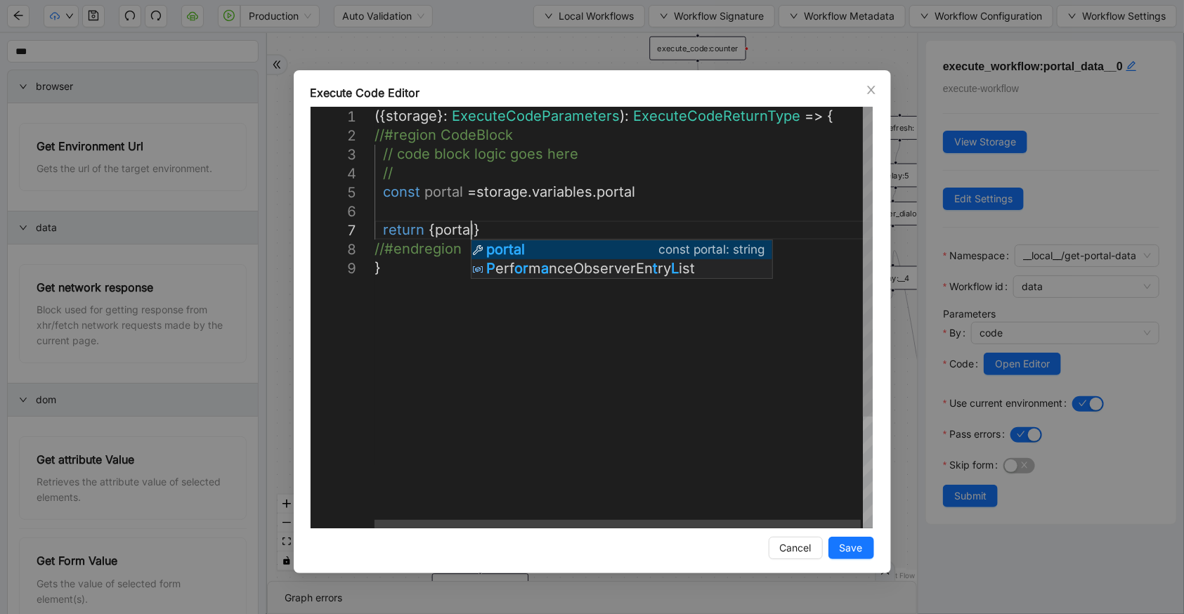
scroll to position [115, 133]
click at [659, 384] on div "({ storage }: ExecuteCodeParameters ): ExecuteCodeReturnType => { //#region Cod…" at bounding box center [624, 393] width 500 height 573
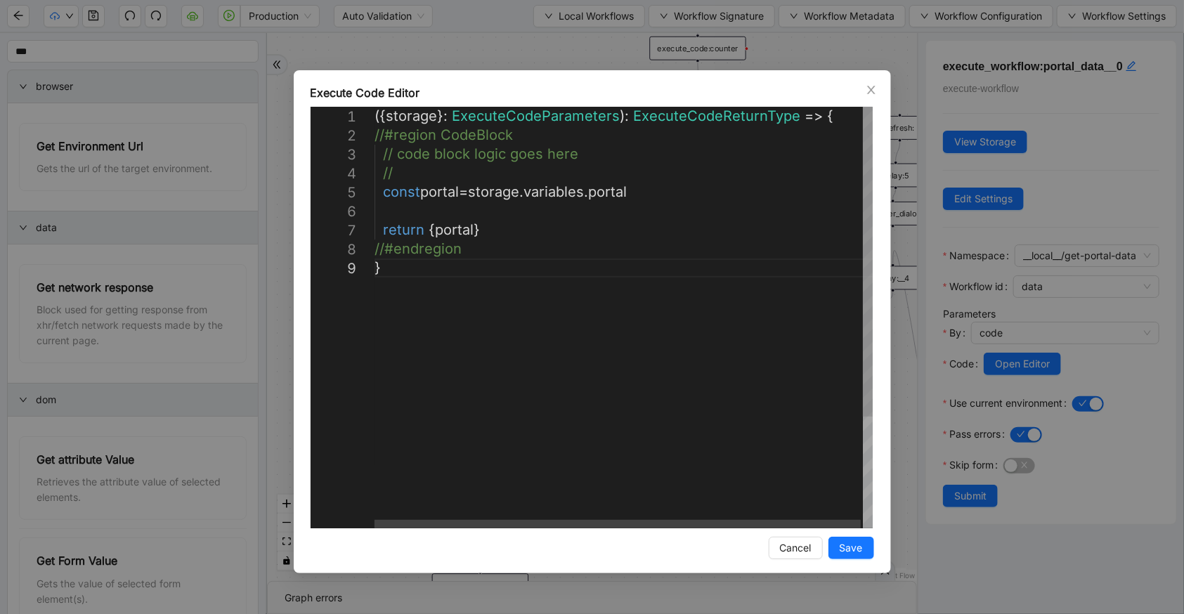
click at [431, 230] on div "({ storage }: ExecuteCodeParameters ): ExecuteCodeReturnType => { //#region Cod…" at bounding box center [624, 393] width 500 height 573
click at [445, 233] on div "({ storage }: ExecuteCodeParameters ): ExecuteCodeReturnType => { //#region Cod…" at bounding box center [624, 393] width 500 height 573
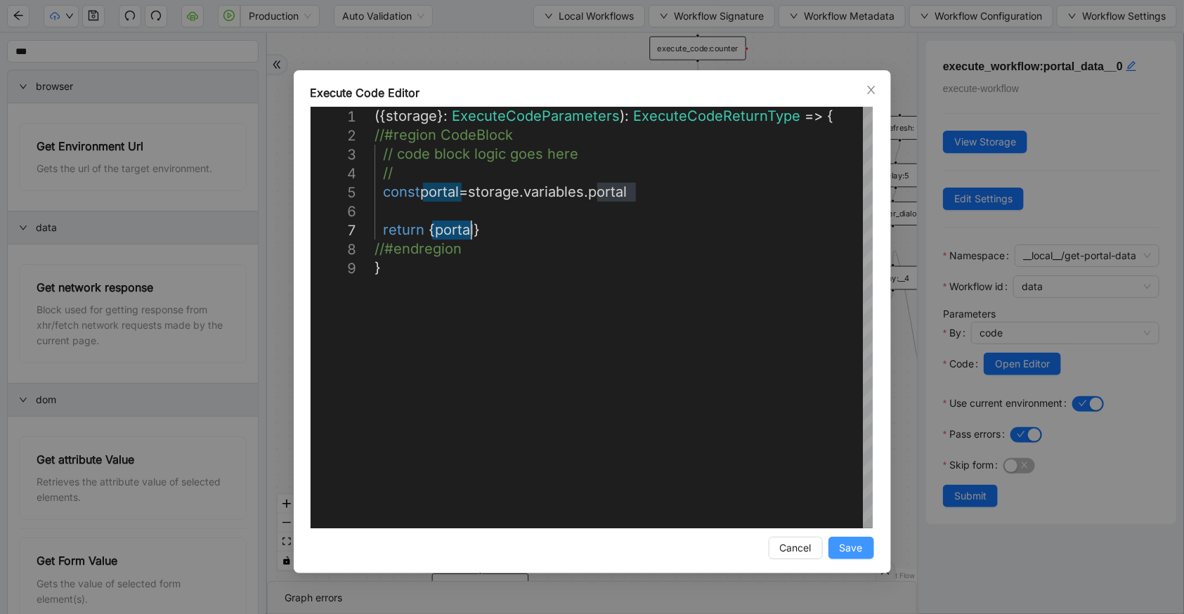
type textarea "**********"
click at [837, 558] on button "Save" at bounding box center [851, 548] width 46 height 22
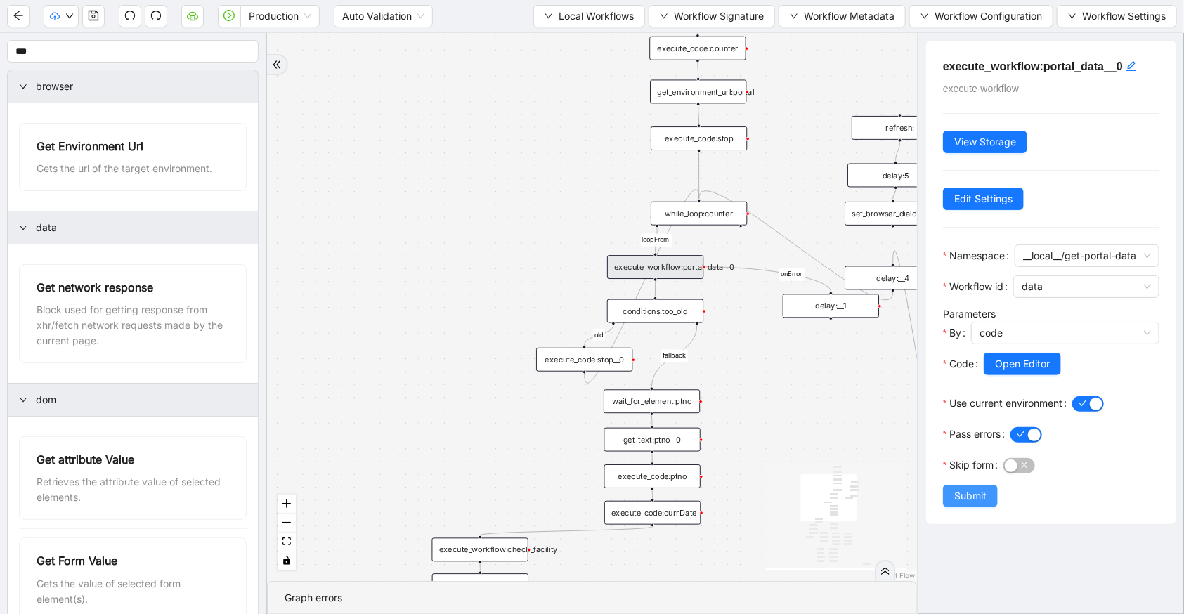
click at [958, 504] on span "Submit" at bounding box center [970, 495] width 32 height 15
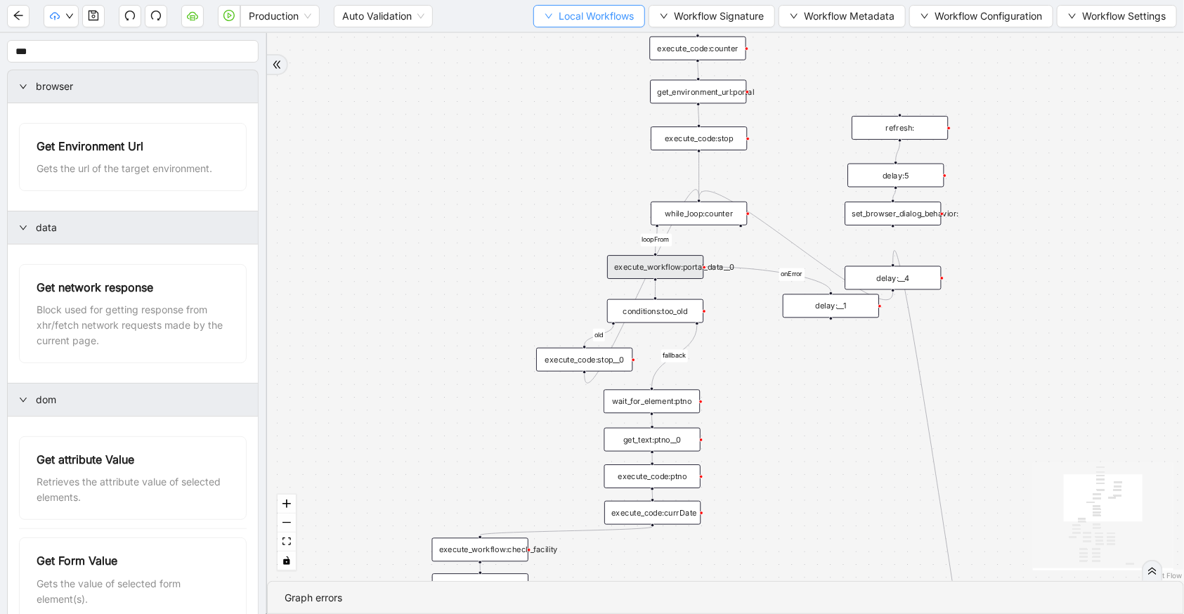
click at [601, 23] on button "Local Workflows" at bounding box center [589, 16] width 112 height 22
click at [613, 37] on span "Select" at bounding box center [583, 42] width 91 height 15
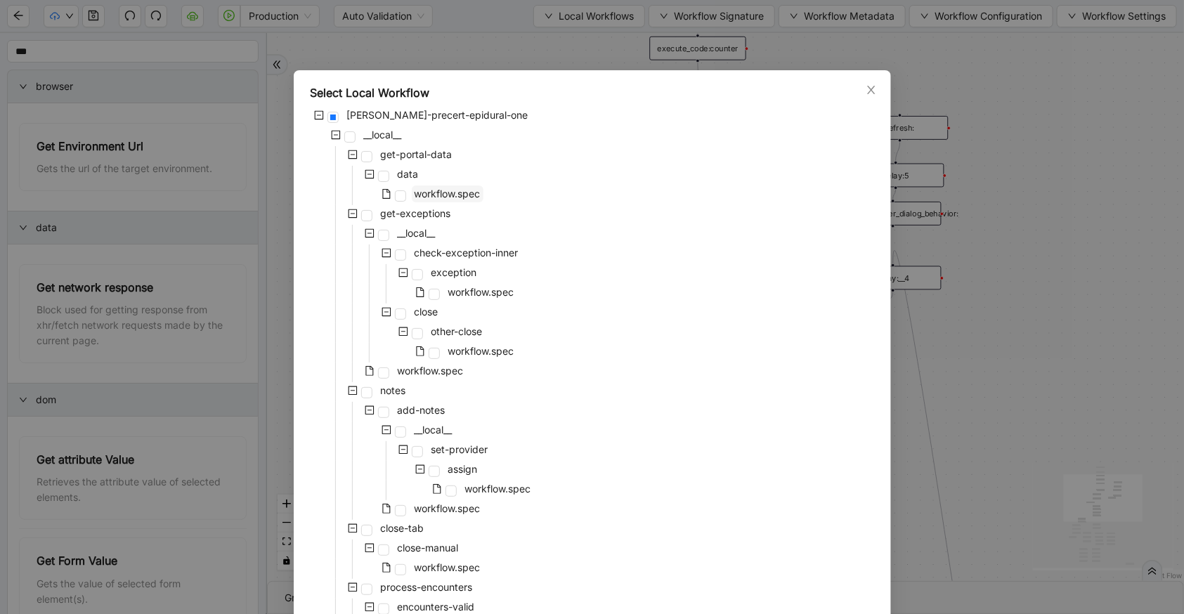
click at [443, 188] on span "workflow.spec" at bounding box center [448, 194] width 66 height 12
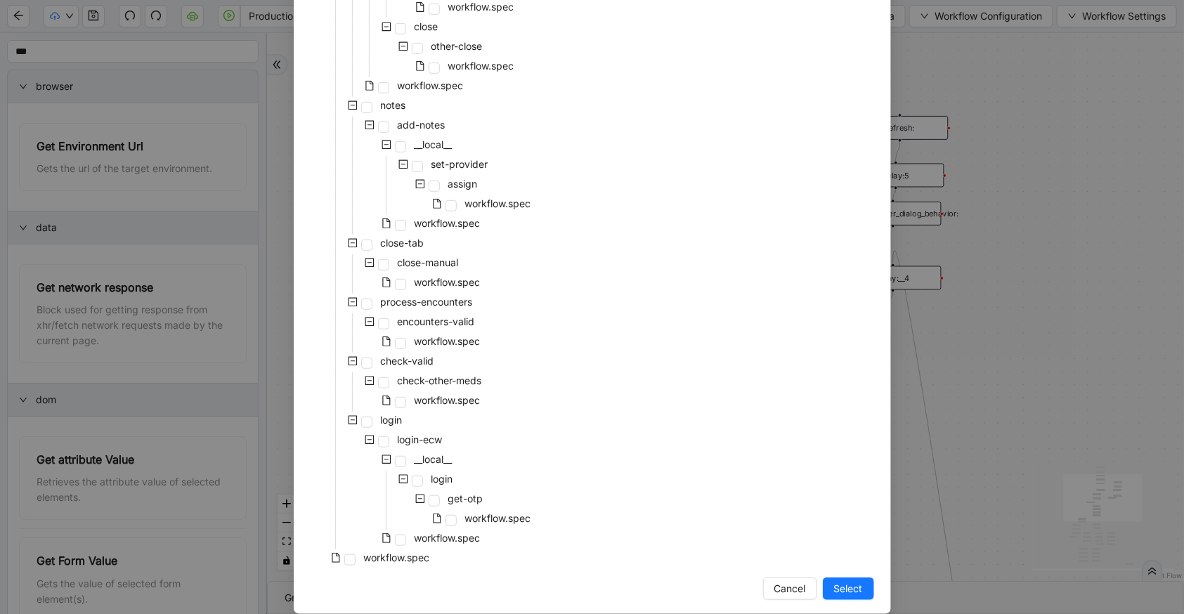
scroll to position [302, 0]
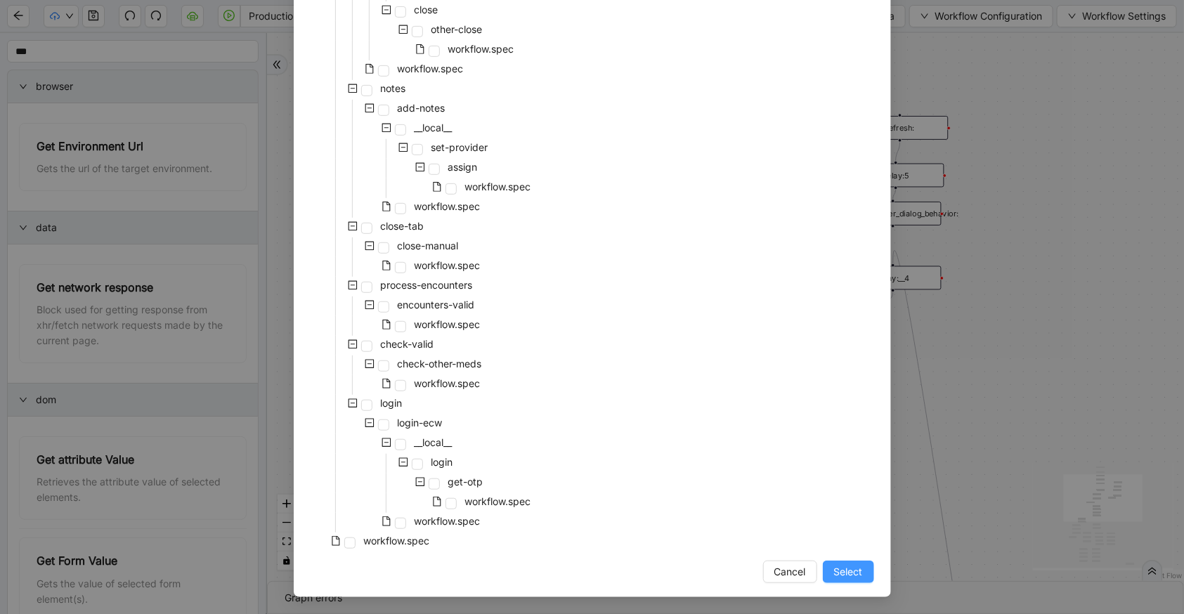
click at [837, 580] on button "Select" at bounding box center [848, 572] width 51 height 22
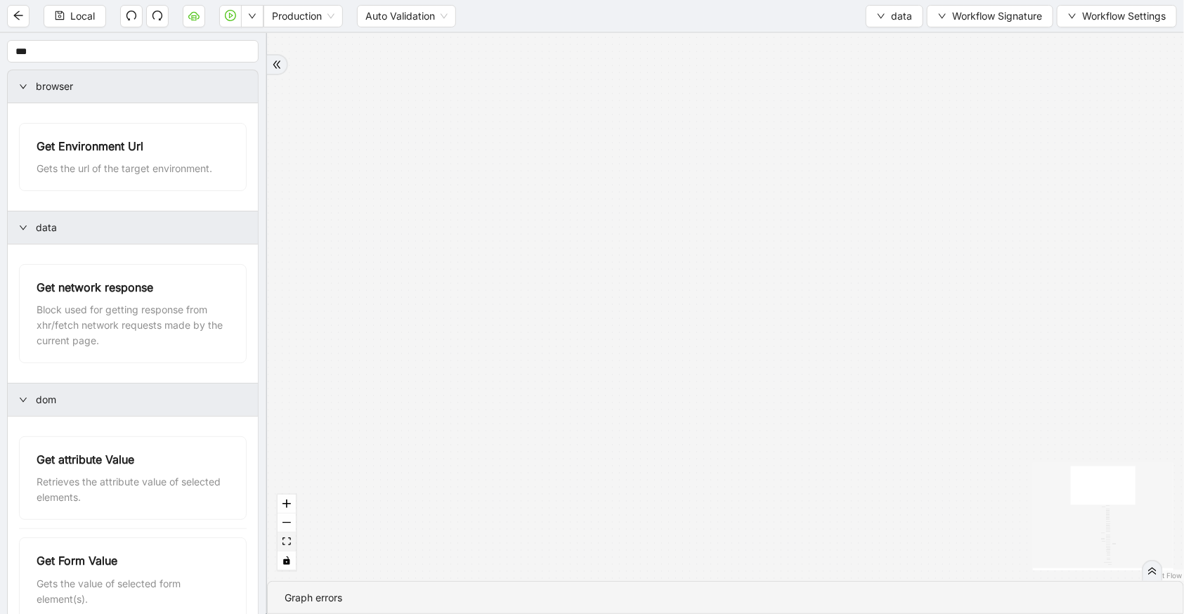
click at [285, 545] on icon "fit view" at bounding box center [286, 541] width 8 height 8
drag, startPoint x: 580, startPoint y: 249, endPoint x: 568, endPoint y: 494, distance: 244.8
click at [568, 497] on div "fallback old onError onError trigger wait_until_loaded: click_element:popup cli…" at bounding box center [725, 307] width 917 height 548
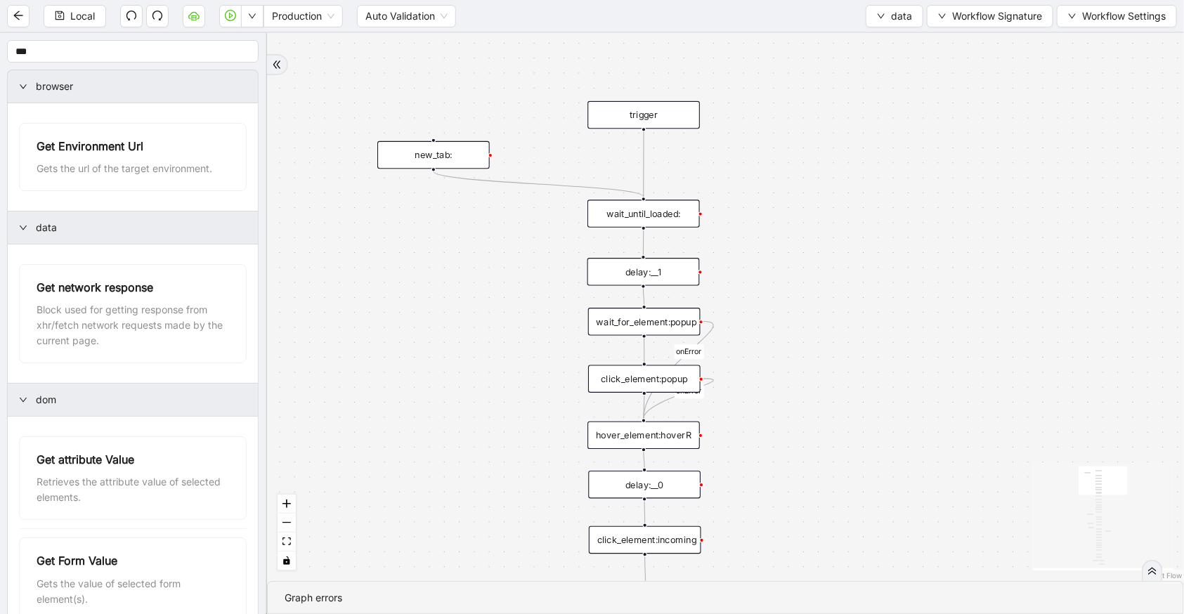
drag, startPoint x: 504, startPoint y: 157, endPoint x: 399, endPoint y: 146, distance: 105.2
click at [388, 152] on div "new_tab:" at bounding box center [433, 154] width 112 height 27
drag, startPoint x: 80, startPoint y: 48, endPoint x: 691, endPoint y: 42, distance: 611.2
click at [43, 49] on input "***" at bounding box center [133, 51] width 252 height 22
click at [977, 11] on span "Workflow Signature" at bounding box center [997, 15] width 90 height 15
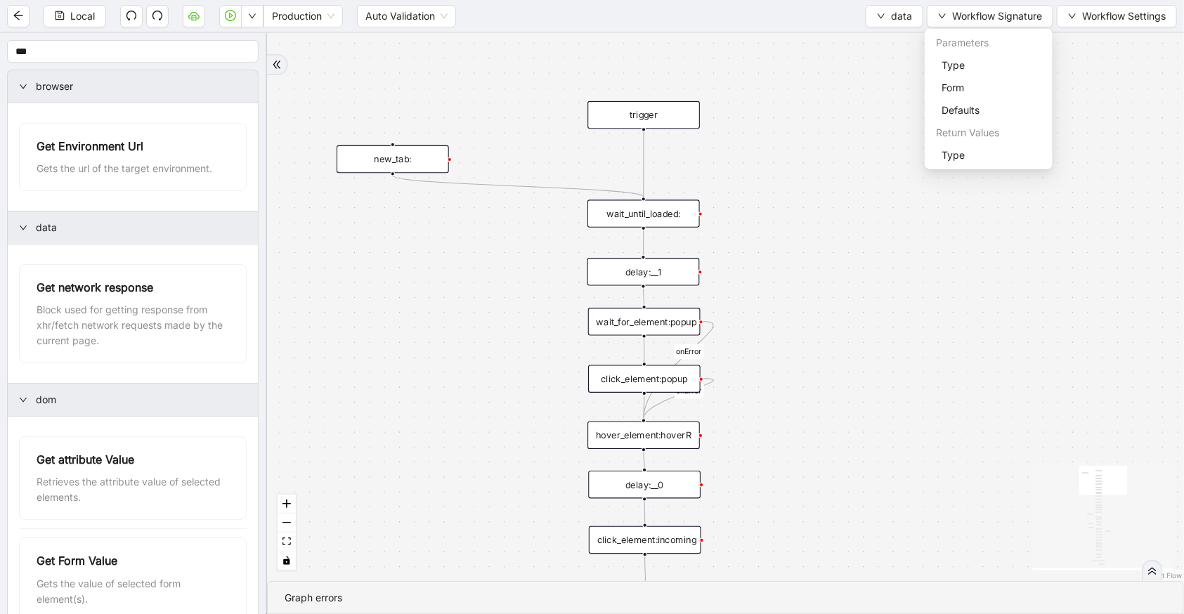
click at [979, 47] on div "Parameters" at bounding box center [988, 43] width 122 height 22
click at [979, 60] on span "Type" at bounding box center [988, 65] width 94 height 15
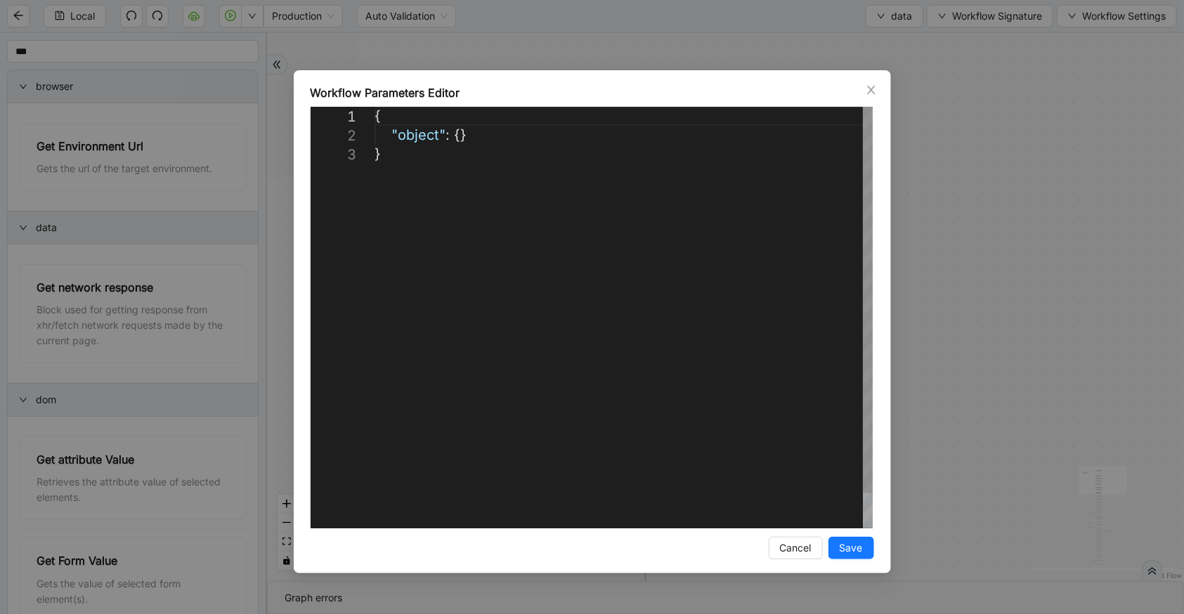
scroll to position [0, 7]
click at [458, 141] on div "{ "object" : {} }" at bounding box center [623, 336] width 498 height 459
paste textarea "******"
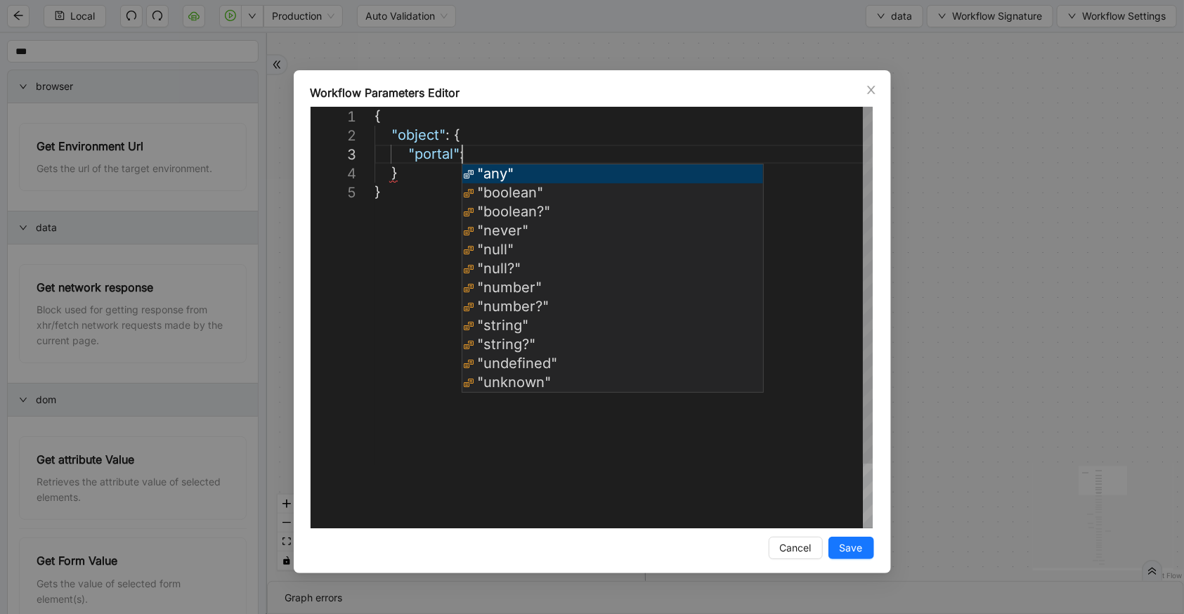
scroll to position [39, 152]
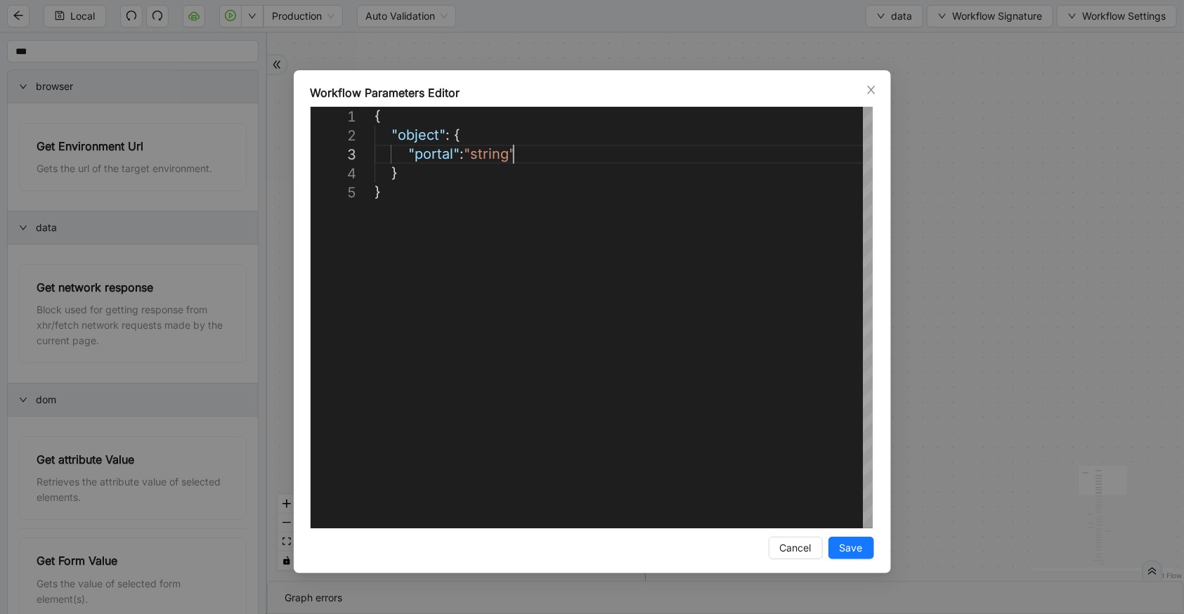
type textarea "**********"
click at [838, 547] on button "Save" at bounding box center [851, 548] width 46 height 22
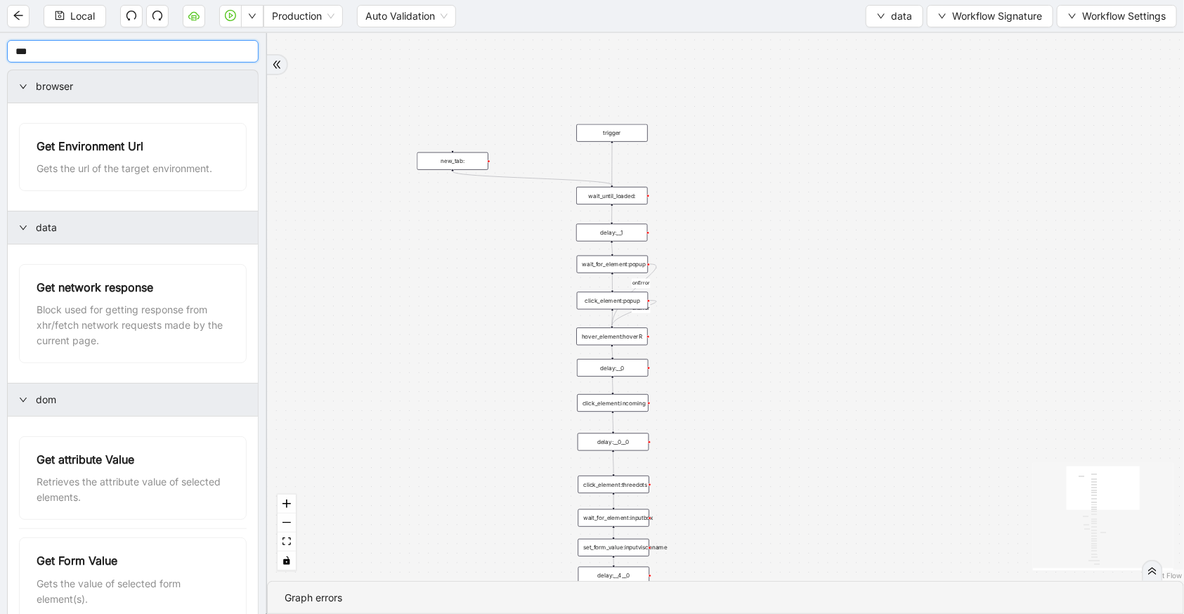
click at [149, 59] on input "***" at bounding box center [133, 51] width 252 height 22
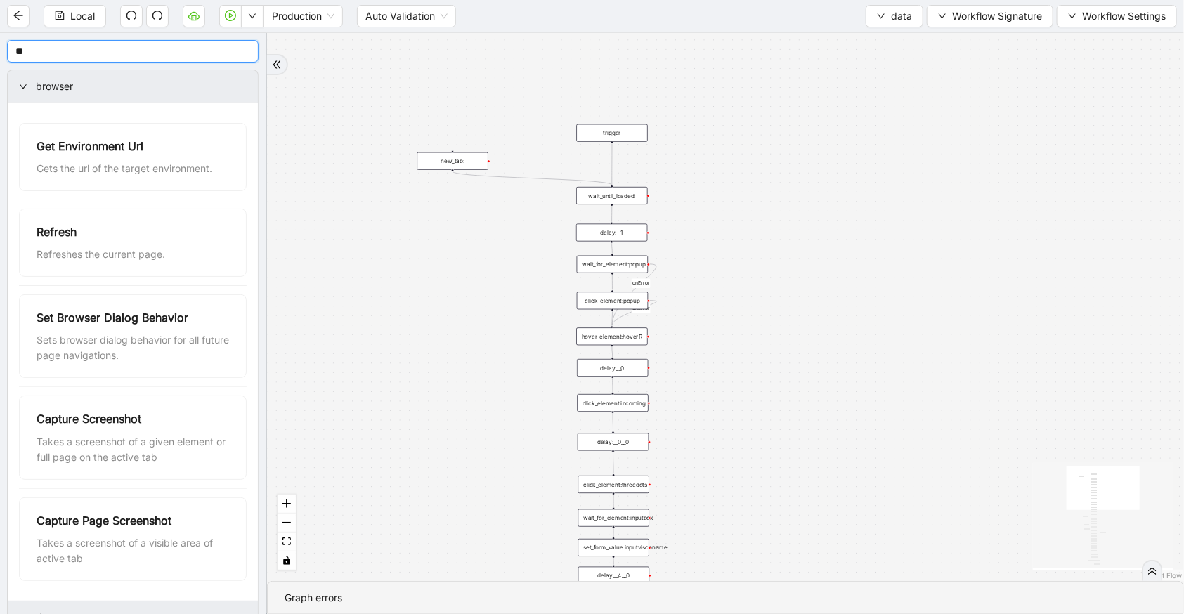
type input "*"
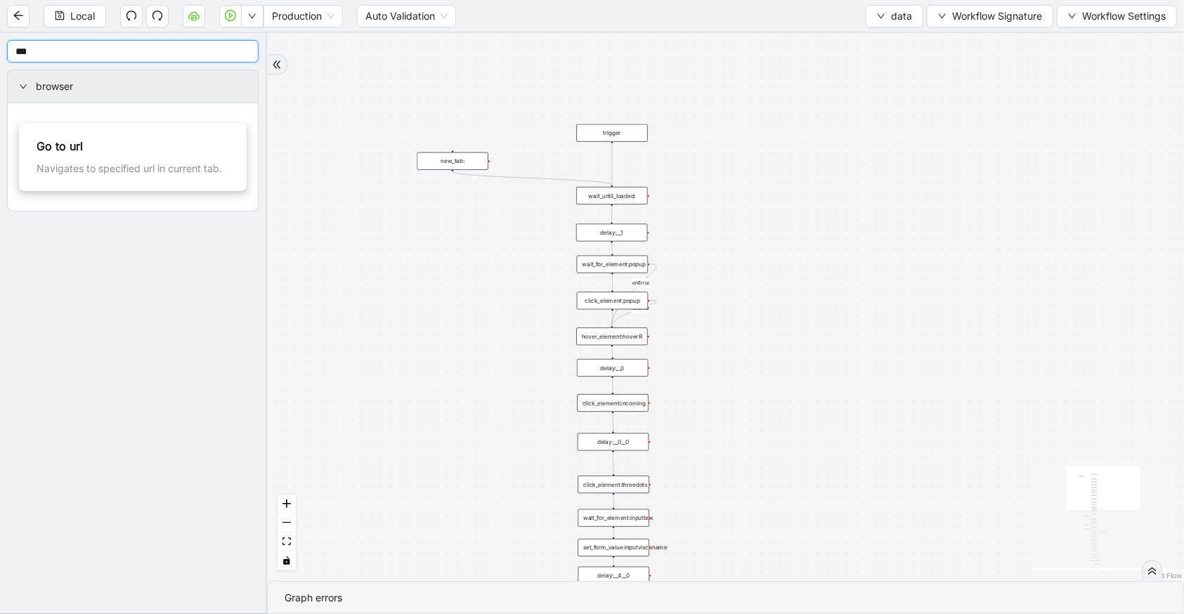
type input "**"
drag, startPoint x: 767, startPoint y: 170, endPoint x: 686, endPoint y: 158, distance: 81.7
click at [686, 158] on div "go_to_url:" at bounding box center [698, 157] width 71 height 18
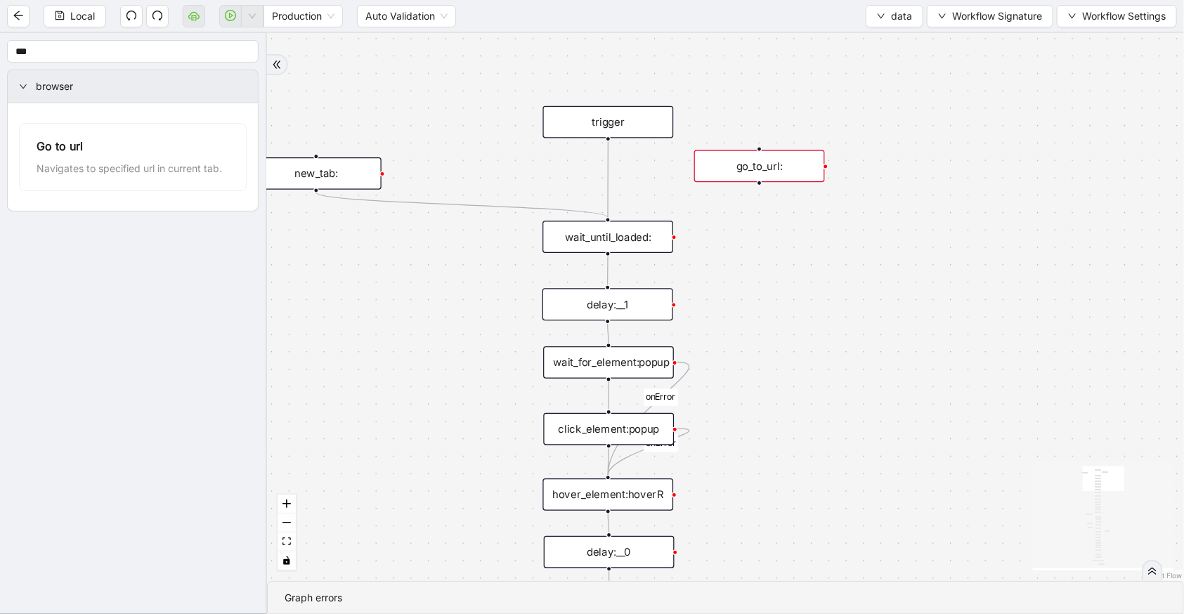
drag, startPoint x: 605, startPoint y: 137, endPoint x: 748, endPoint y: 148, distance: 143.8
click at [748, 148] on div "fallback old onError onError trigger wait_until_loaded: click_element:popup cli…" at bounding box center [725, 307] width 917 height 548
drag, startPoint x: 608, startPoint y: 137, endPoint x: 769, endPoint y: 150, distance: 161.4
drag, startPoint x: 761, startPoint y: 181, endPoint x: 600, endPoint y: 217, distance: 164.8
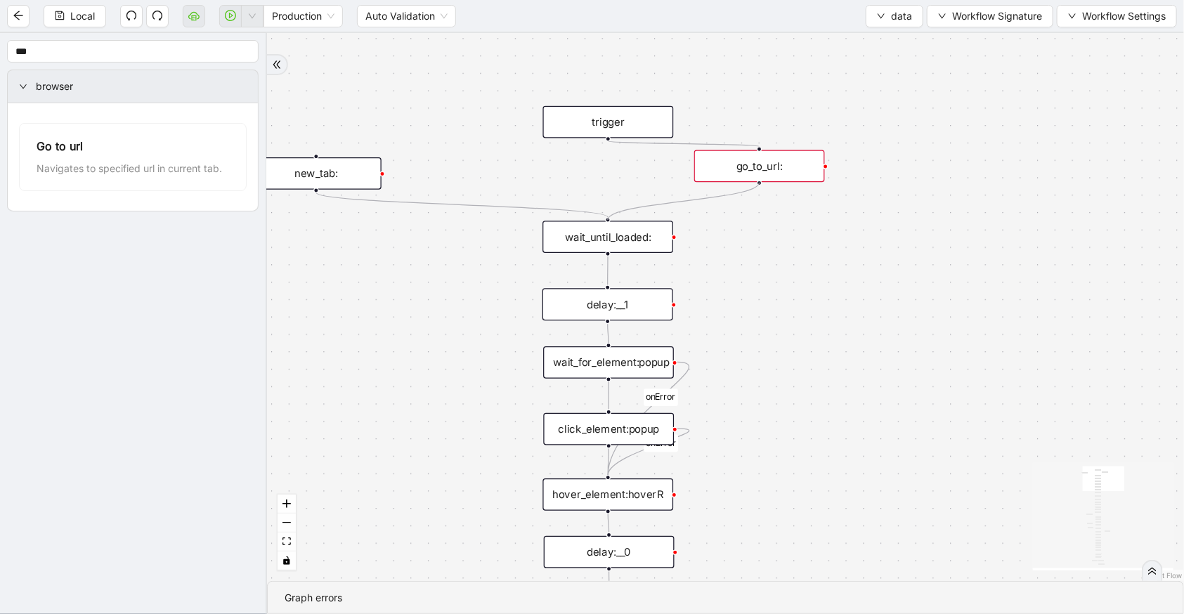
click at [763, 164] on div "go_to_url:" at bounding box center [759, 166] width 131 height 32
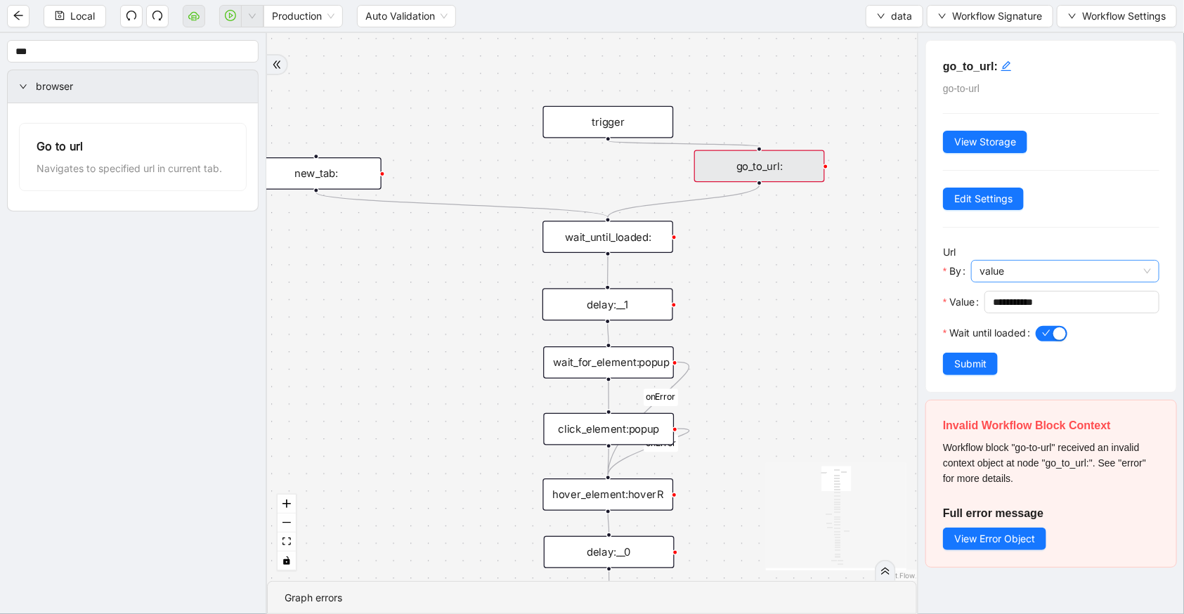
click at [1022, 274] on span "value" at bounding box center [1064, 271] width 171 height 21
click at [1017, 325] on div "code" at bounding box center [1062, 320] width 157 height 15
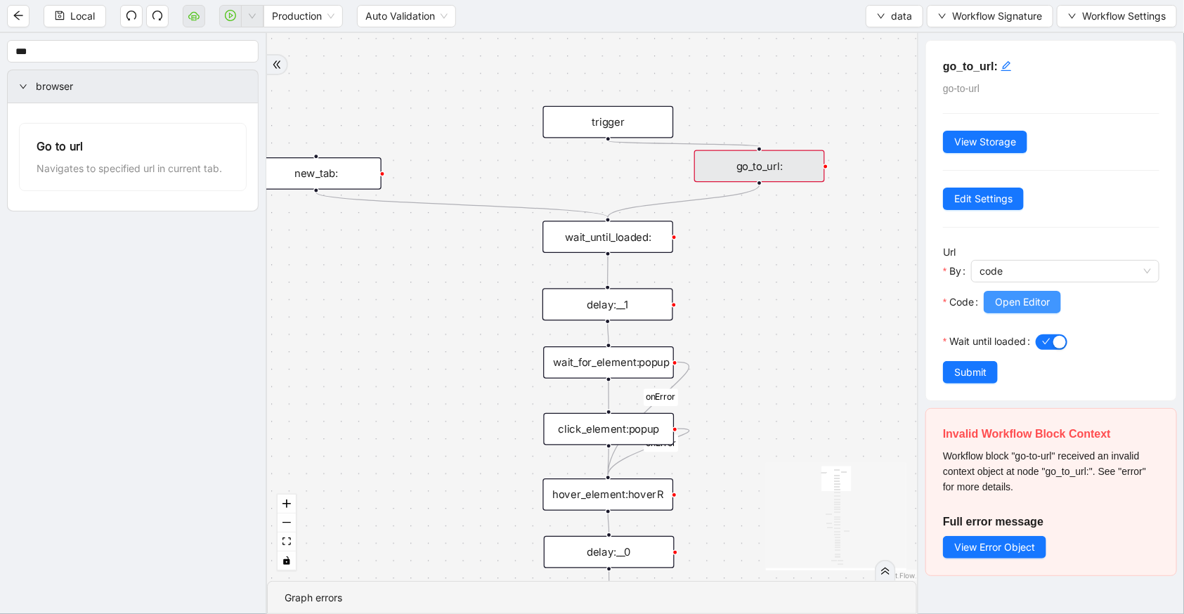
click at [1018, 308] on span "Open Editor" at bounding box center [1022, 301] width 55 height 15
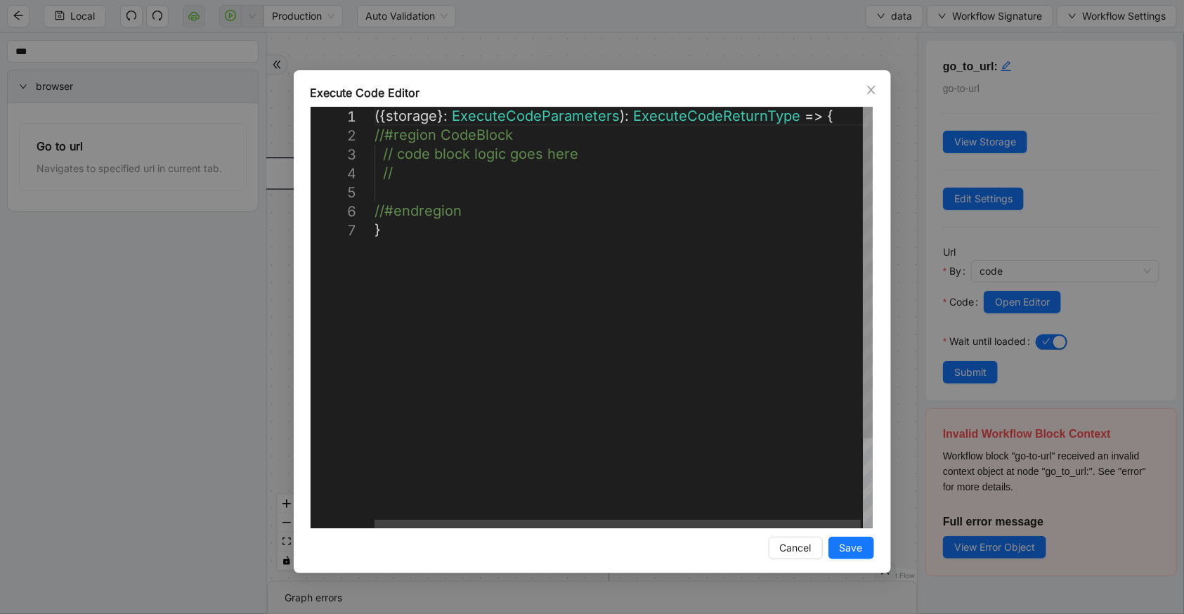
scroll to position [0, 7]
click at [510, 203] on div "({ storage }: ExecuteCodeParameters ): ExecuteCodeReturnType => { //#region Cod…" at bounding box center [624, 374] width 500 height 535
click at [500, 191] on div "({ storage }: ExecuteCodeParameters ): ExecuteCodeReturnType => { //#region Cod…" at bounding box center [624, 374] width 500 height 535
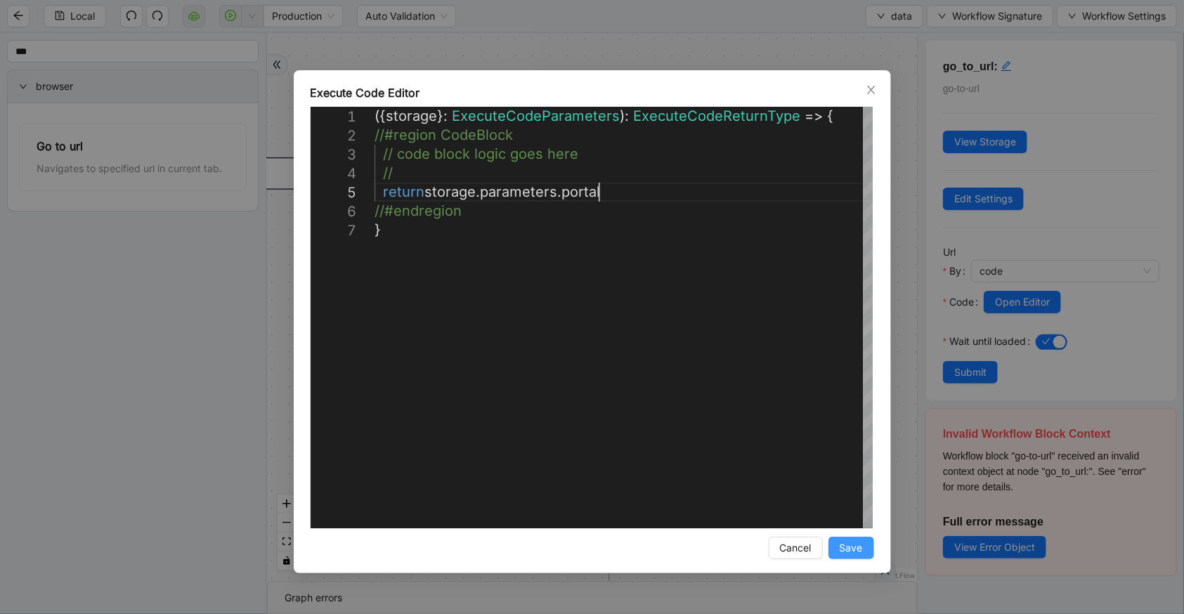
type textarea "**********"
click at [856, 548] on span "Save" at bounding box center [851, 547] width 23 height 15
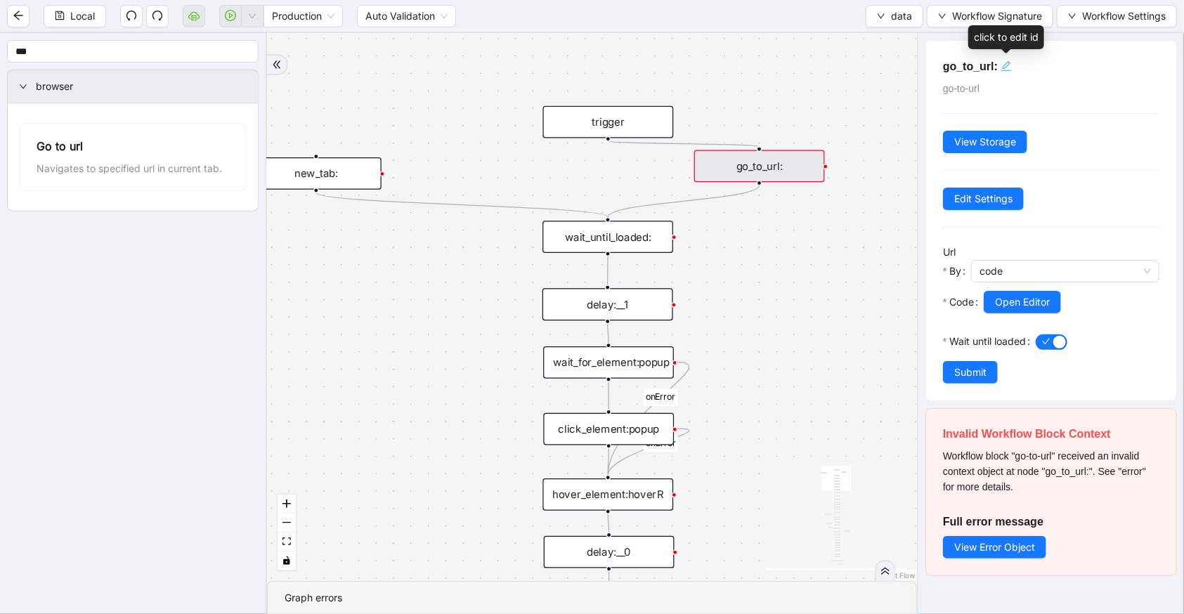
click at [1010, 58] on div "click to edit id" at bounding box center [1005, 66] width 11 height 17
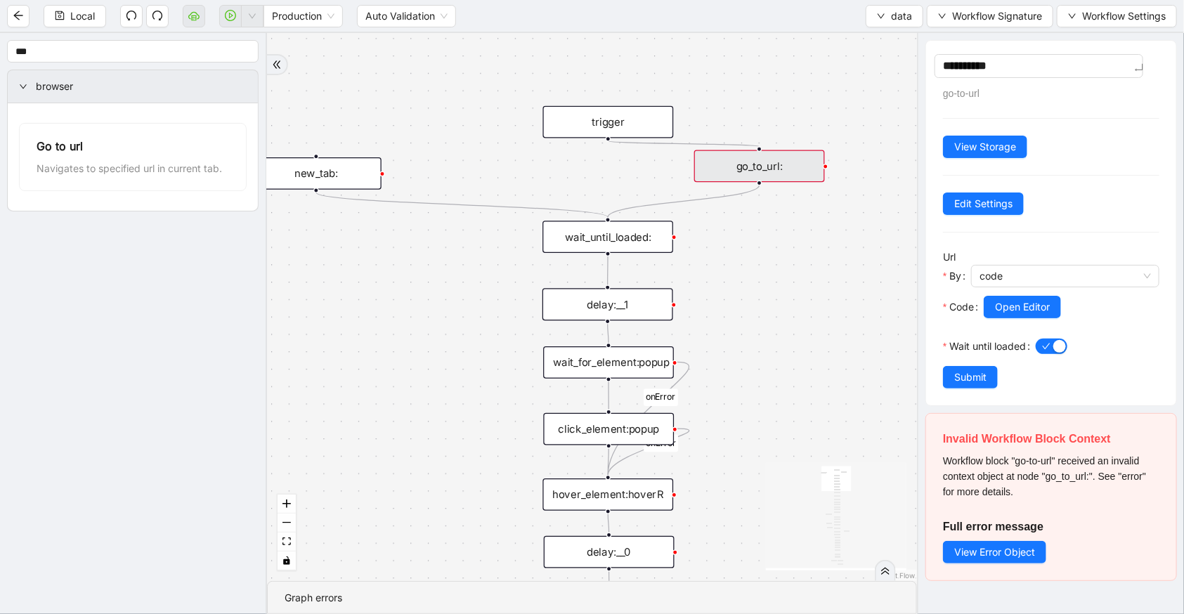
type textarea "**********"
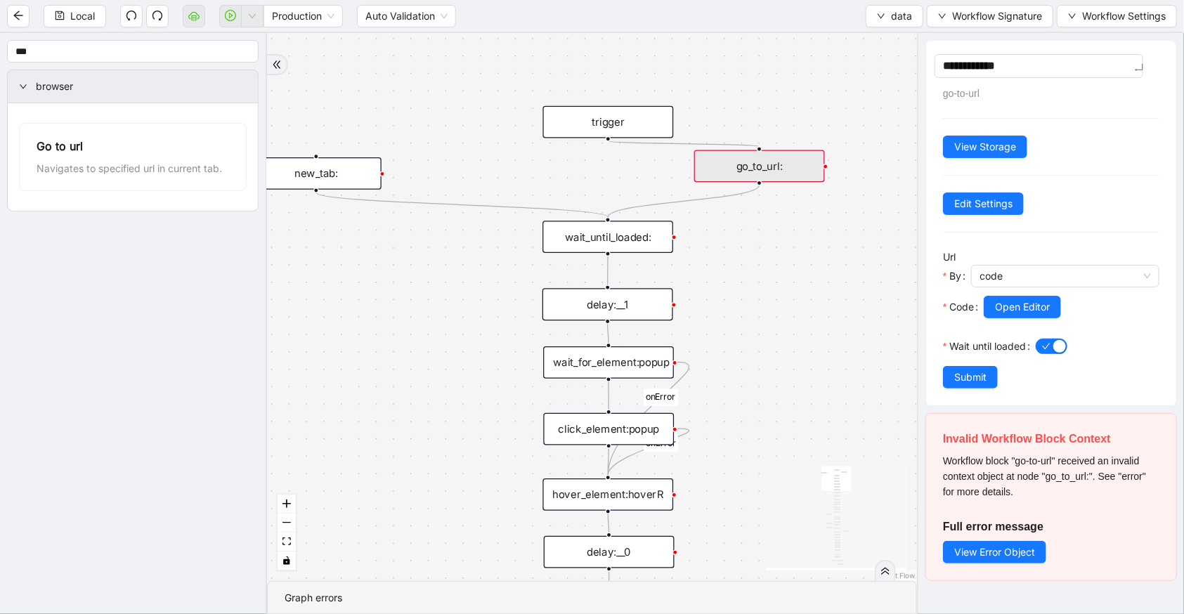
type textarea "**********"
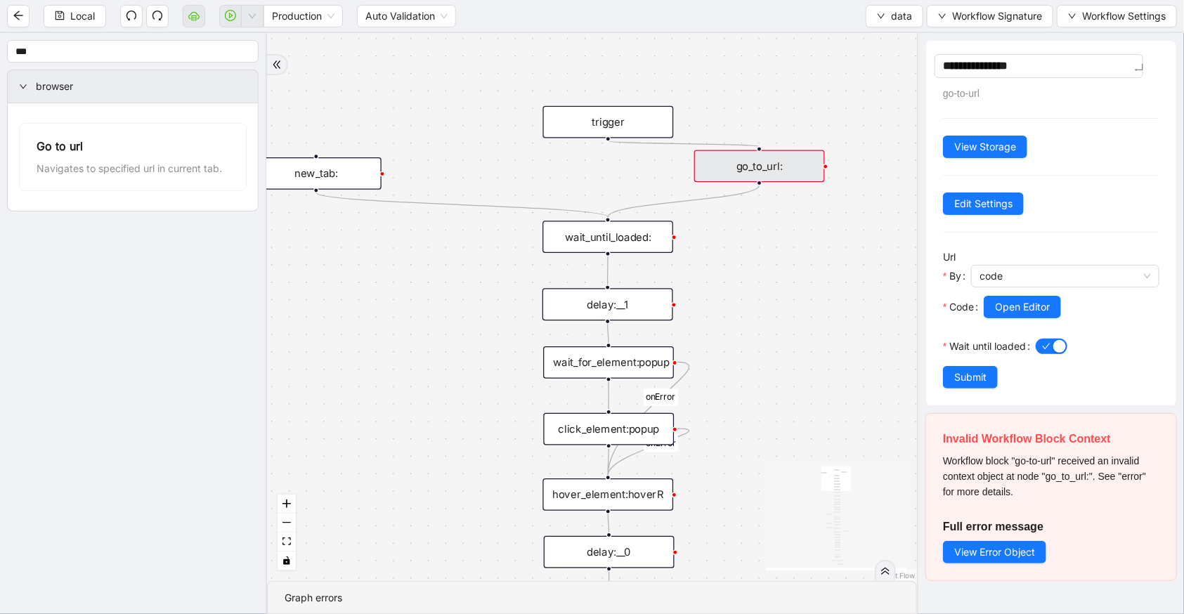
type textarea "**********"
click at [977, 379] on button "Submit" at bounding box center [970, 377] width 55 height 22
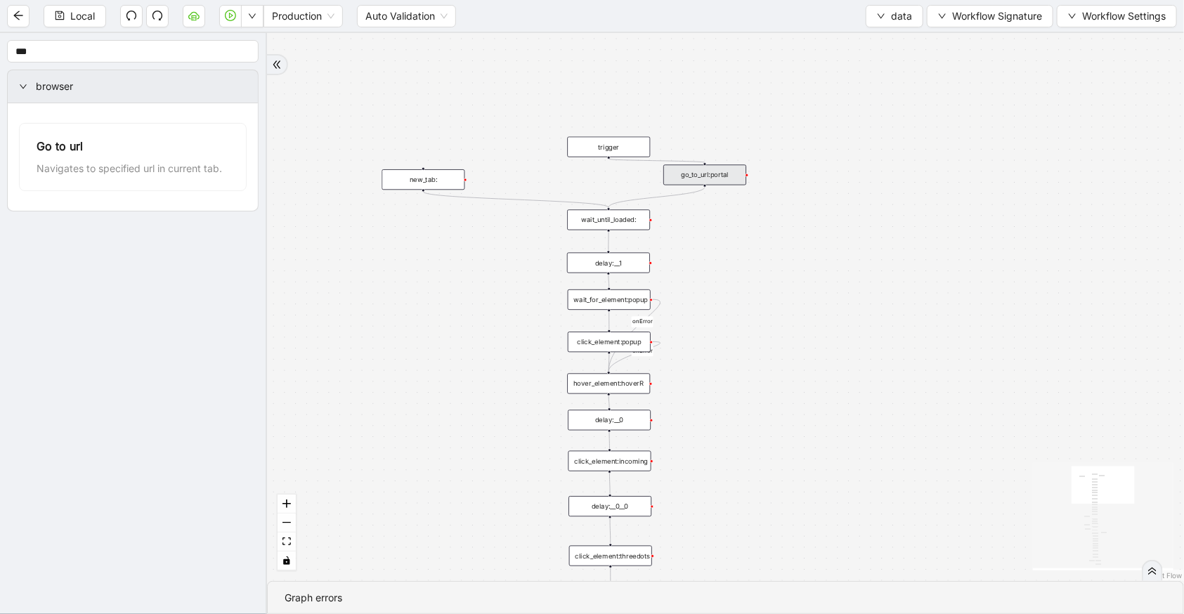
drag, startPoint x: 696, startPoint y: 266, endPoint x: 692, endPoint y: 245, distance: 20.8
click at [696, 253] on div "fallback old onError onError trigger wait_until_loaded: click_element:popup cli…" at bounding box center [725, 307] width 917 height 548
click at [646, 217] on div "wait_until_loaded:" at bounding box center [608, 212] width 83 height 20
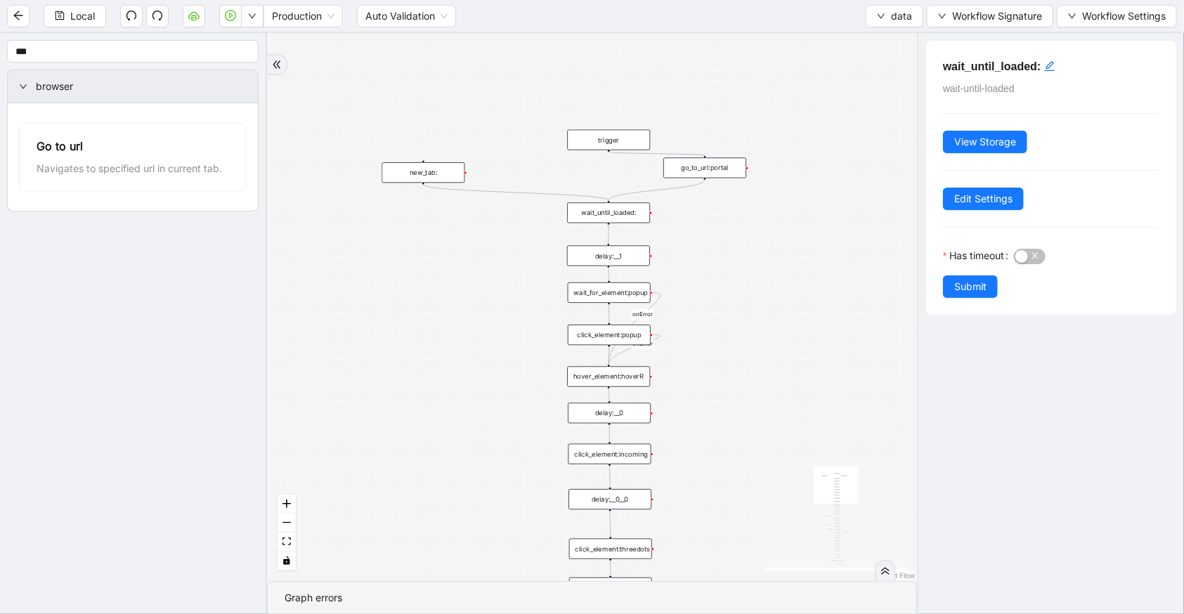
click at [691, 166] on div "go_to_url:portal" at bounding box center [704, 167] width 83 height 20
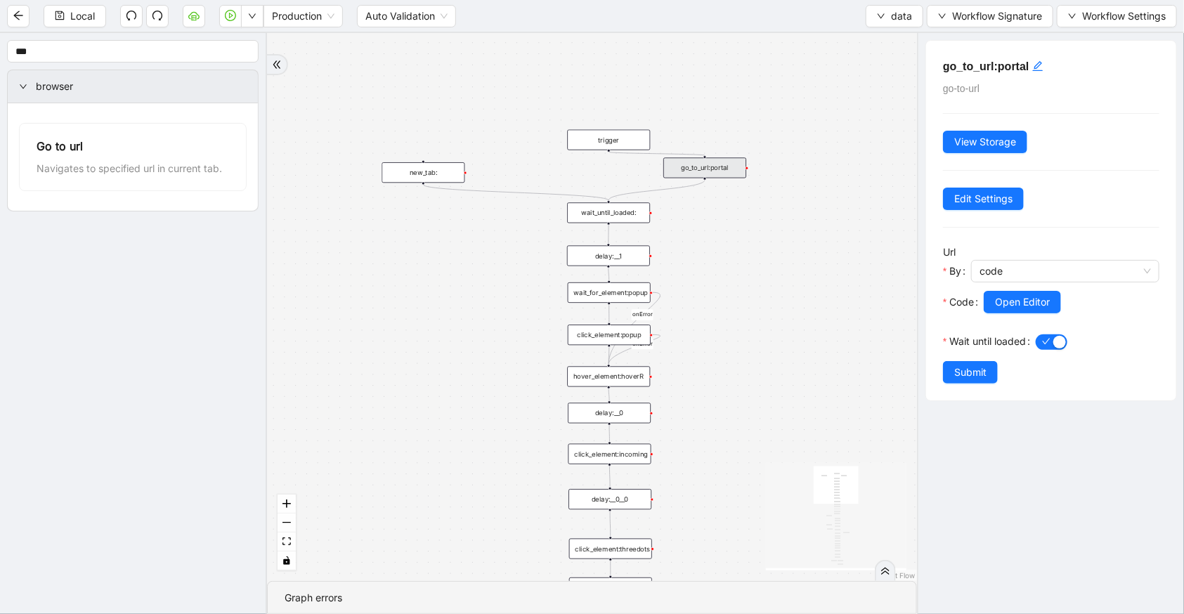
click at [632, 197] on icon "Edge from go_to_url:portal to wait_until_loaded:" at bounding box center [656, 190] width 96 height 20
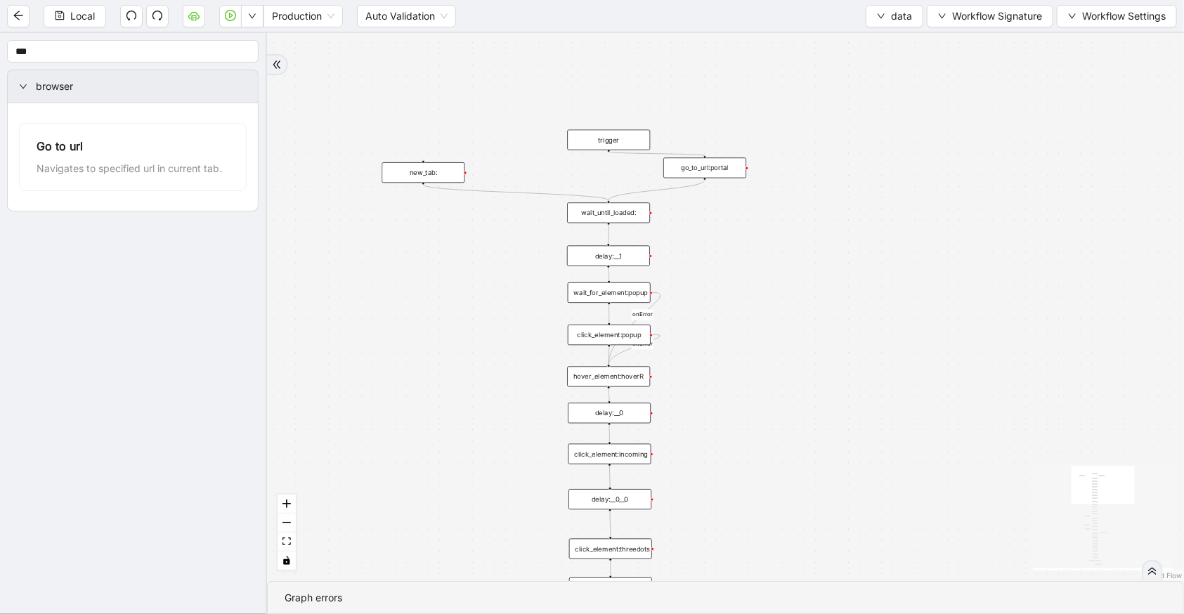
click at [629, 211] on div "wait_until_loaded:" at bounding box center [608, 212] width 83 height 20
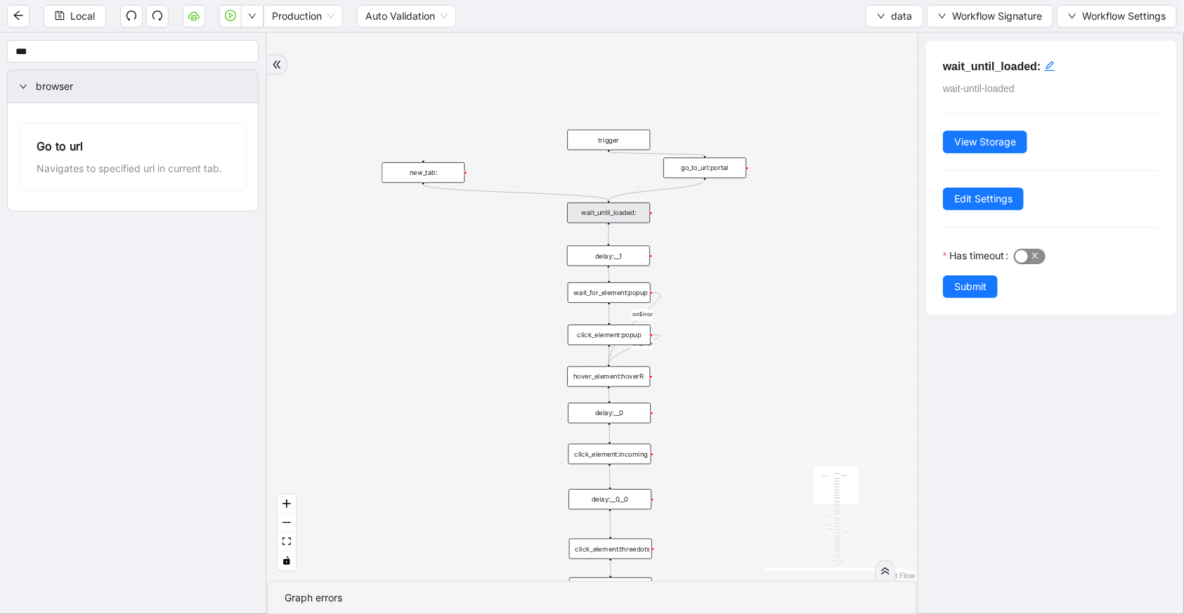
click at [1035, 257] on span "button" at bounding box center [1030, 256] width 32 height 15
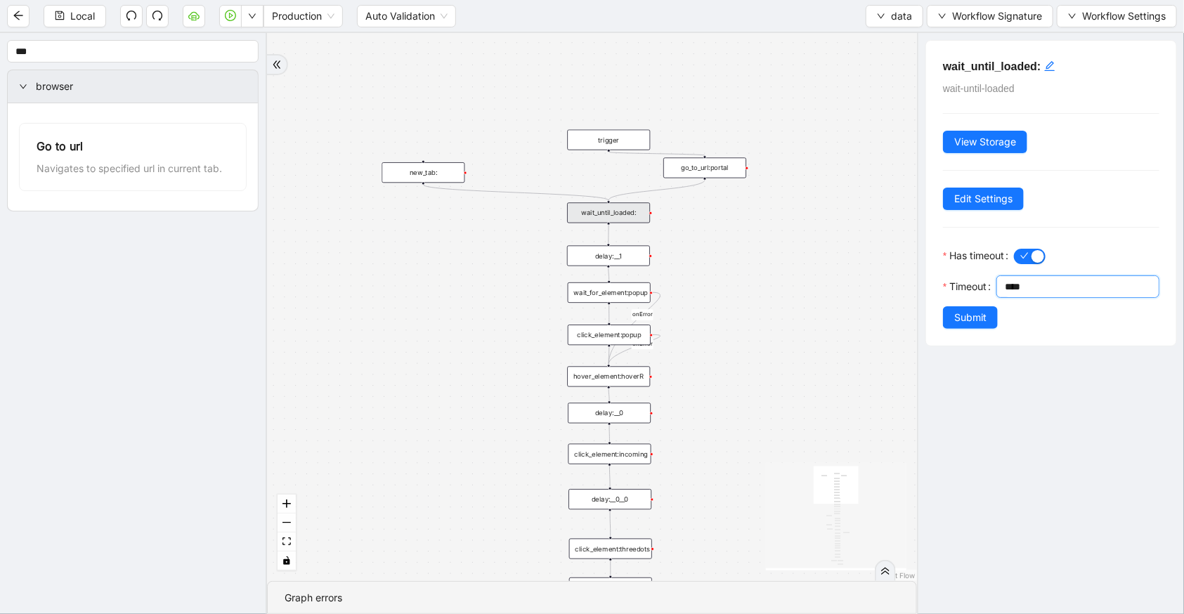
drag, startPoint x: 1038, startPoint y: 290, endPoint x: 993, endPoint y: 284, distance: 44.7
click at [993, 284] on div "Timeout ****" at bounding box center [1051, 290] width 216 height 31
type input "********"
click at [1049, 70] on icon "edit" at bounding box center [1049, 66] width 10 height 10
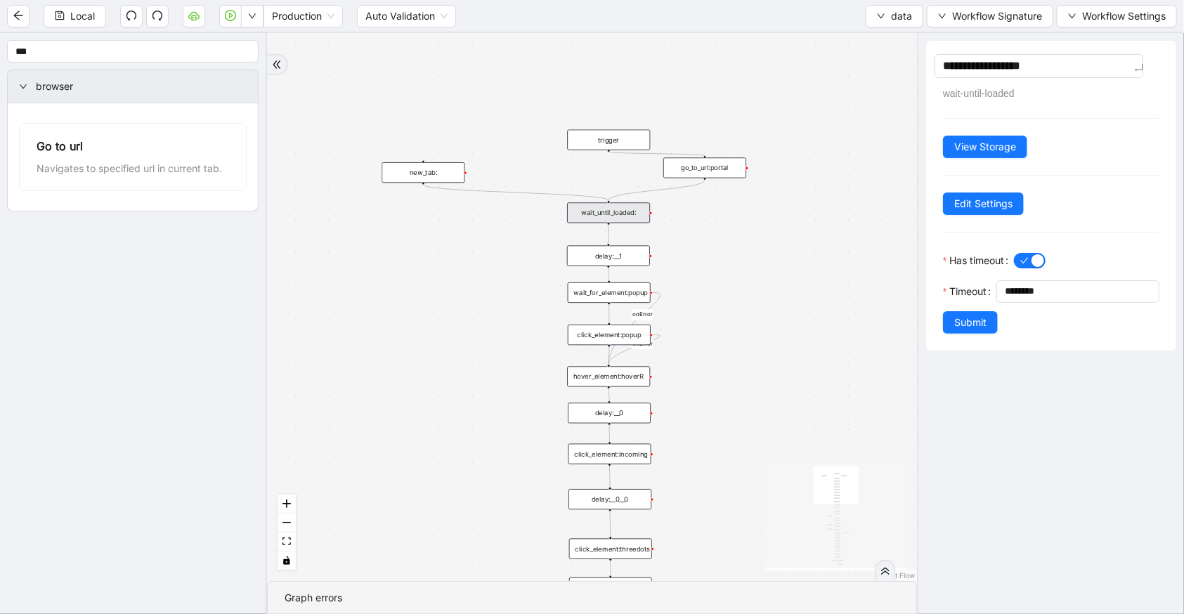
type textarea "**********"
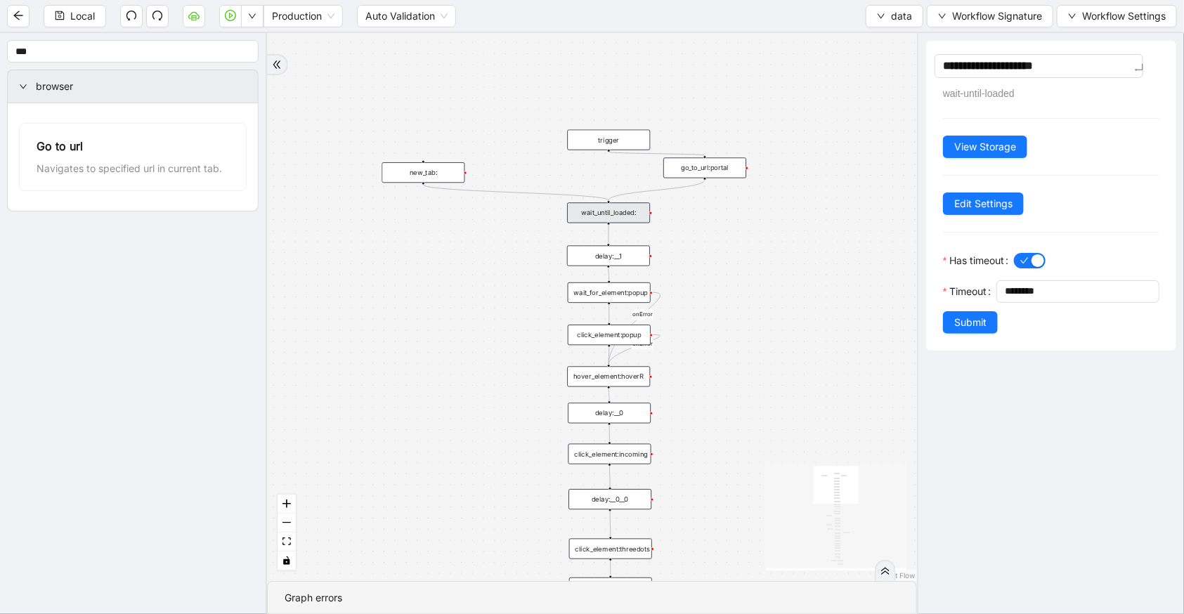
type textarea "**********"
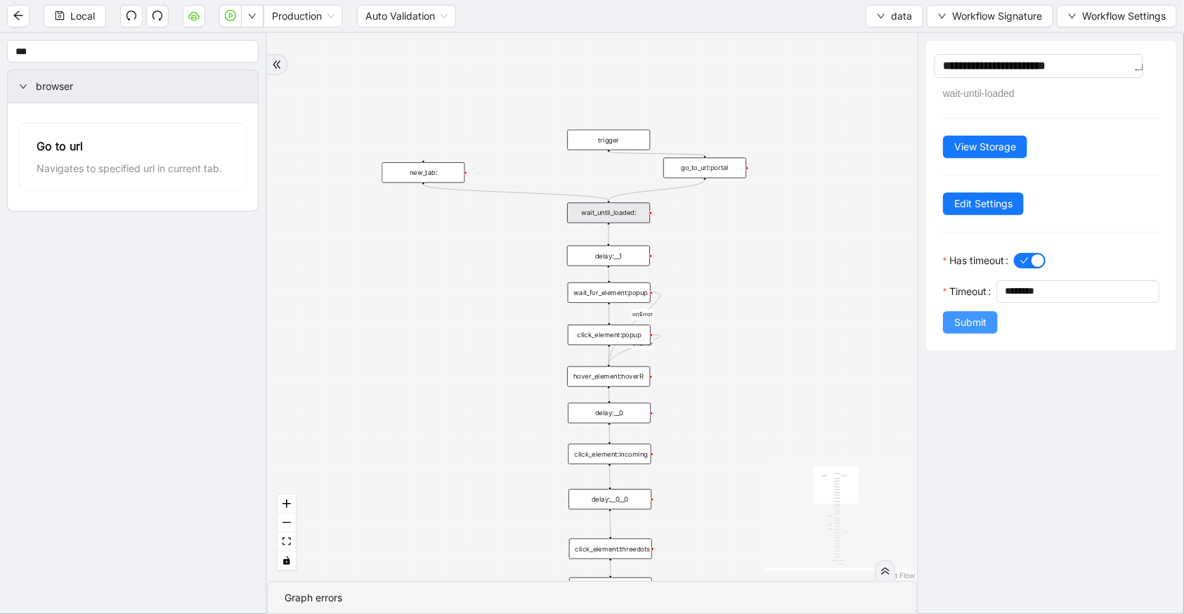
click at [979, 323] on span "Submit" at bounding box center [970, 322] width 32 height 15
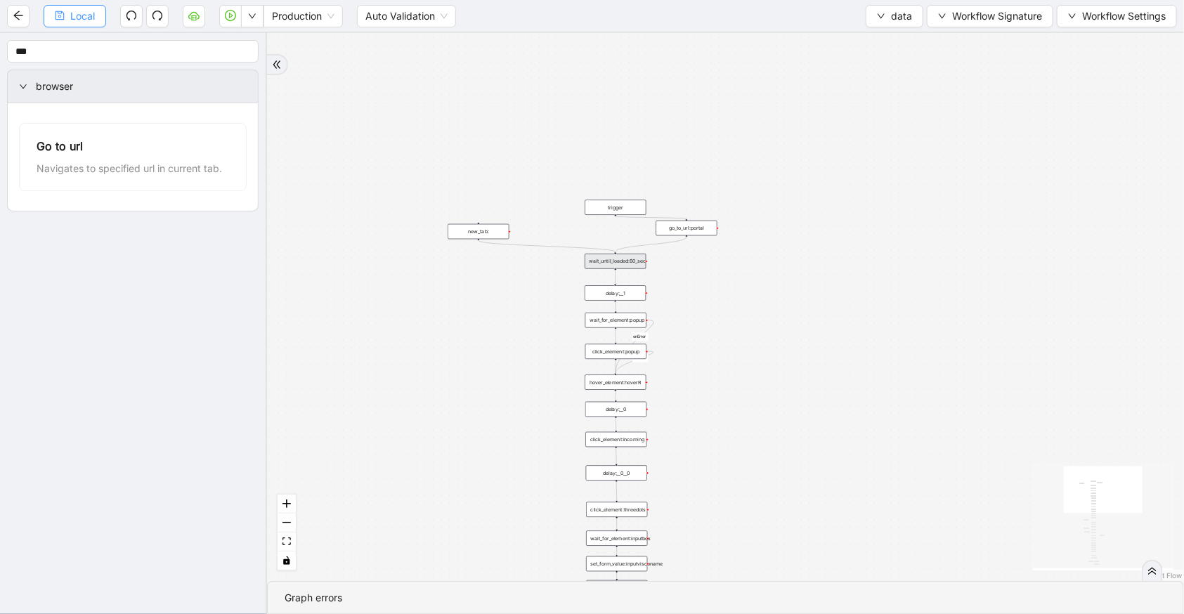
click at [93, 11] on span "Local" at bounding box center [82, 15] width 25 height 15
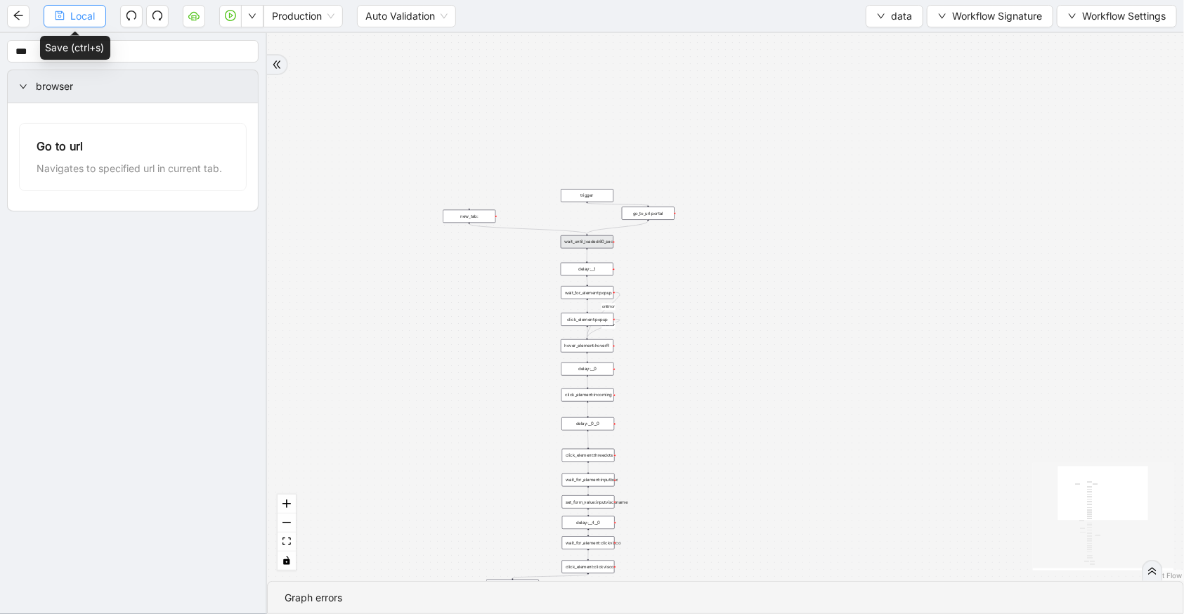
click at [89, 15] on span "Local" at bounding box center [82, 15] width 25 height 15
click at [89, 11] on span "Local" at bounding box center [82, 15] width 25 height 15
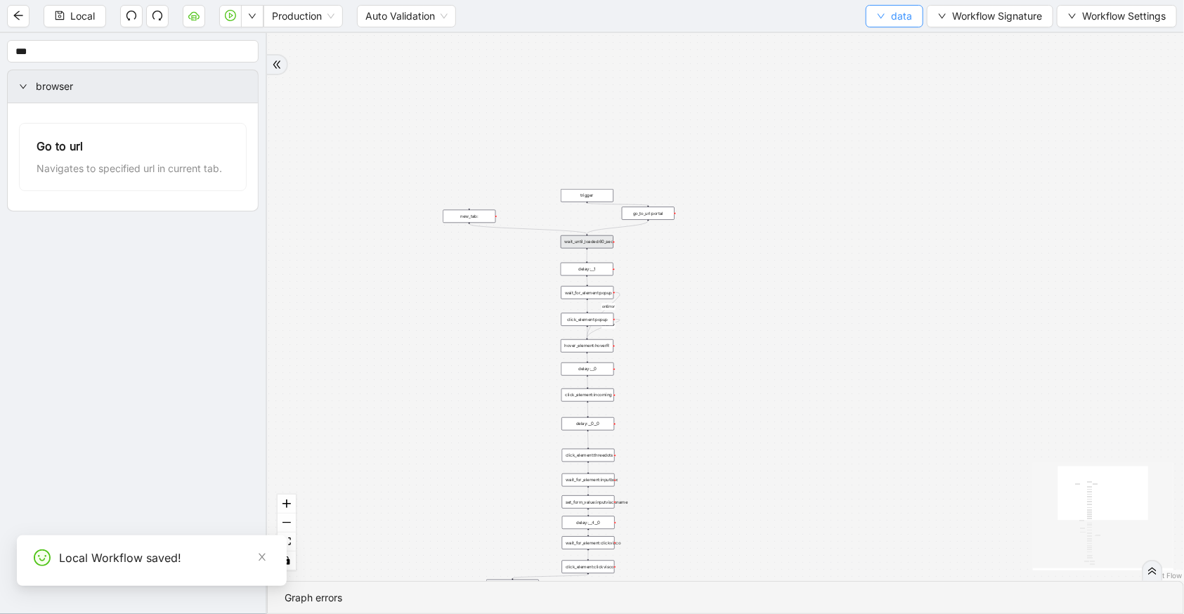
click at [899, 14] on span "data" at bounding box center [901, 15] width 21 height 15
click at [900, 35] on span "Select" at bounding box center [893, 42] width 37 height 15
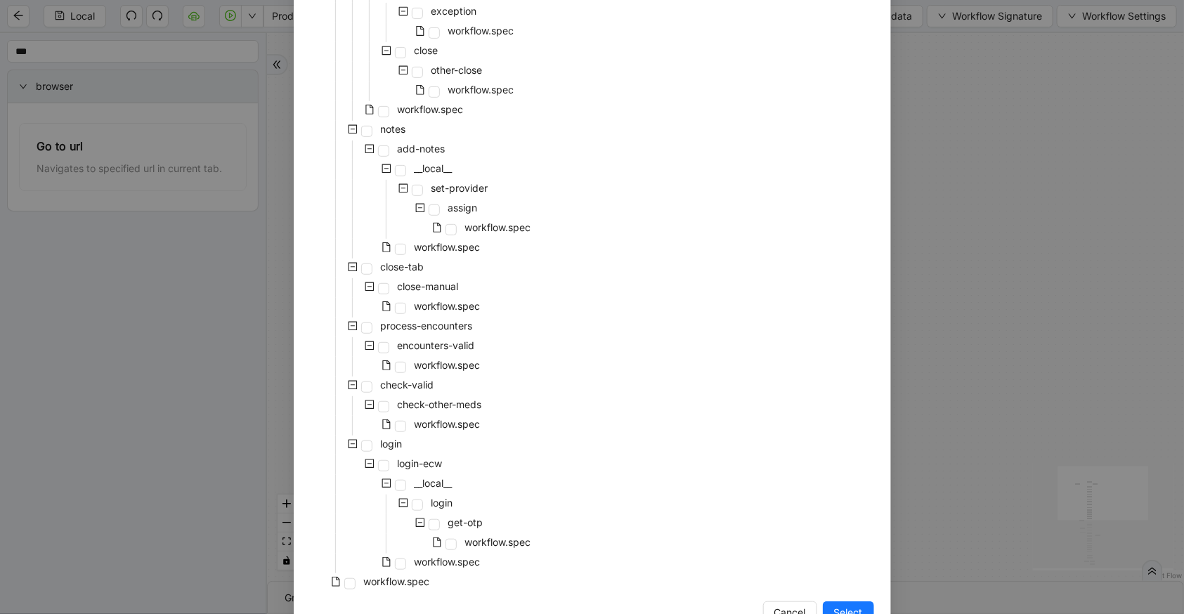
scroll to position [302, 0]
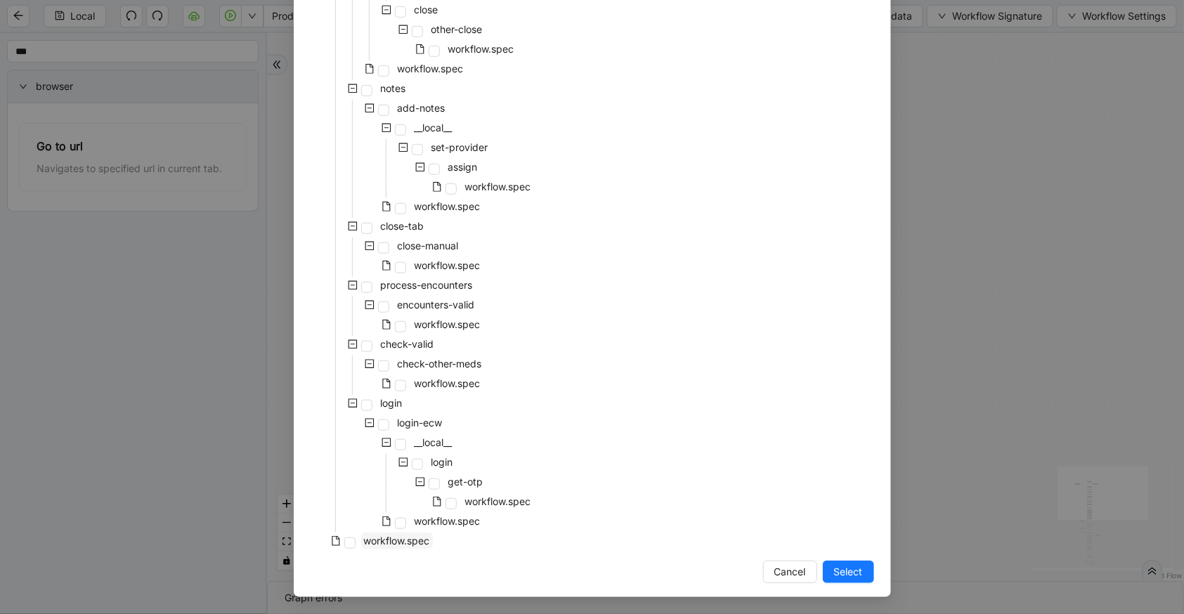
click at [416, 535] on span "workflow.spec" at bounding box center [397, 541] width 66 height 12
click at [849, 571] on span "Select" at bounding box center [848, 571] width 29 height 15
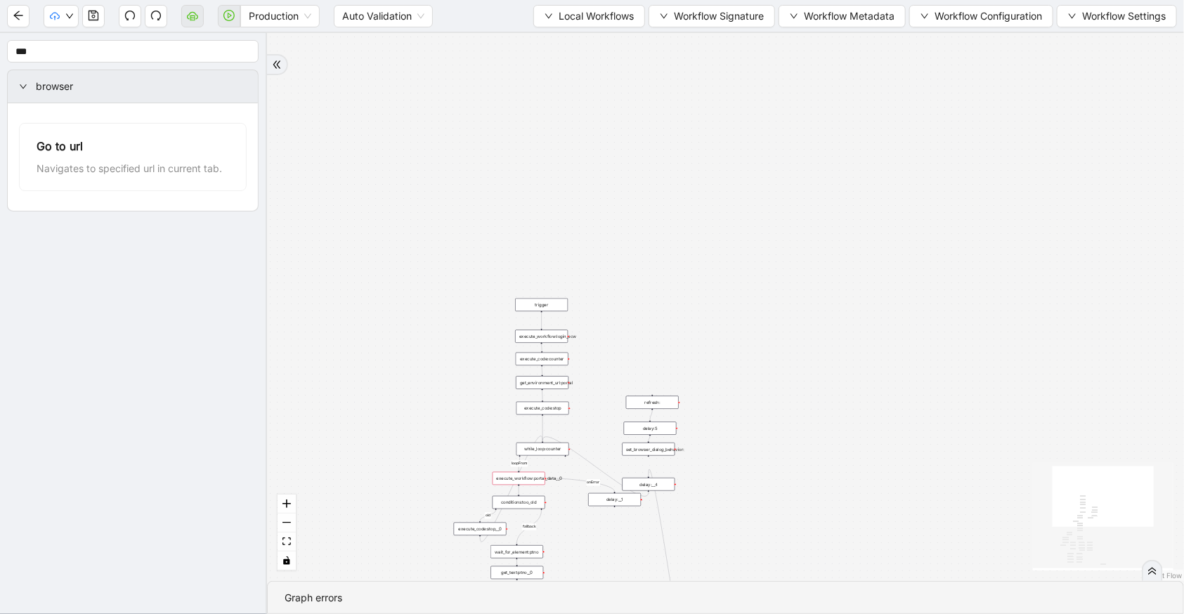
drag, startPoint x: 842, startPoint y: 63, endPoint x: 871, endPoint y: 613, distance: 550.2
click at [871, 613] on section "has_other_meds success success end success success success old fallback fallbac…" at bounding box center [725, 323] width 917 height 581
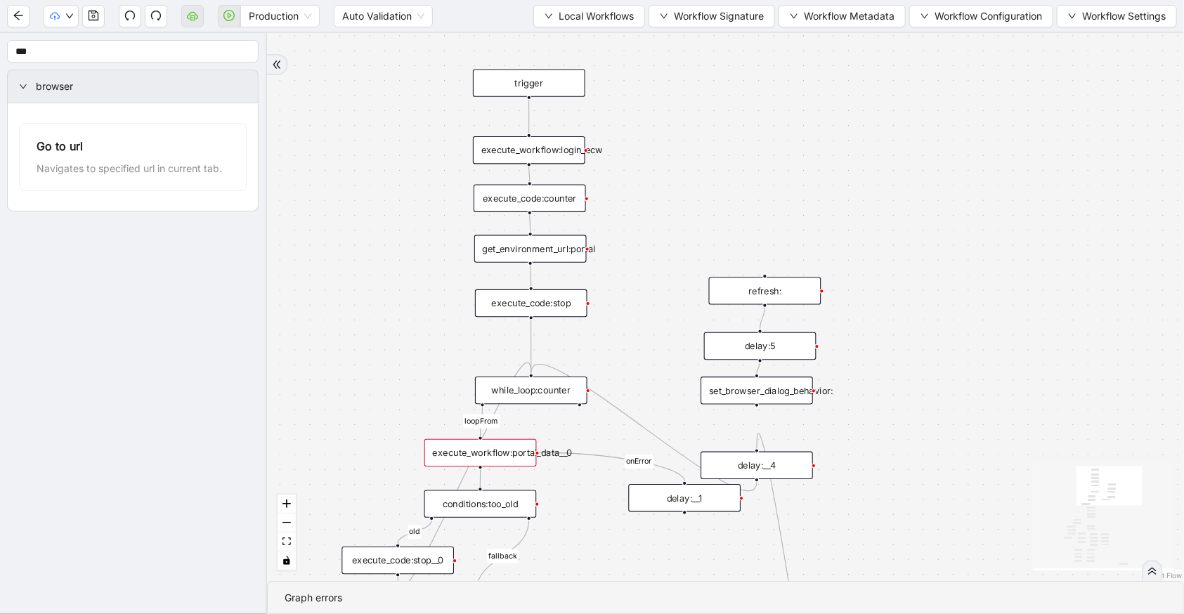
click at [500, 458] on div "execute_workflow:portal_data__0" at bounding box center [480, 452] width 112 height 27
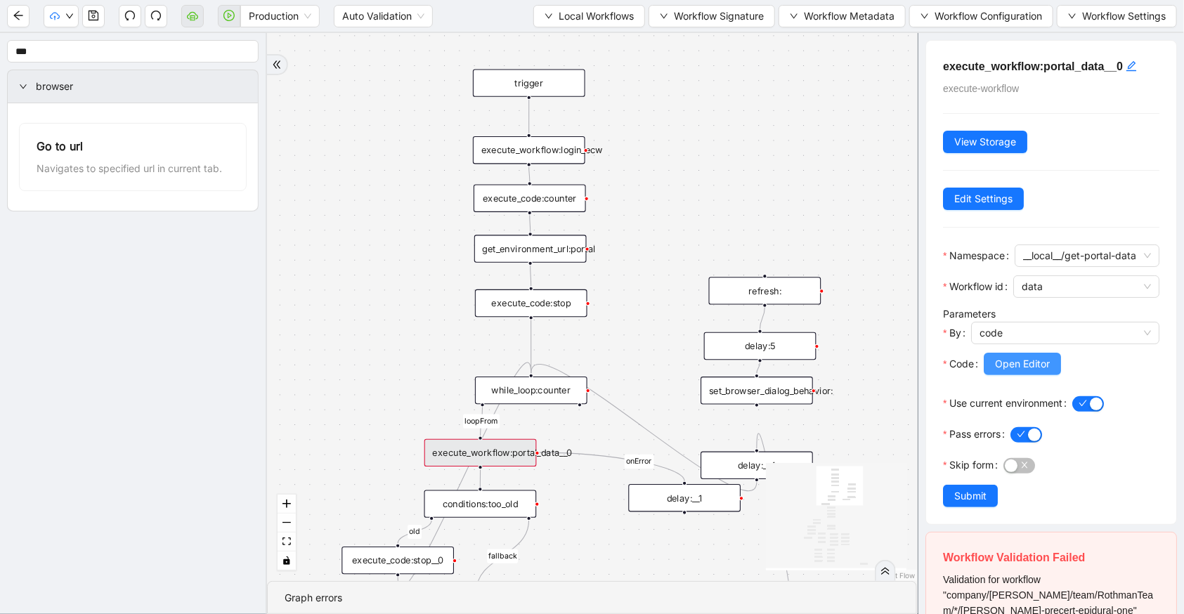
click at [1004, 372] on span "Open Editor" at bounding box center [1022, 363] width 55 height 15
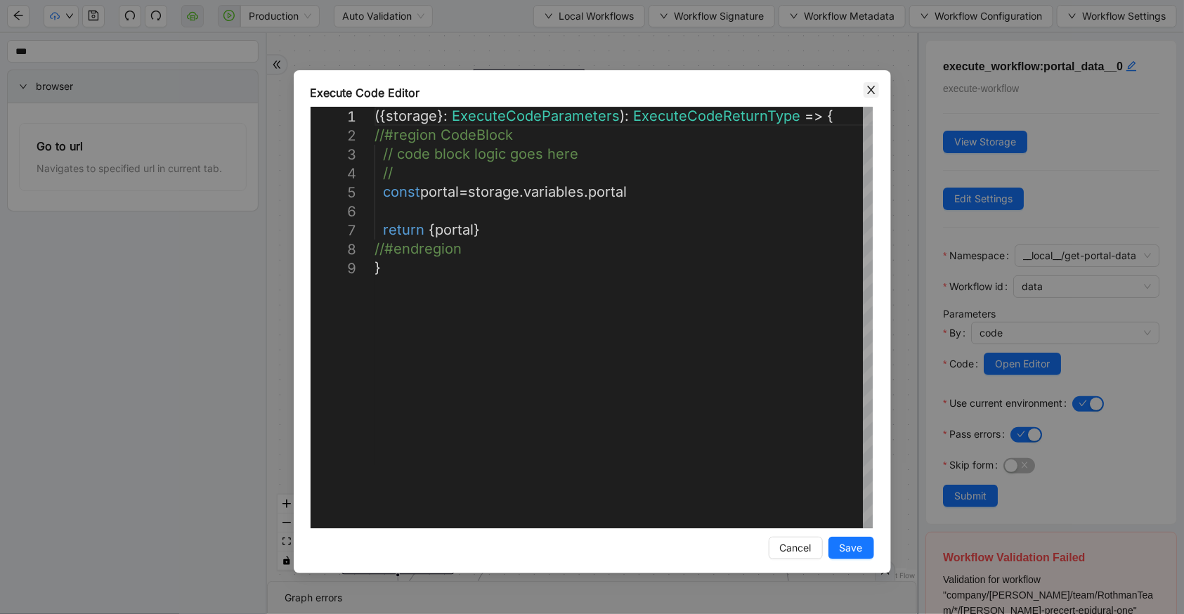
click at [867, 89] on icon "close" at bounding box center [871, 89] width 11 height 11
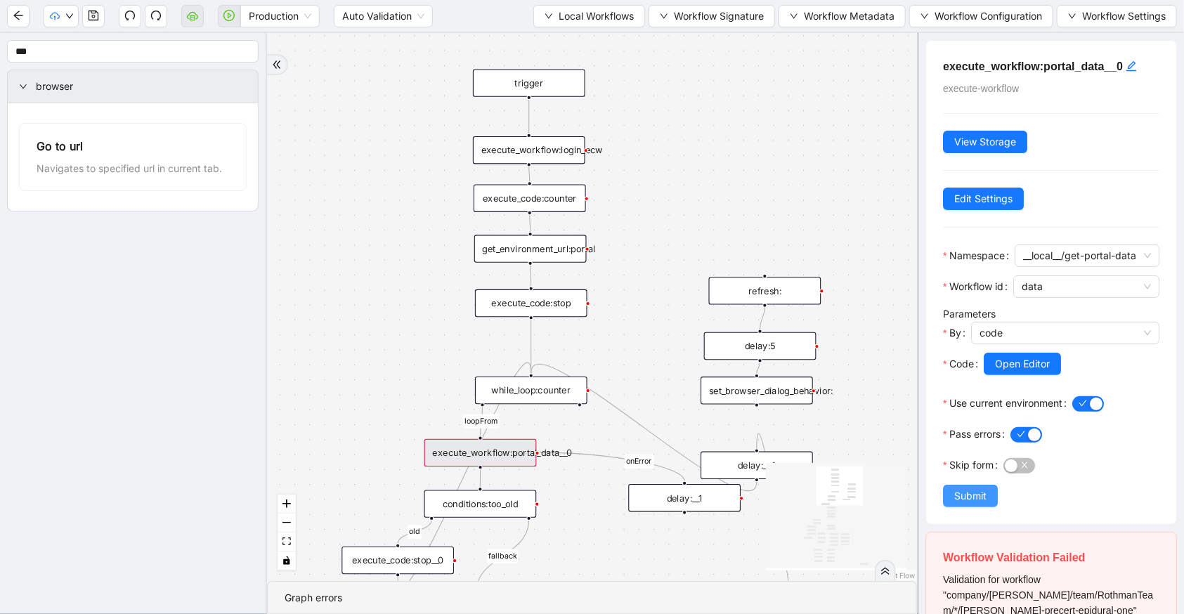
click at [970, 504] on span "Submit" at bounding box center [970, 495] width 32 height 15
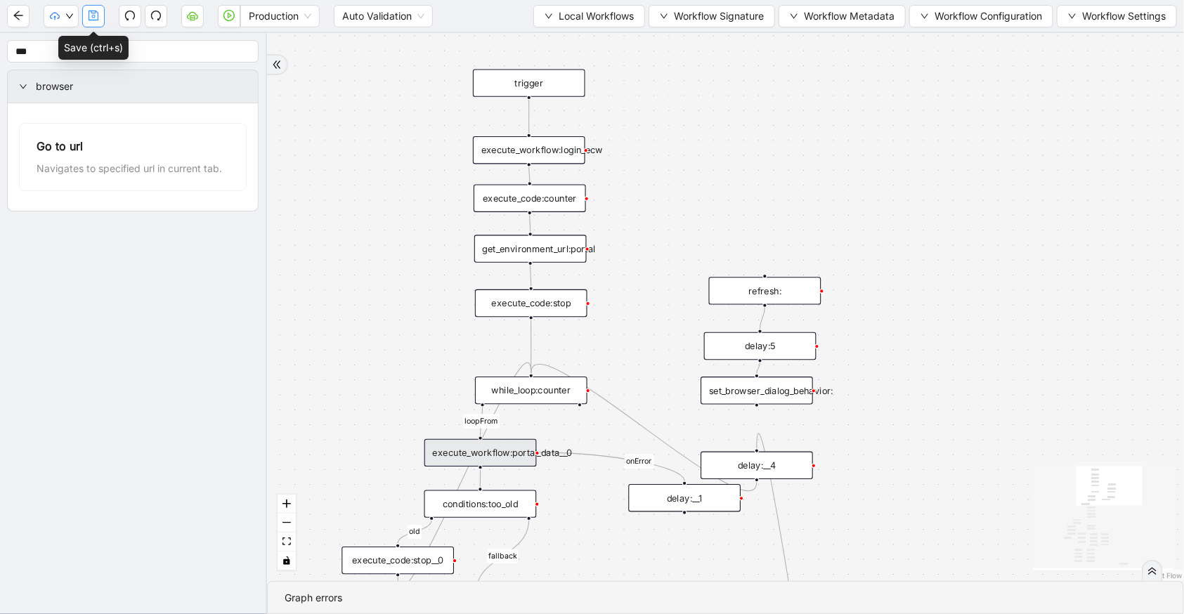
click at [91, 17] on icon "save" at bounding box center [93, 15] width 11 height 11
click at [93, 15] on icon "save" at bounding box center [93, 15] width 11 height 11
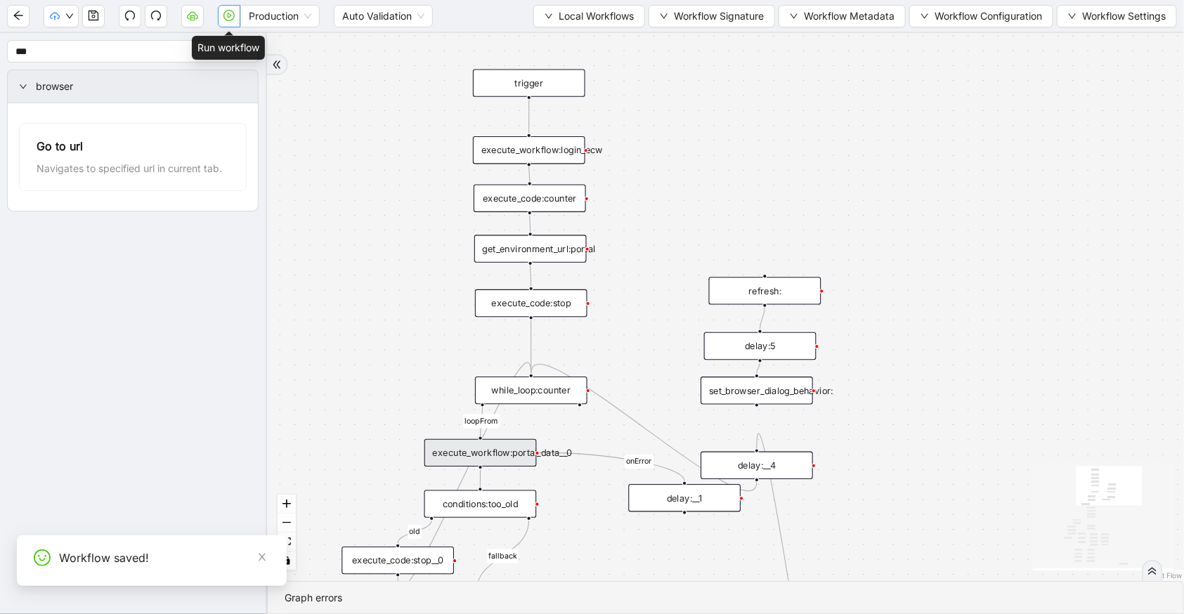
click at [233, 7] on button "button" at bounding box center [229, 16] width 22 height 22
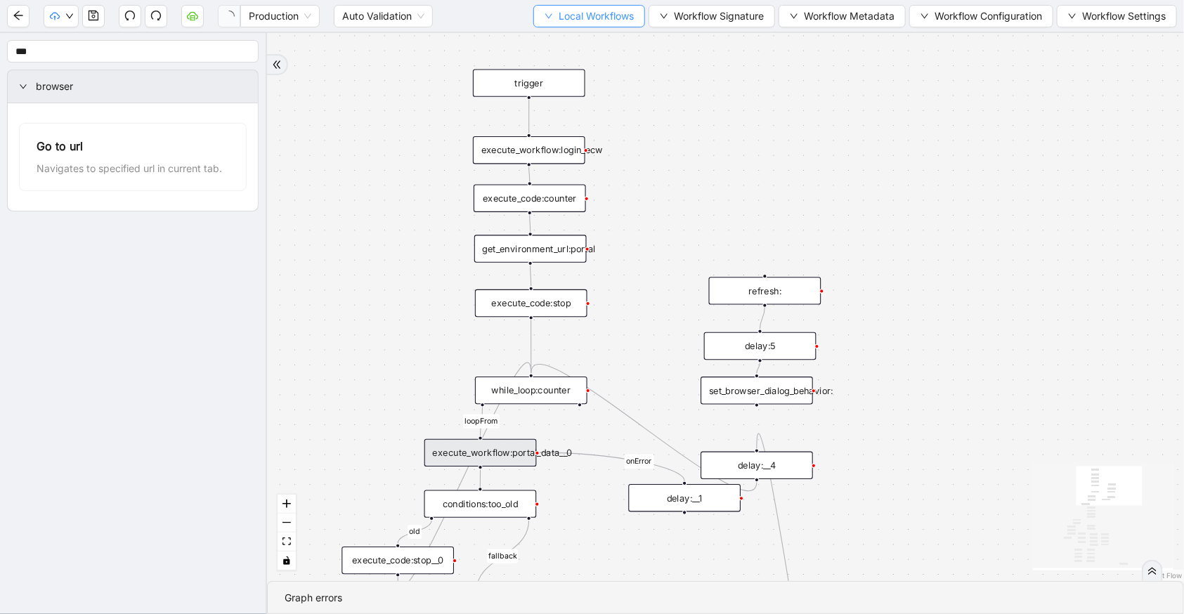
click at [613, 16] on span "Local Workflows" at bounding box center [596, 15] width 75 height 15
click at [621, 39] on span "Select" at bounding box center [583, 42] width 91 height 15
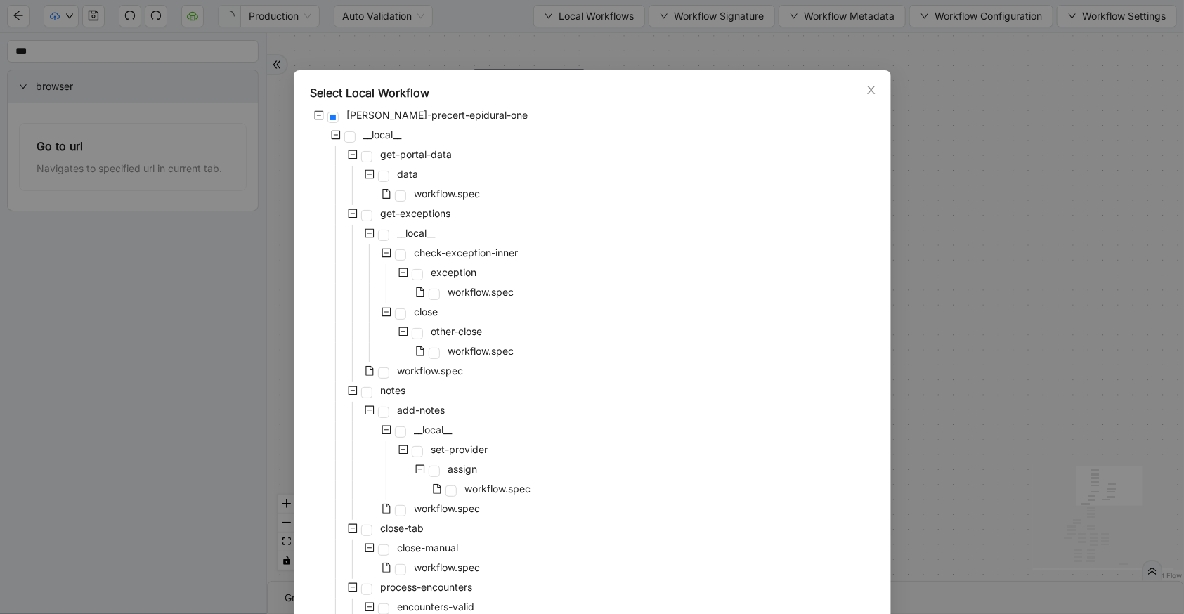
click at [450, 203] on div "workflow.spec" at bounding box center [397, 195] width 173 height 20
click at [452, 192] on span "workflow.spec" at bounding box center [448, 194] width 66 height 12
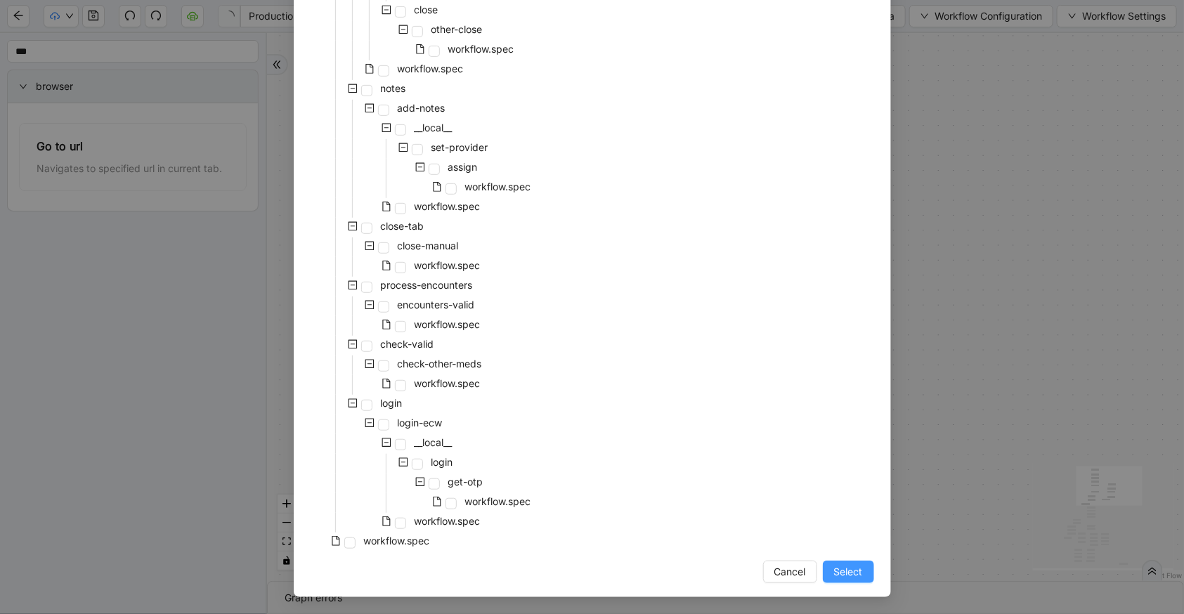
click at [859, 570] on button "Select" at bounding box center [848, 572] width 51 height 22
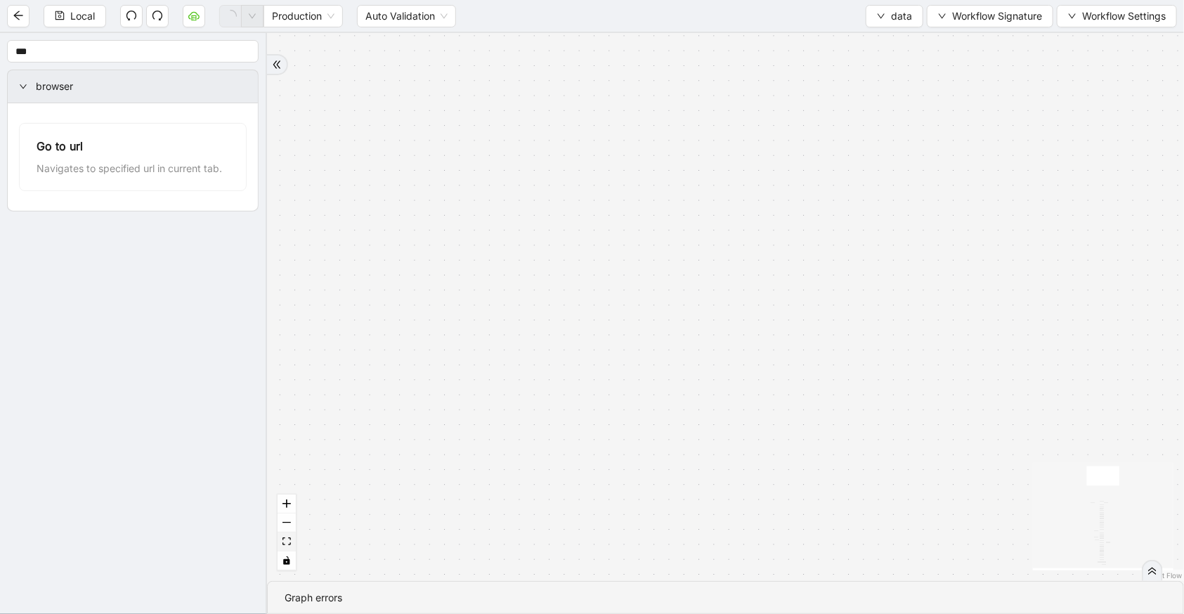
click at [282, 542] on icon "fit view" at bounding box center [286, 541] width 8 height 8
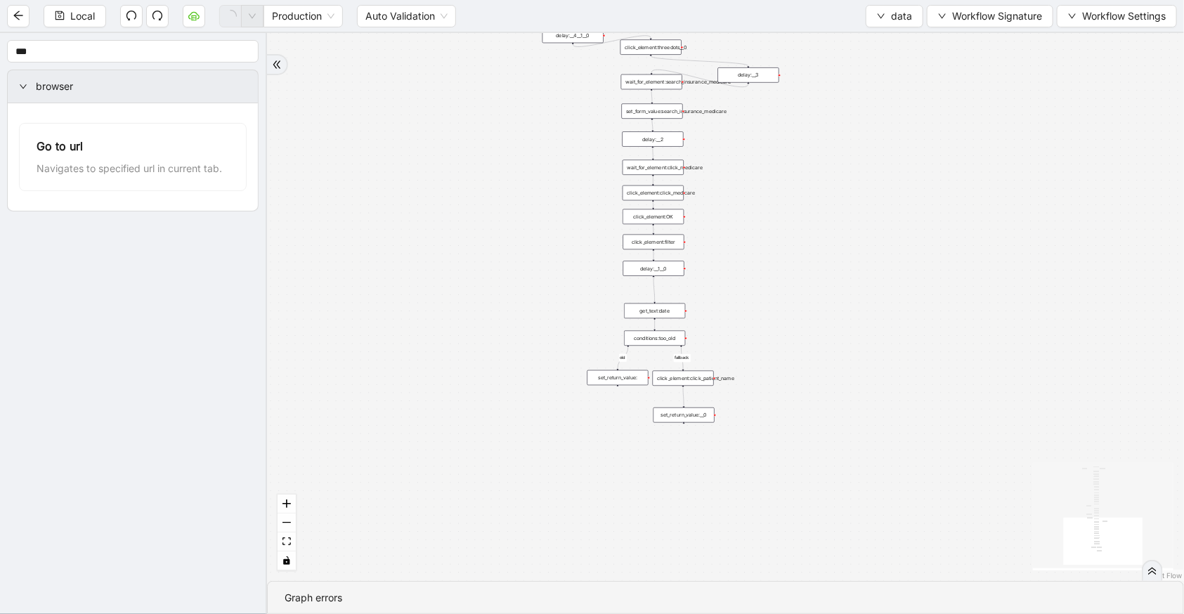
drag, startPoint x: 842, startPoint y: 502, endPoint x: 757, endPoint y: 117, distance: 393.4
click at [757, 119] on div "fallback old onError onError trigger click_element:popup click_element:threedot…" at bounding box center [725, 307] width 917 height 548
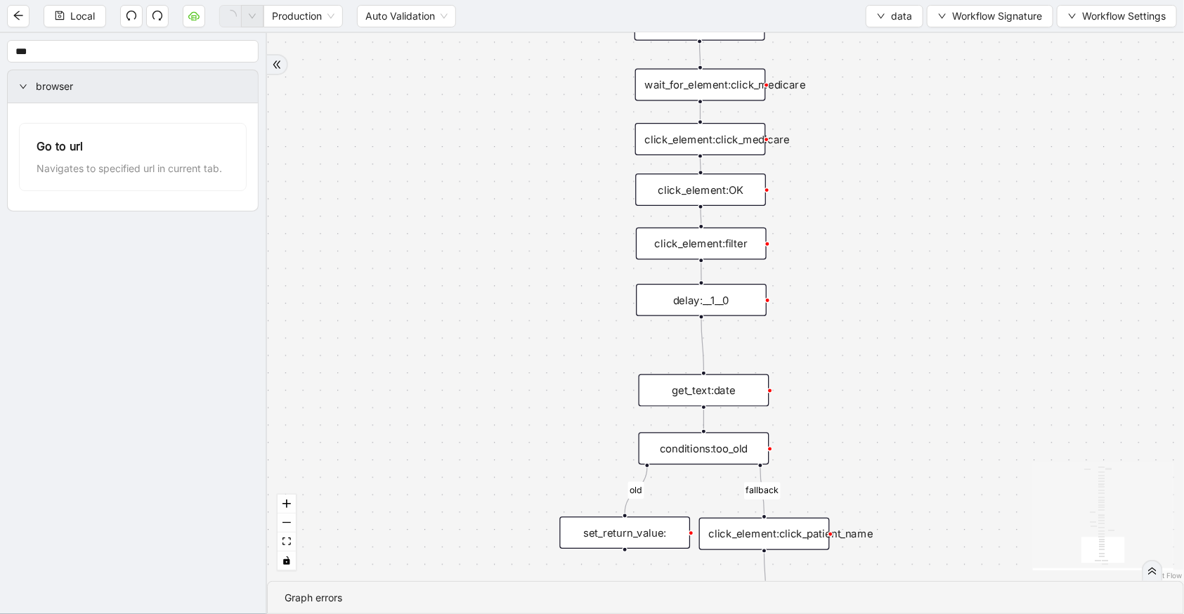
drag, startPoint x: 875, startPoint y: 174, endPoint x: 877, endPoint y: 192, distance: 19.1
click at [882, 188] on div "fallback old onError onError trigger click_element:popup click_element:threedot…" at bounding box center [725, 307] width 917 height 548
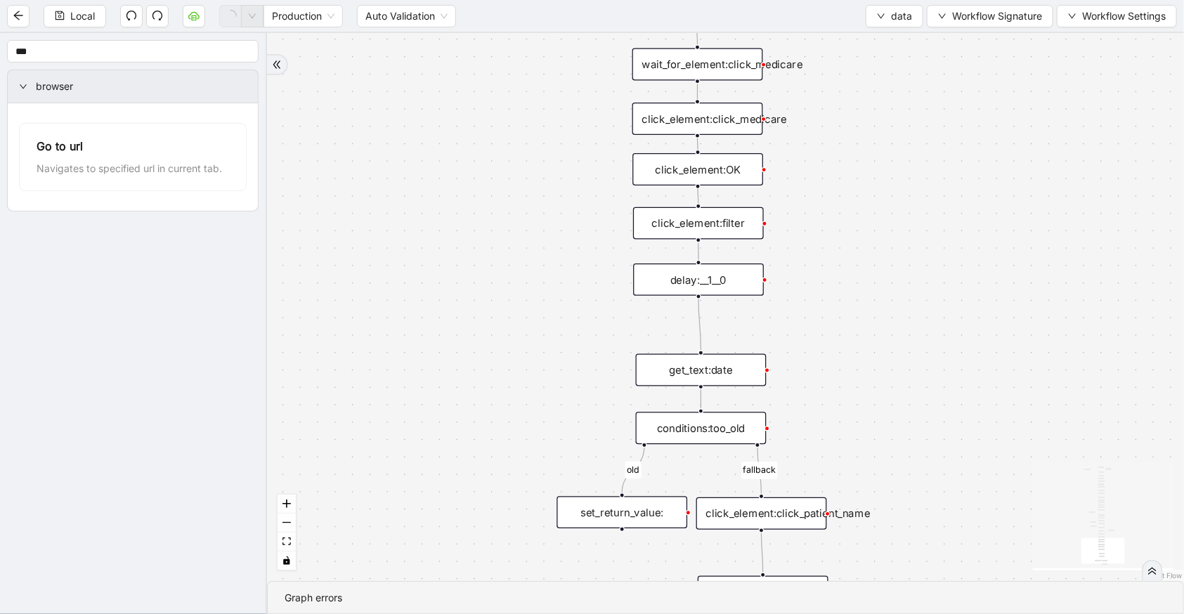
click at [721, 372] on div "get_text:date" at bounding box center [701, 370] width 131 height 32
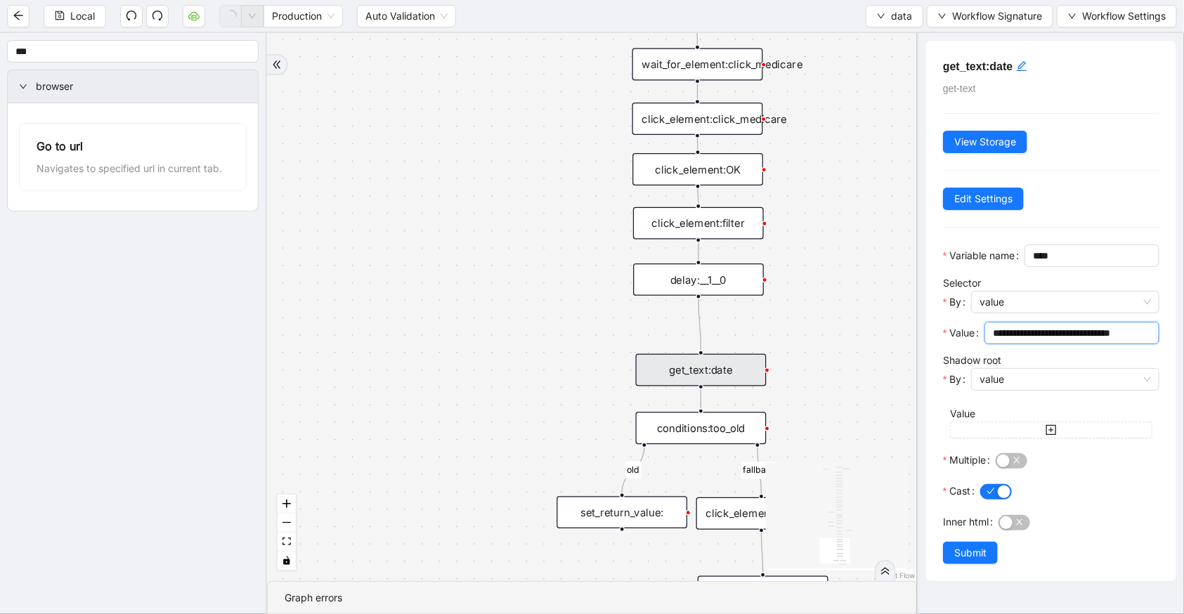
click at [1028, 341] on input "**********" at bounding box center [1070, 332] width 155 height 15
click at [507, 301] on div "fallback old onError onError trigger click_element:popup click_element:threedot…" at bounding box center [592, 307] width 650 height 548
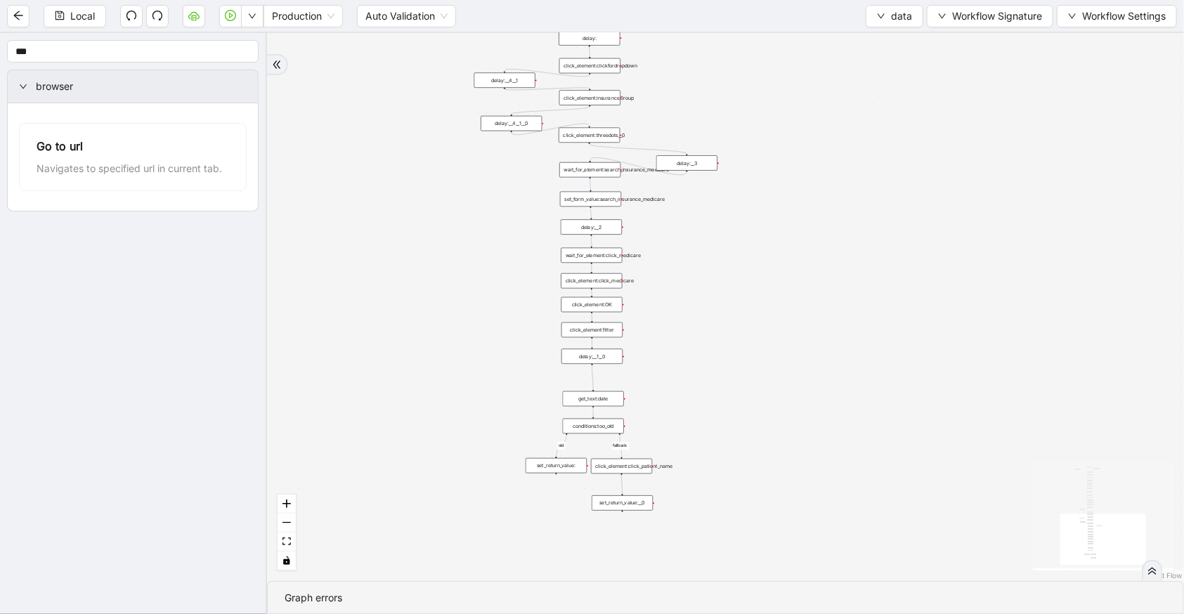
click at [617, 420] on div "conditions:too_old" at bounding box center [593, 426] width 61 height 15
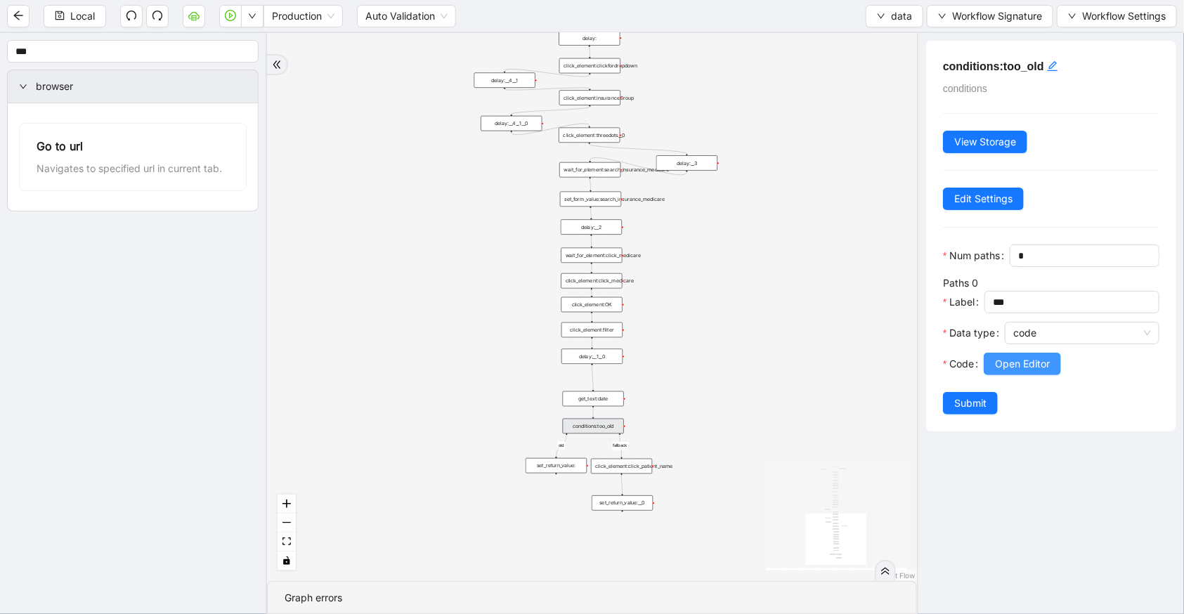
click at [998, 372] on span "Open Editor" at bounding box center [1022, 363] width 55 height 15
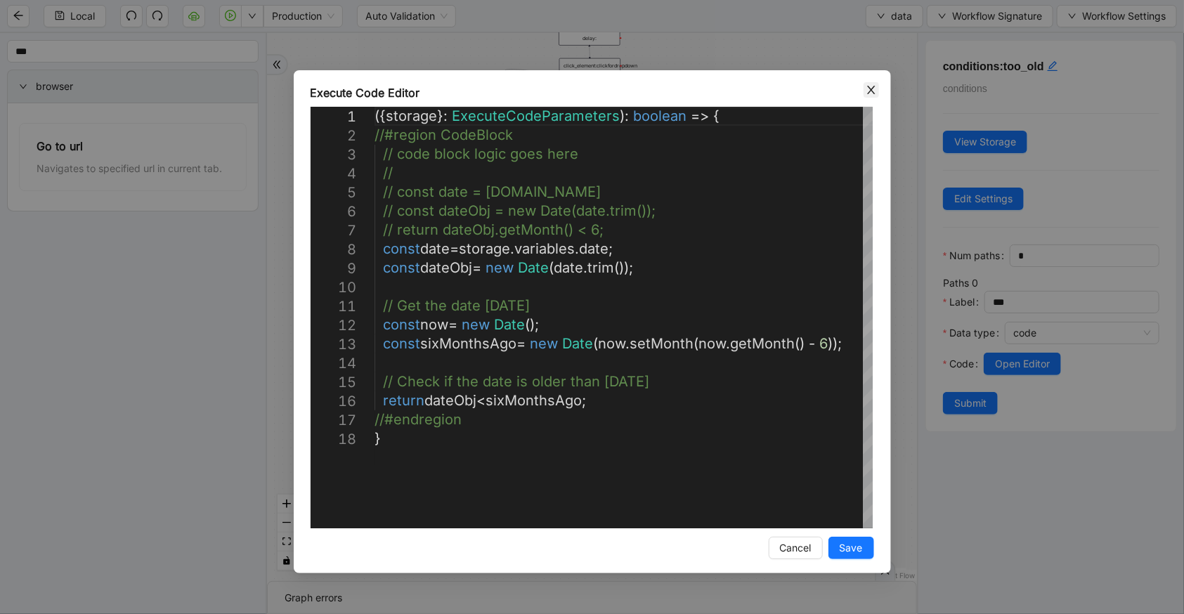
click at [871, 94] on icon "close" at bounding box center [871, 89] width 11 height 11
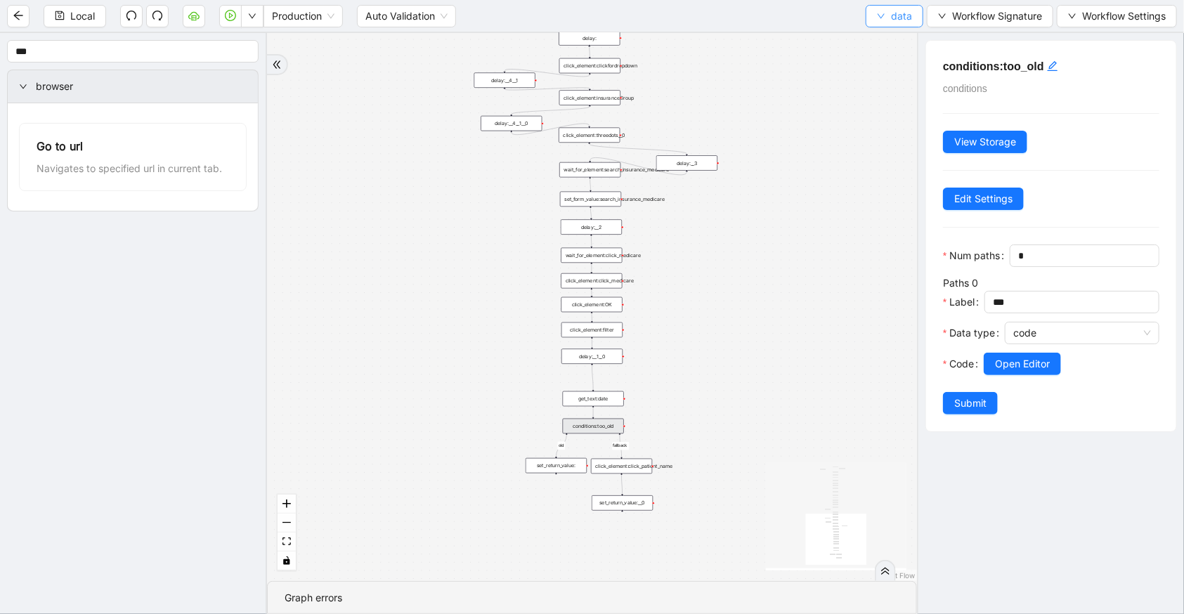
click at [889, 23] on button "data" at bounding box center [895, 16] width 58 height 22
click at [889, 48] on span "Select" at bounding box center [893, 42] width 37 height 15
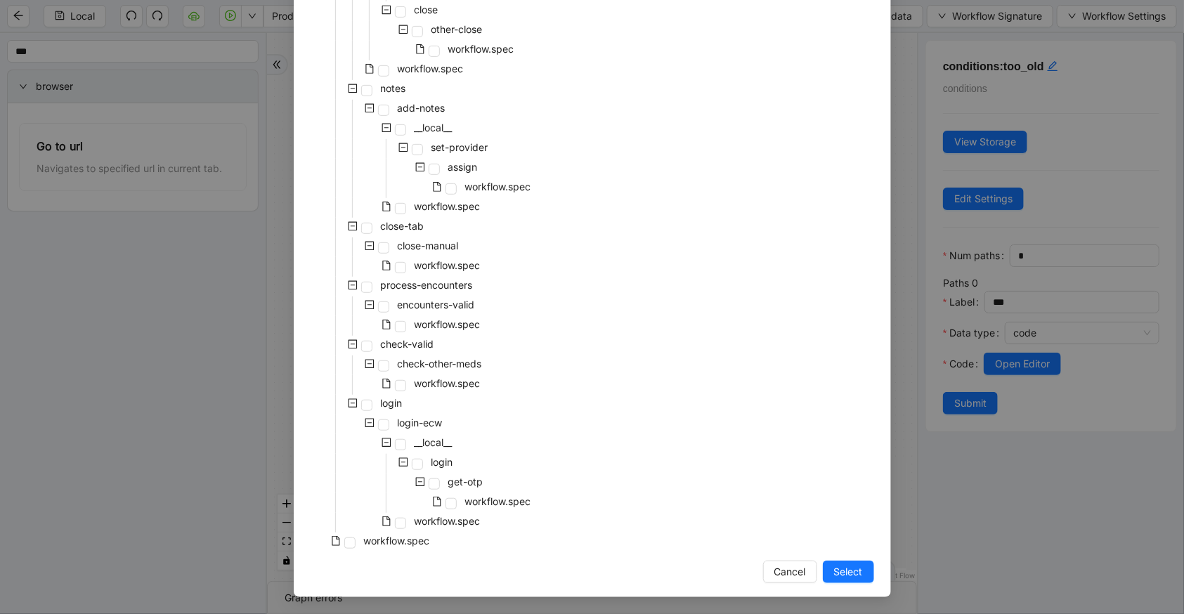
click at [429, 545] on div "[PERSON_NAME]-precert-epidural-one __local__ get-portal-data data workflow.spec…" at bounding box center [592, 179] width 563 height 748
click at [417, 543] on span "workflow.spec" at bounding box center [397, 541] width 66 height 12
click at [827, 570] on button "Select" at bounding box center [848, 572] width 51 height 22
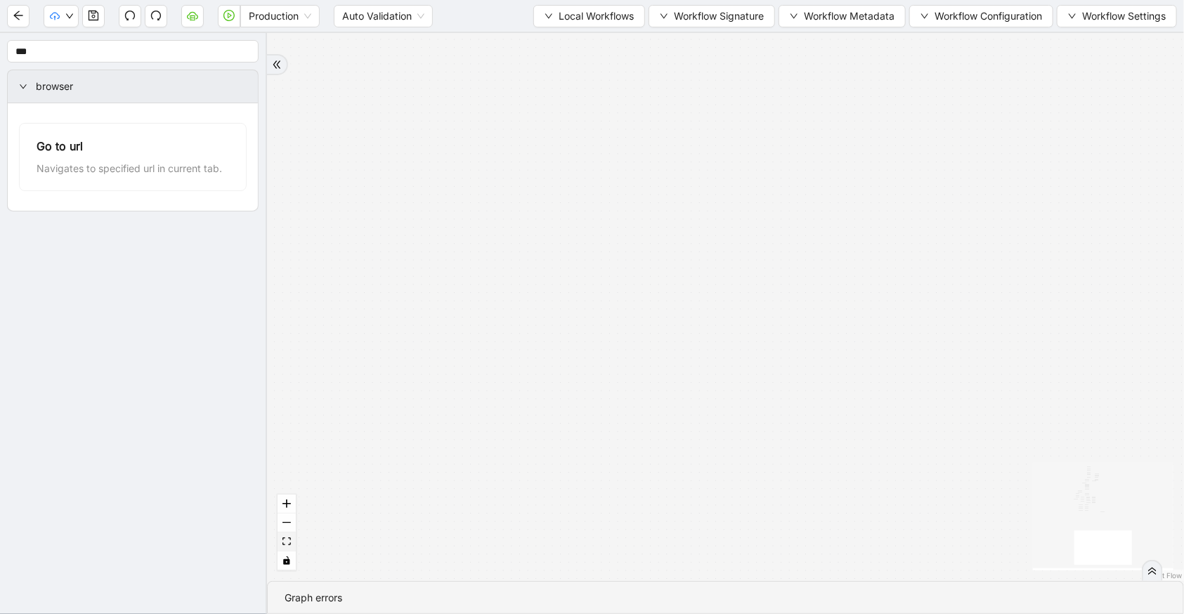
click at [291, 548] on button "fit view" at bounding box center [287, 542] width 18 height 19
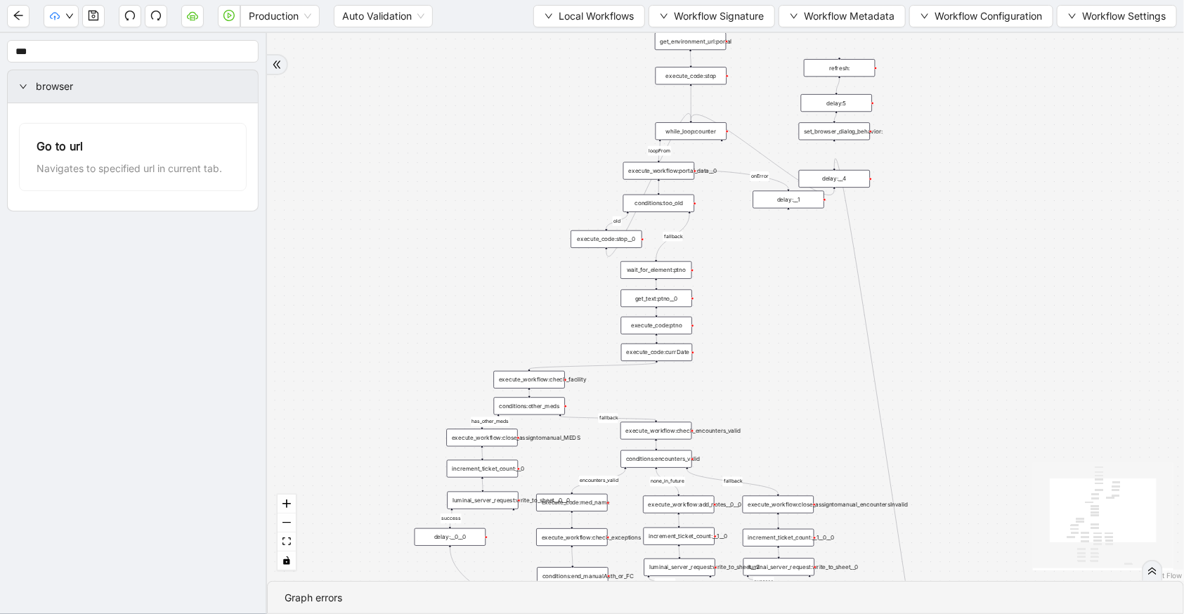
click at [825, 182] on div "delay:__4" at bounding box center [834, 179] width 71 height 18
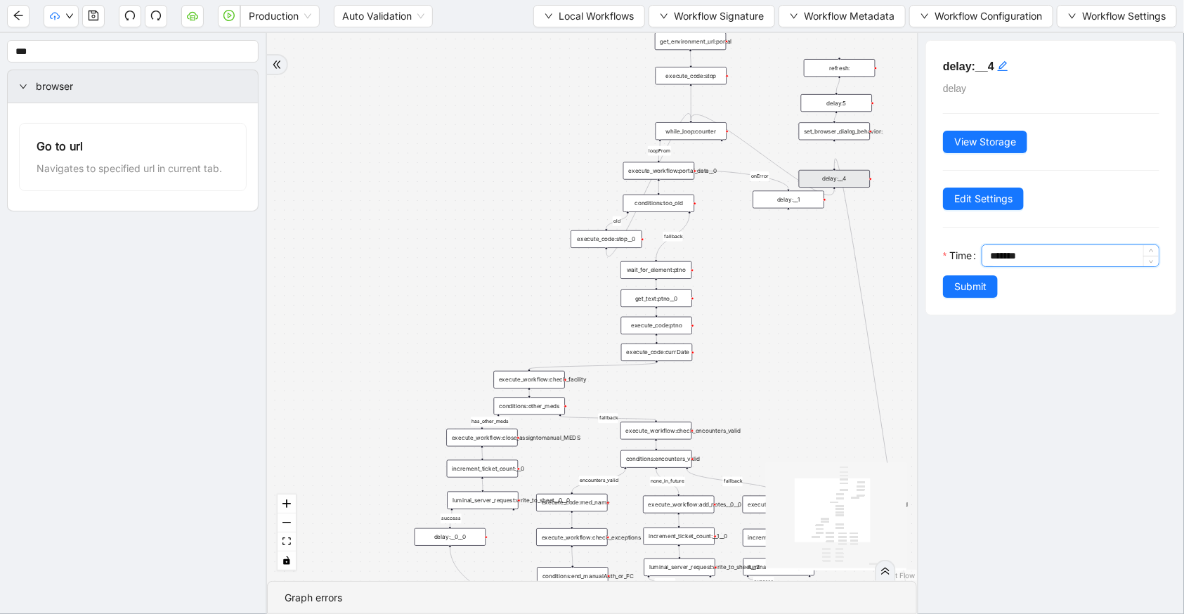
click at [996, 255] on input "*******" at bounding box center [1074, 255] width 169 height 21
type input "*******"
click at [986, 281] on span "Submit" at bounding box center [970, 286] width 32 height 15
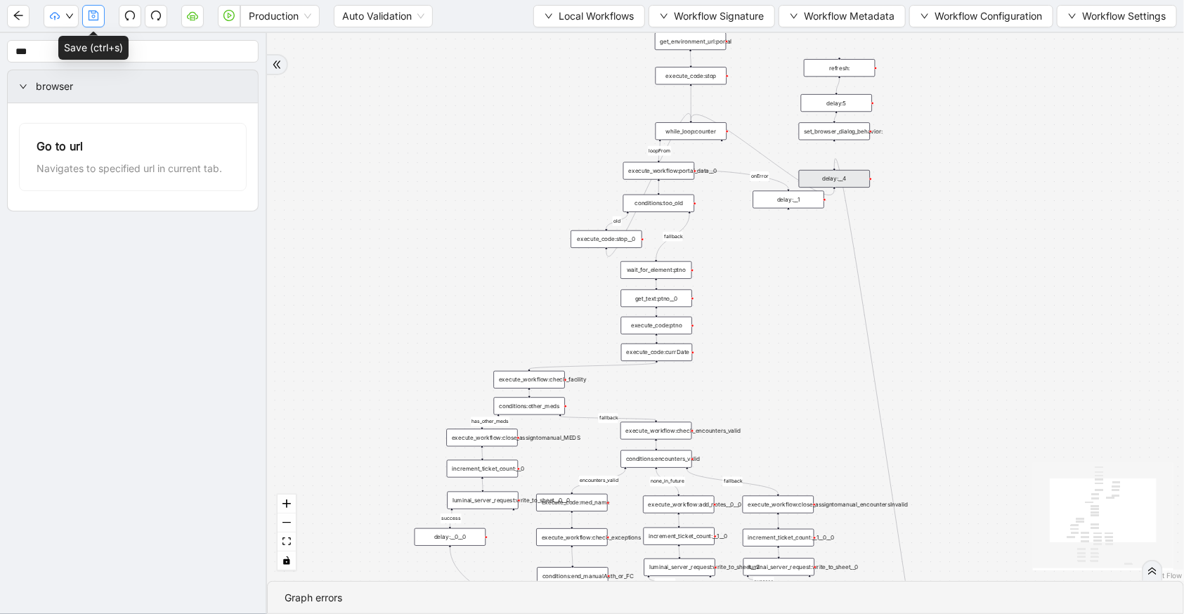
click at [103, 17] on button "button" at bounding box center [93, 16] width 22 height 22
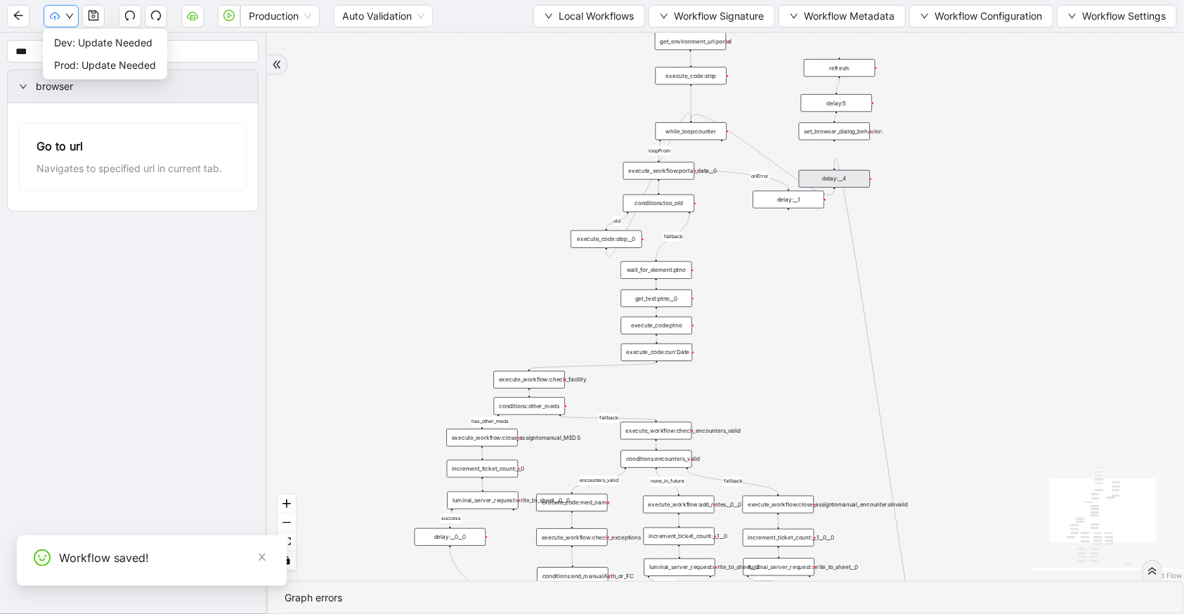
click at [74, 17] on button "button" at bounding box center [61, 16] width 35 height 22
drag, startPoint x: 79, startPoint y: 38, endPoint x: 90, endPoint y: 44, distance: 12.6
click at [79, 39] on span "Dev: Update Needed" at bounding box center [105, 42] width 102 height 15
click at [68, 20] on button "button" at bounding box center [61, 16] width 35 height 22
click at [86, 67] on span "Prod: Update Needed" at bounding box center [105, 65] width 102 height 15
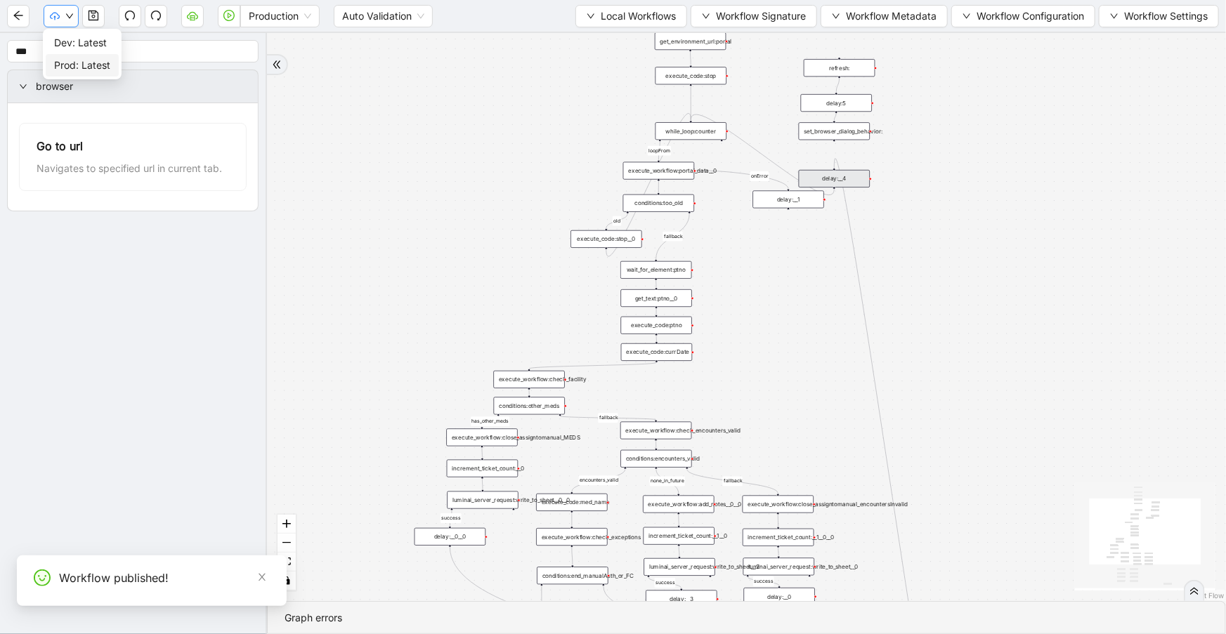
click at [72, 20] on icon "down" at bounding box center [69, 16] width 8 height 8
click at [190, 25] on button "button" at bounding box center [192, 16] width 22 height 22
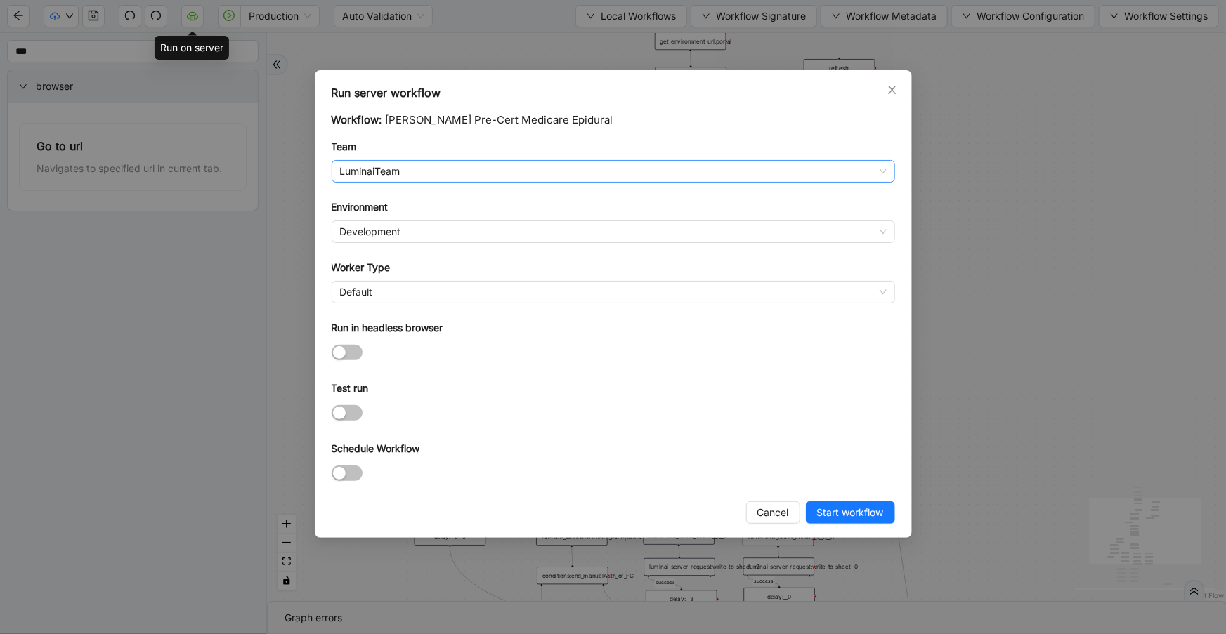
click at [561, 179] on span "LuminaiTeam" at bounding box center [613, 171] width 547 height 21
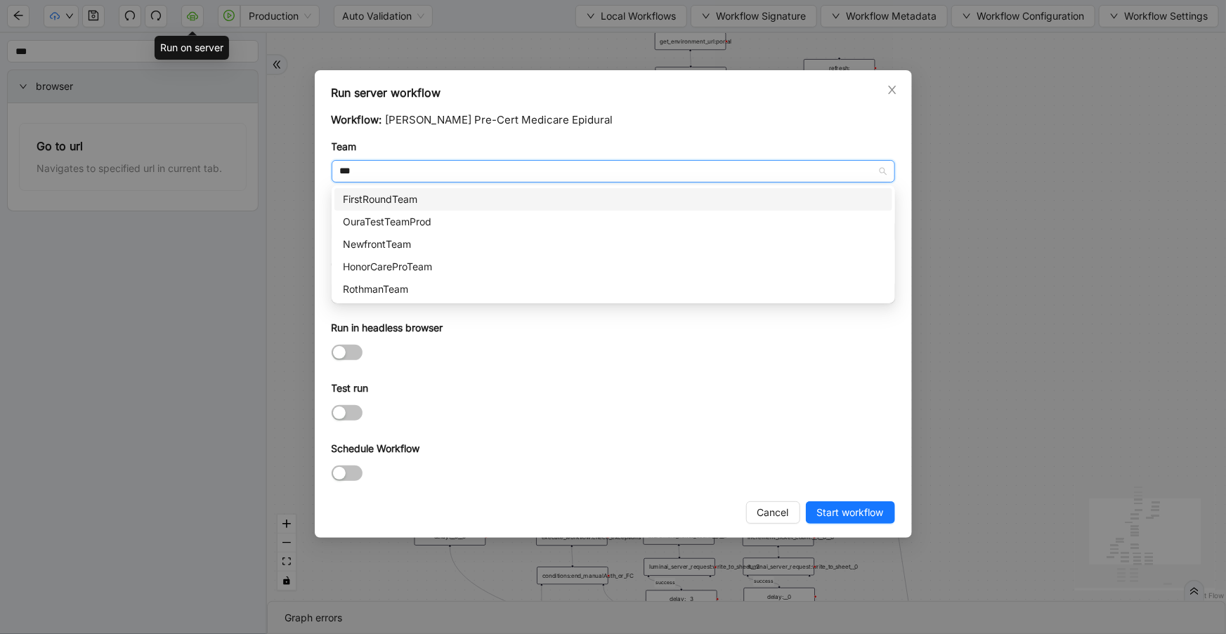
type input "****"
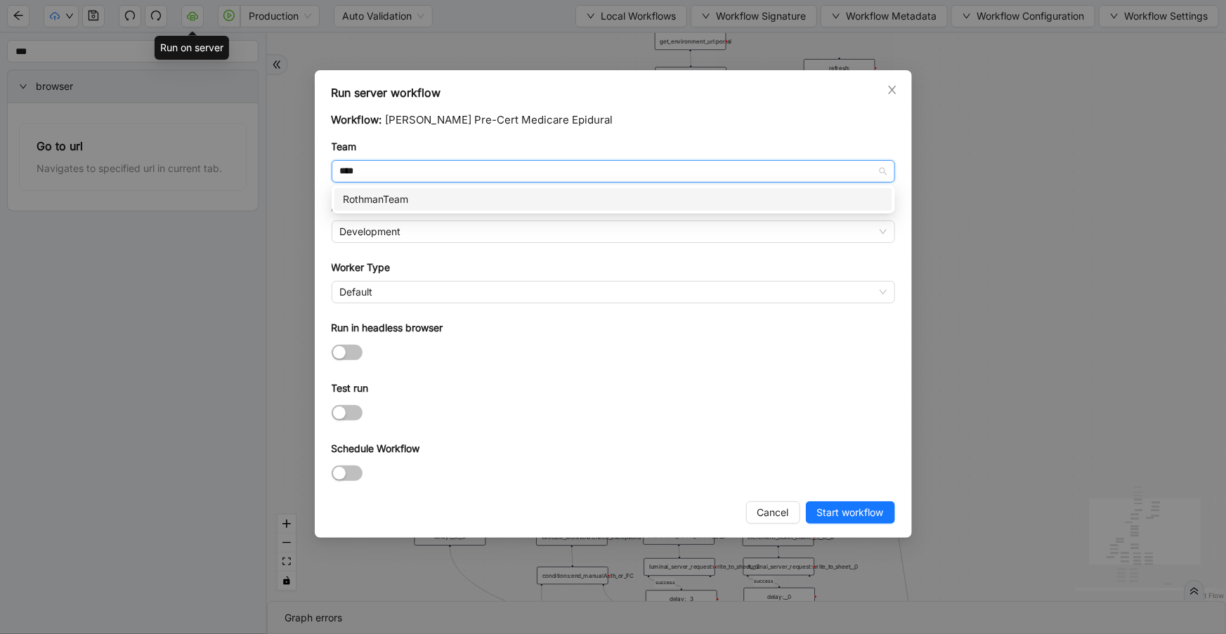
click at [524, 188] on div "RothmanTeam" at bounding box center [613, 199] width 558 height 22
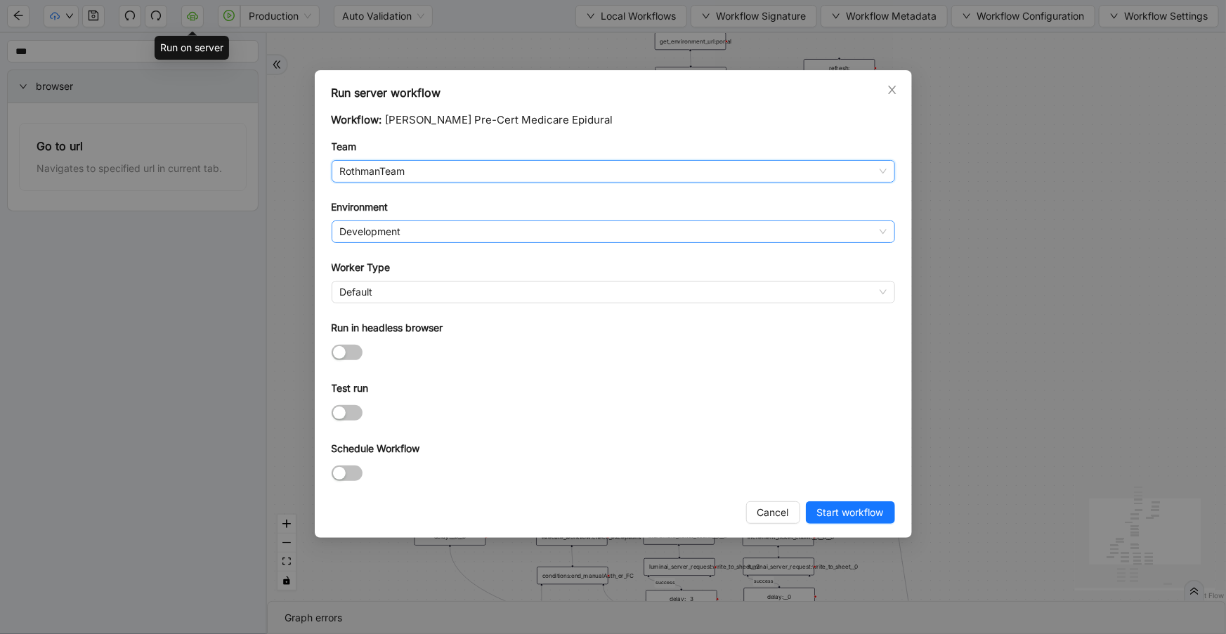
click at [520, 223] on span "Development" at bounding box center [613, 231] width 547 height 21
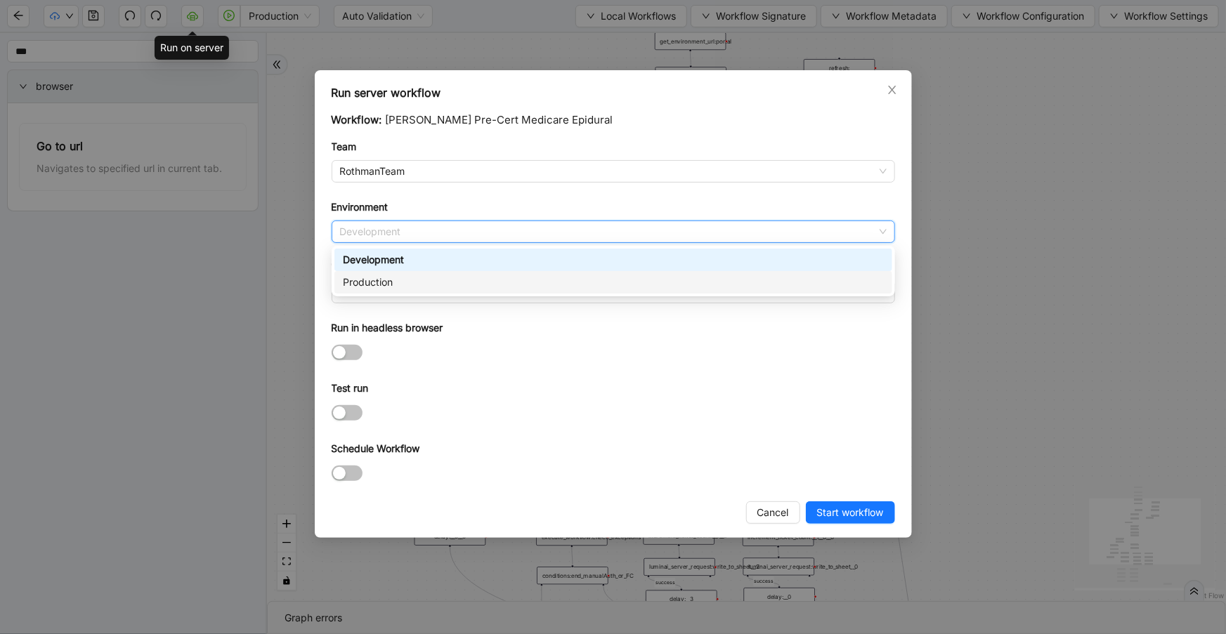
click at [518, 273] on div "Production" at bounding box center [613, 282] width 558 height 22
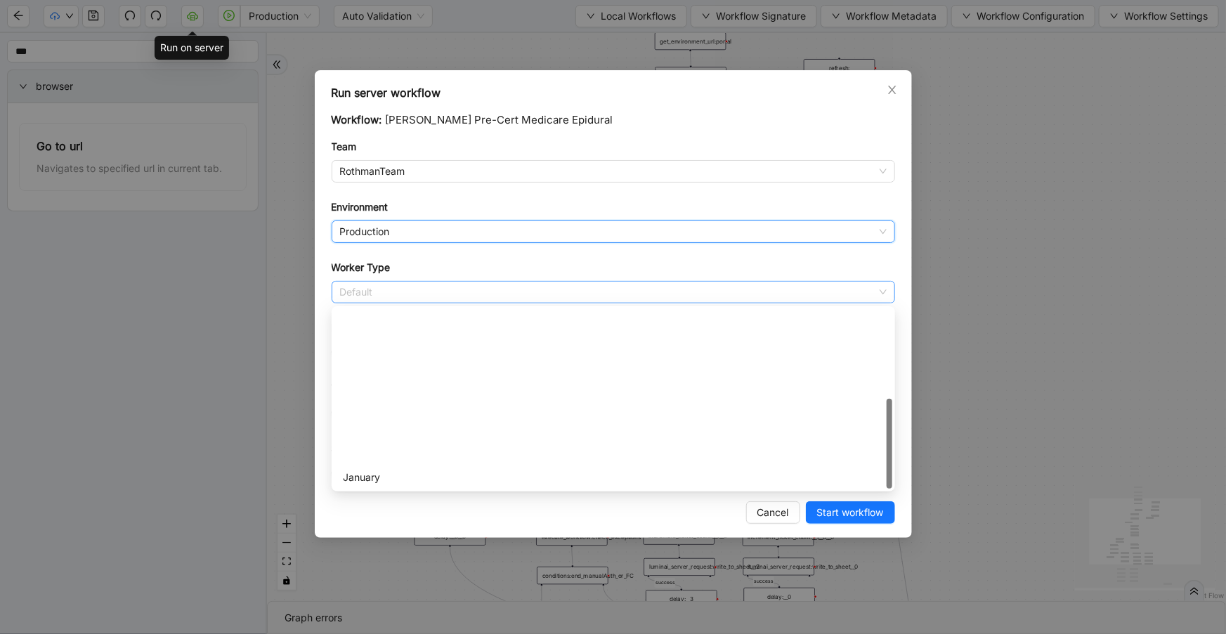
click at [512, 287] on span "Default" at bounding box center [613, 292] width 547 height 21
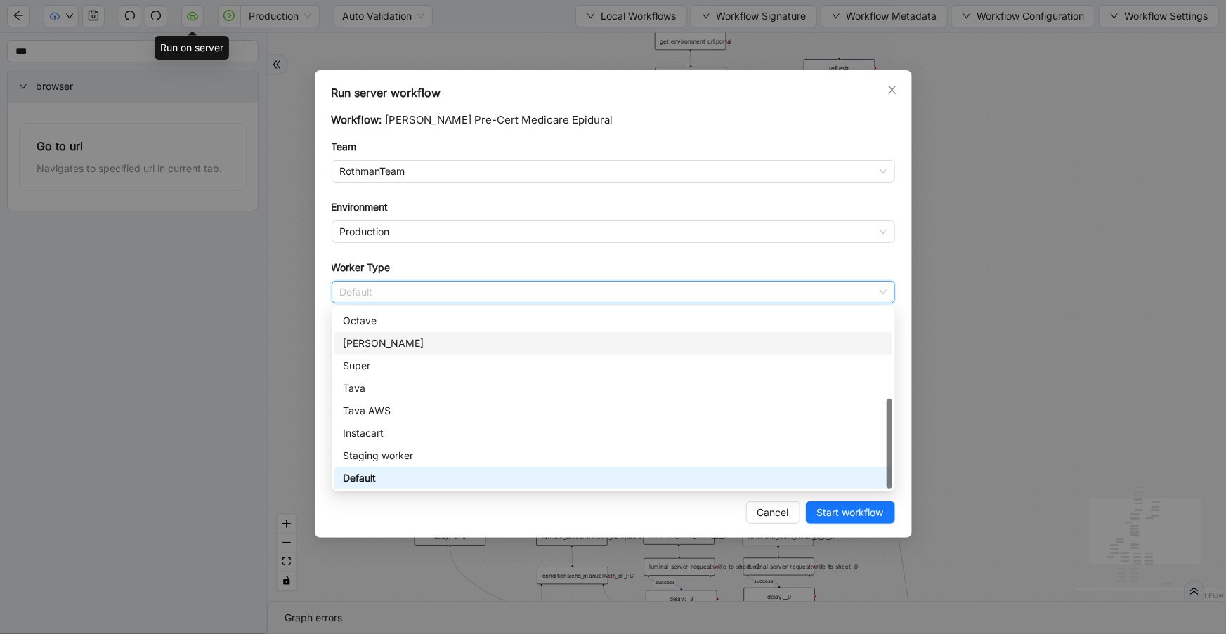
click at [494, 338] on div "[PERSON_NAME]" at bounding box center [613, 343] width 541 height 15
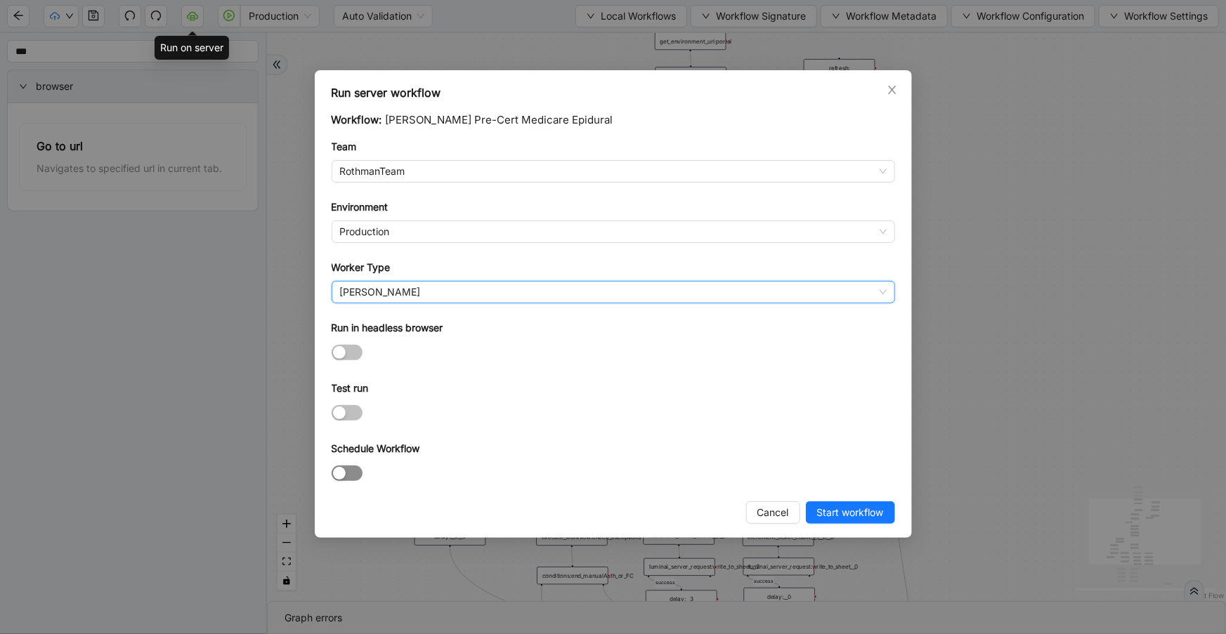
click at [344, 467] on div "button" at bounding box center [339, 473] width 13 height 13
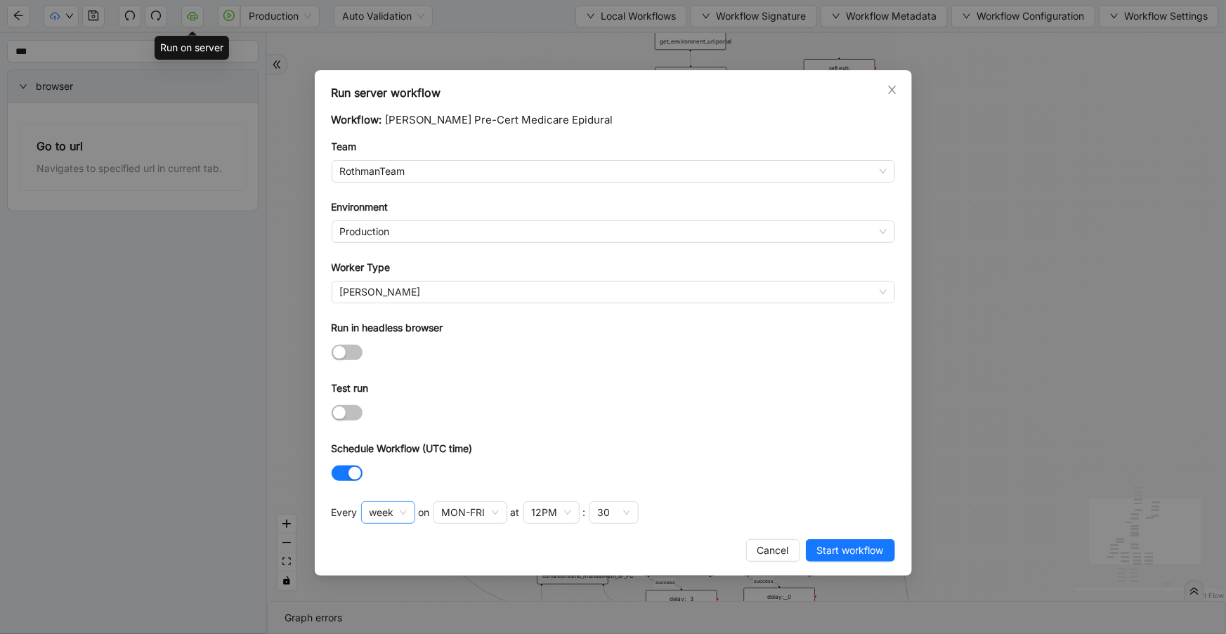
click at [377, 514] on span "week" at bounding box center [388, 512] width 37 height 21
click at [386, 604] on div "hour" at bounding box center [386, 607] width 29 height 15
click at [474, 476] on div at bounding box center [613, 473] width 563 height 16
click at [445, 514] on div "30" at bounding box center [442, 512] width 13 height 15
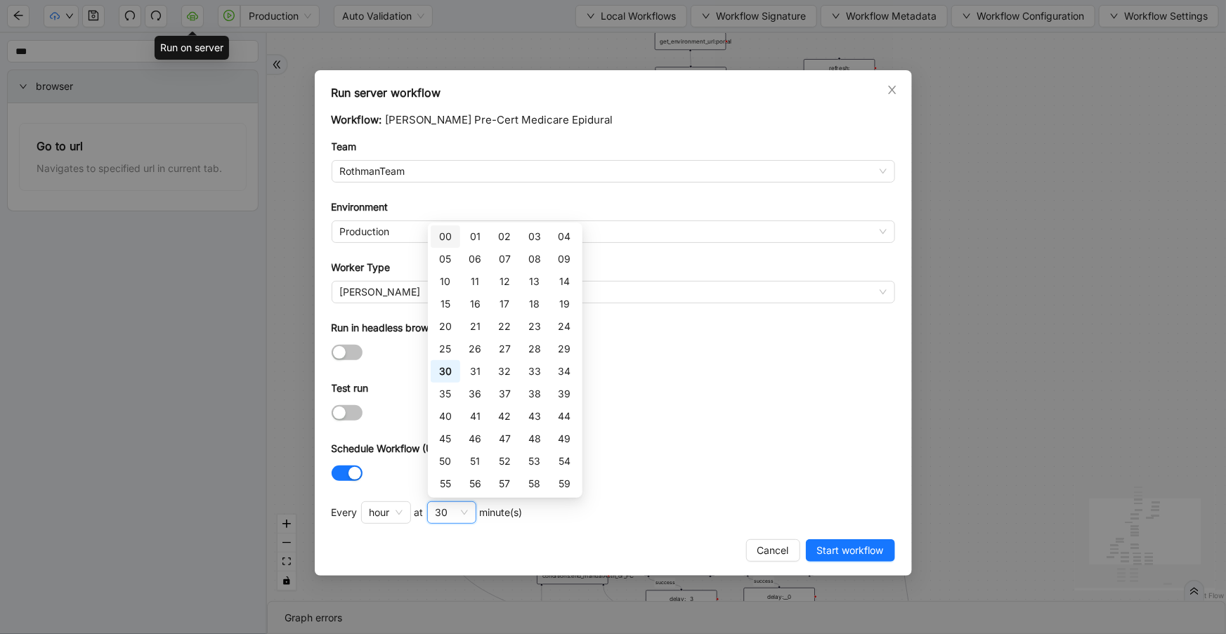
click at [443, 240] on div "00" at bounding box center [445, 236] width 13 height 15
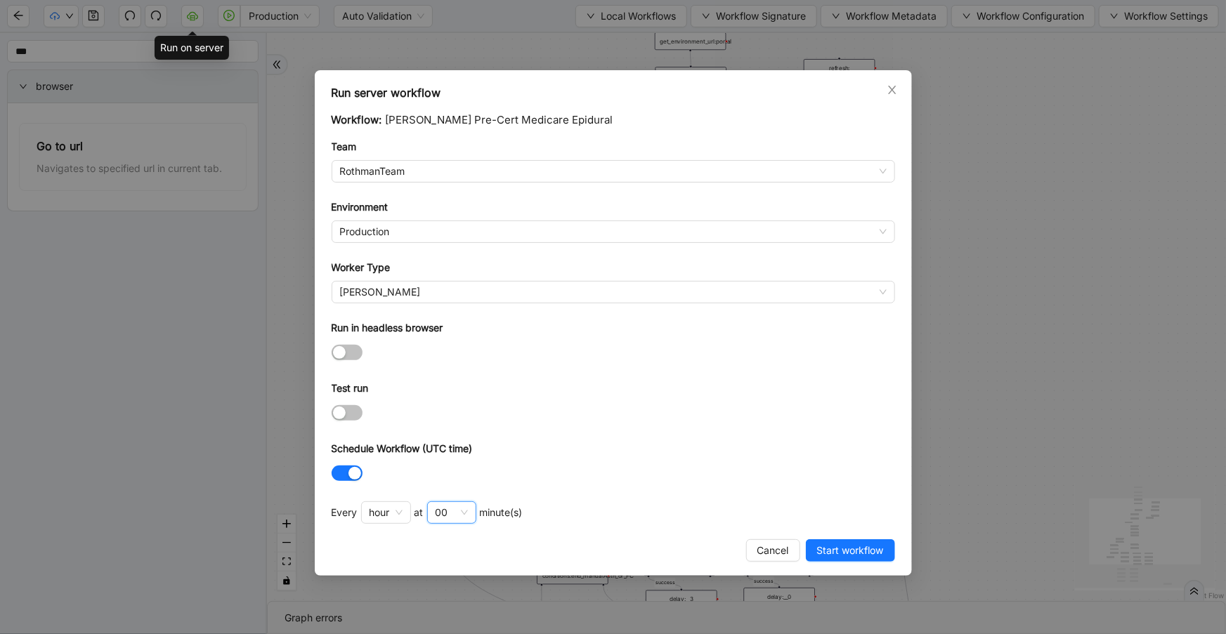
click at [608, 419] on div at bounding box center [613, 413] width 563 height 16
click at [827, 549] on span "Start workflow" at bounding box center [850, 550] width 67 height 15
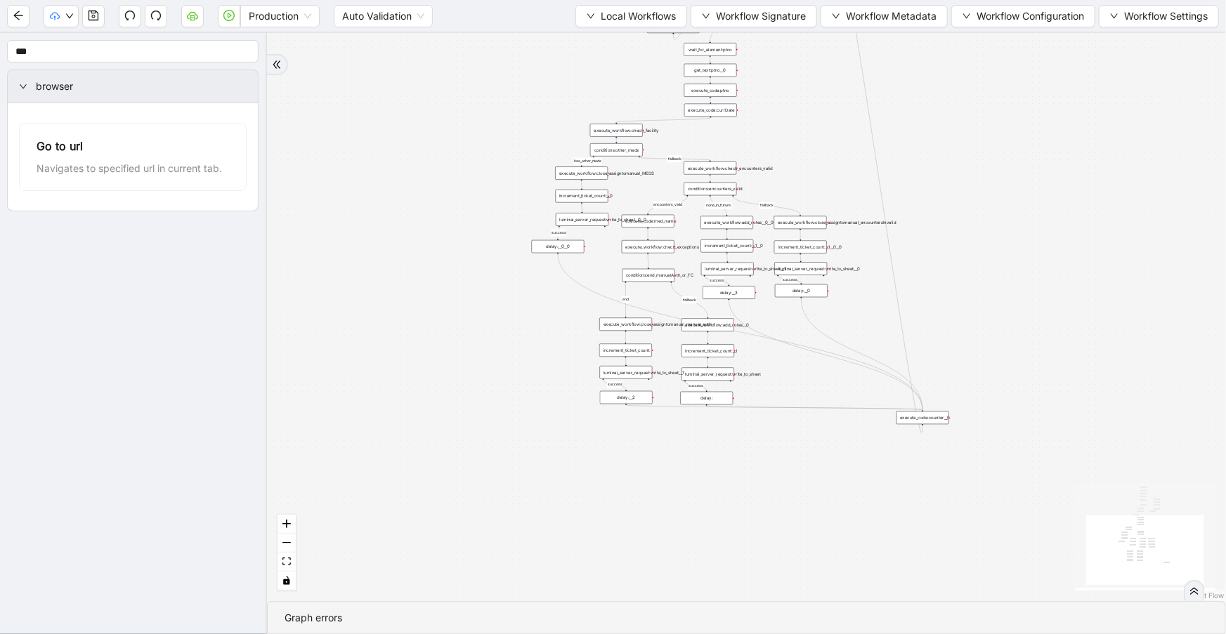
drag, startPoint x: 981, startPoint y: 421, endPoint x: 993, endPoint y: 161, distance: 260.2
click at [993, 161] on div "has_other_meds success success end success success success old fallback fallbac…" at bounding box center [746, 317] width 959 height 568
